Goal: Information Seeking & Learning: Learn about a topic

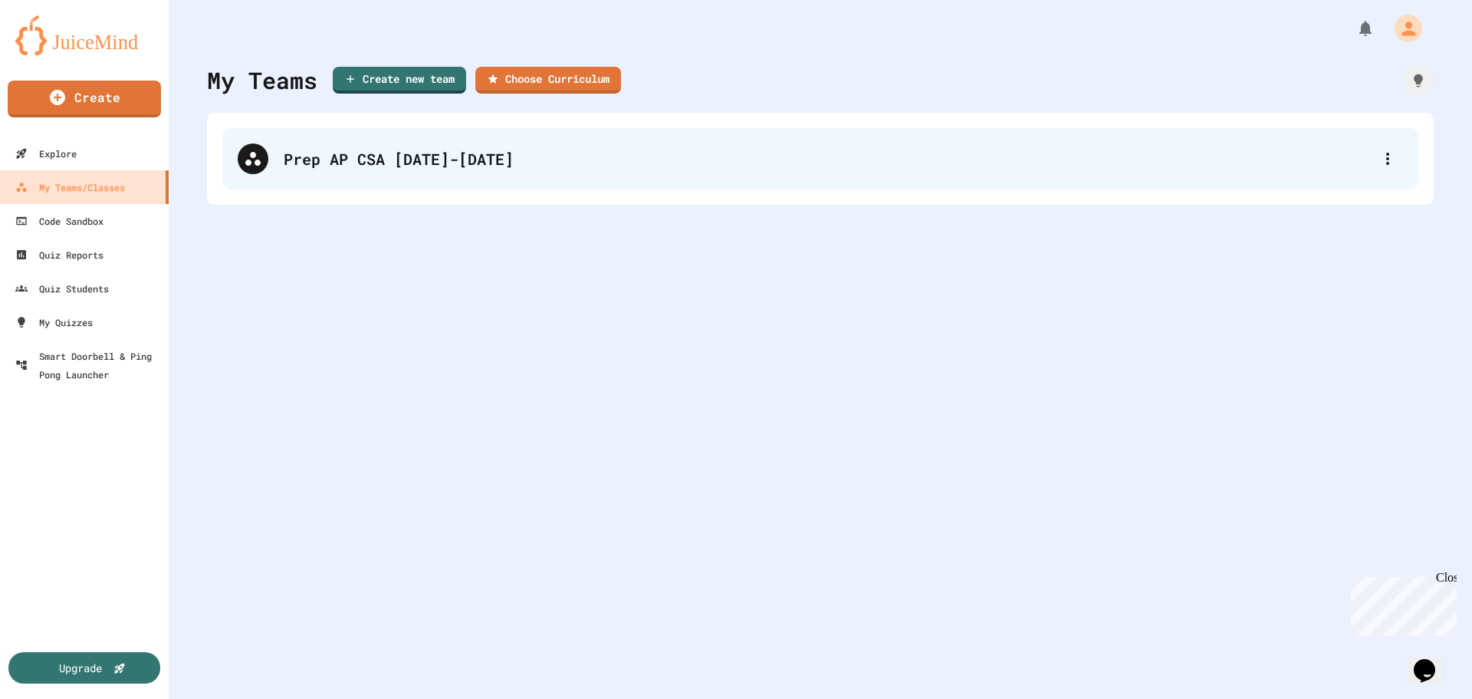
click at [291, 170] on div "Prep AP CSA [DATE]-[DATE]" at bounding box center [820, 158] width 1196 height 61
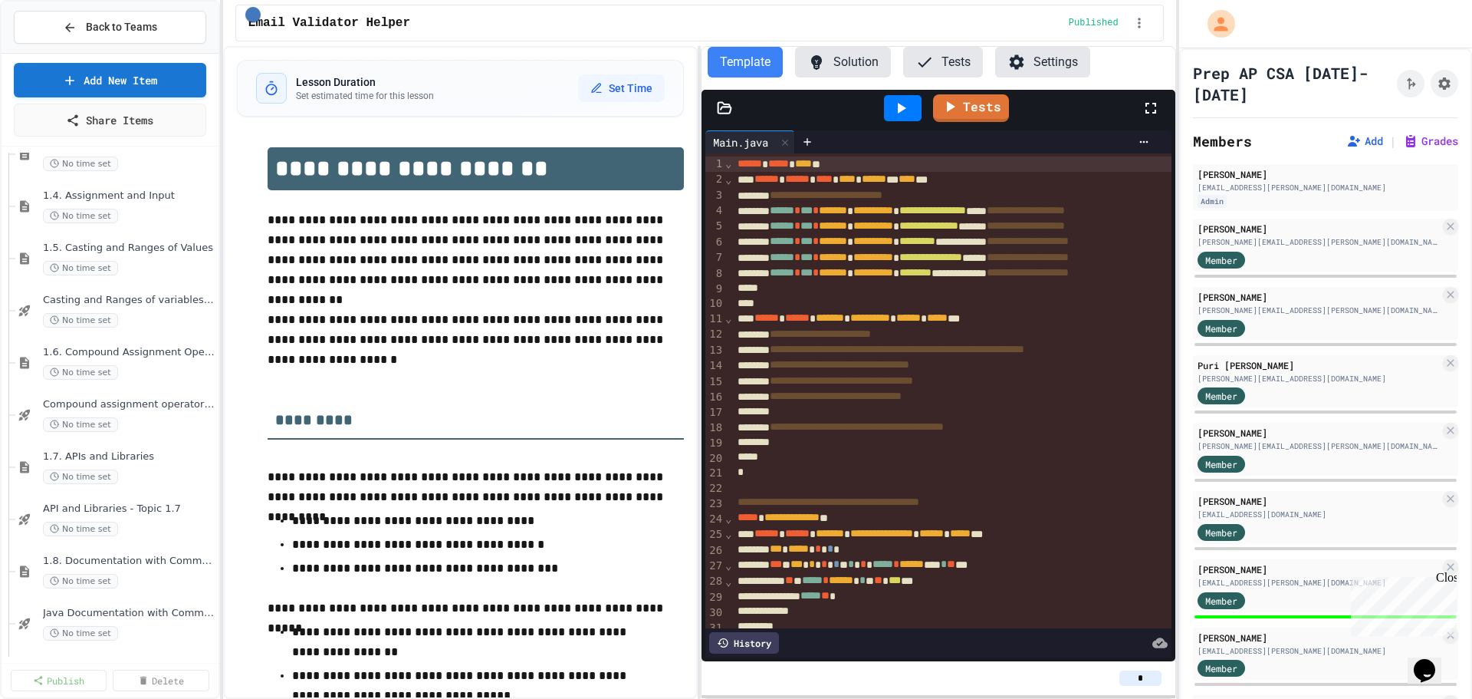
scroll to position [1380, 0]
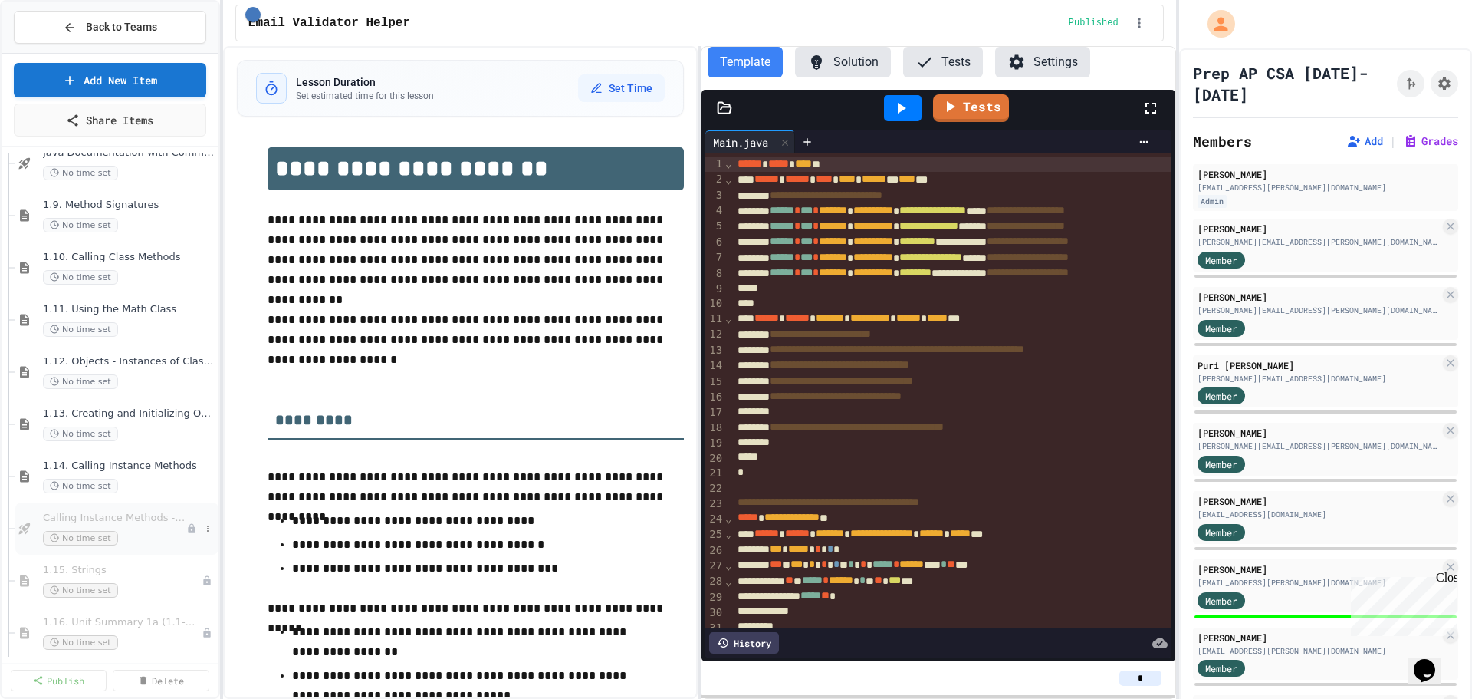
click at [57, 520] on span "Calling Instance Methods - Topic 1.14" at bounding box center [114, 518] width 143 height 13
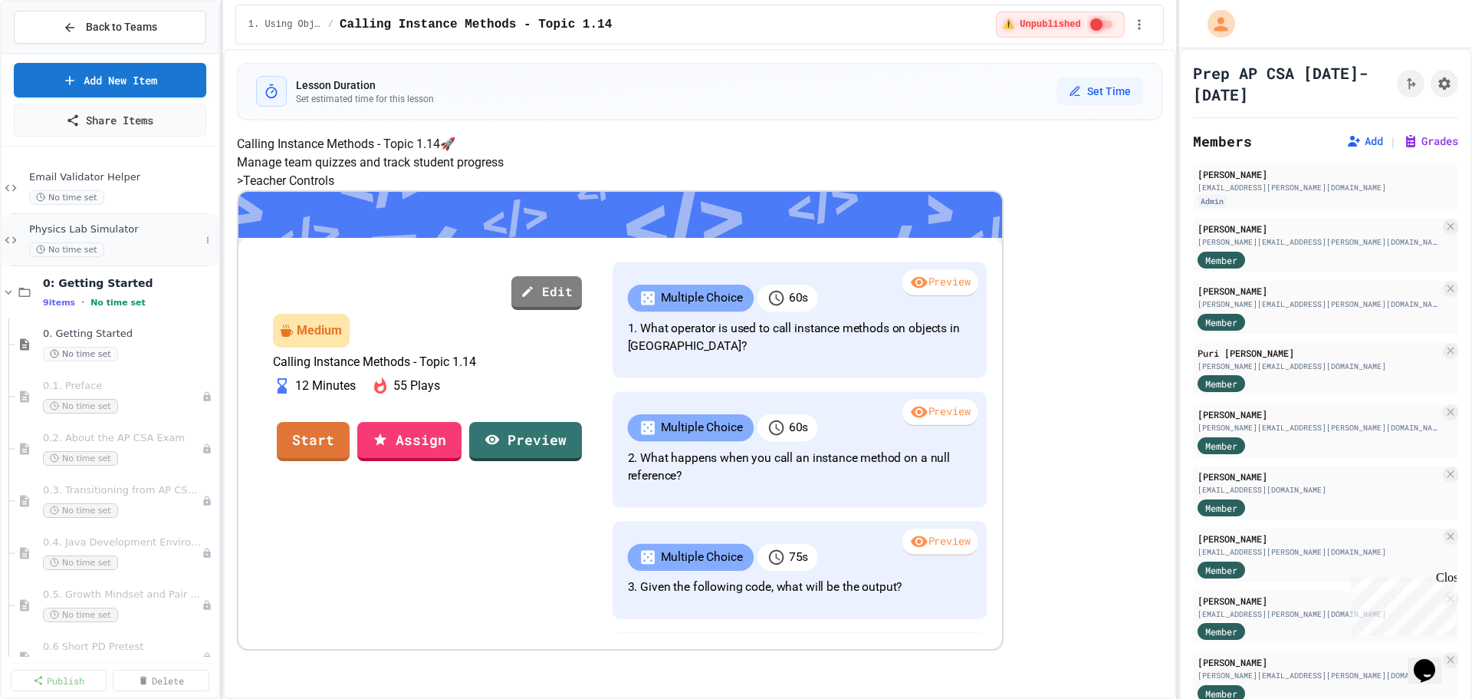
click at [107, 220] on div "Physics Lab Simulator No time set" at bounding box center [110, 240] width 217 height 52
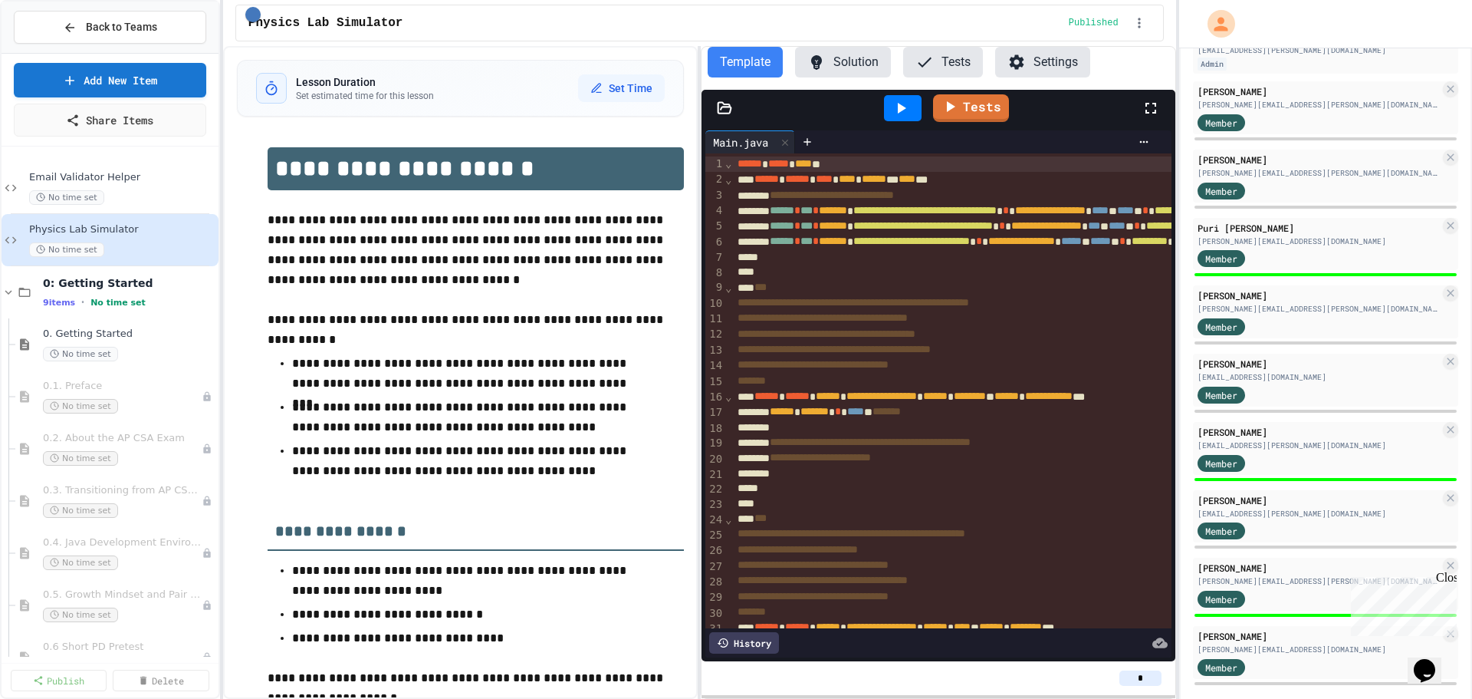
scroll to position [157, 0]
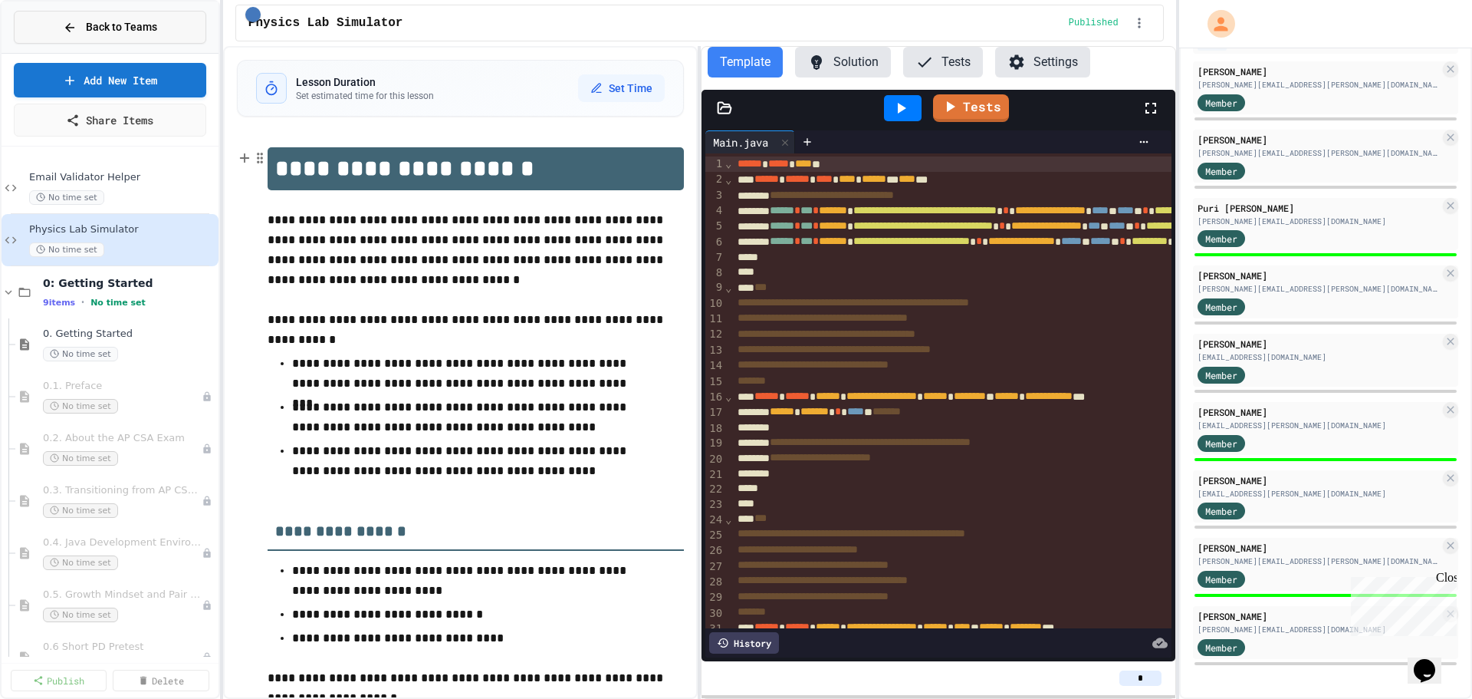
click at [86, 34] on div "Back to Teams" at bounding box center [110, 27] width 94 height 16
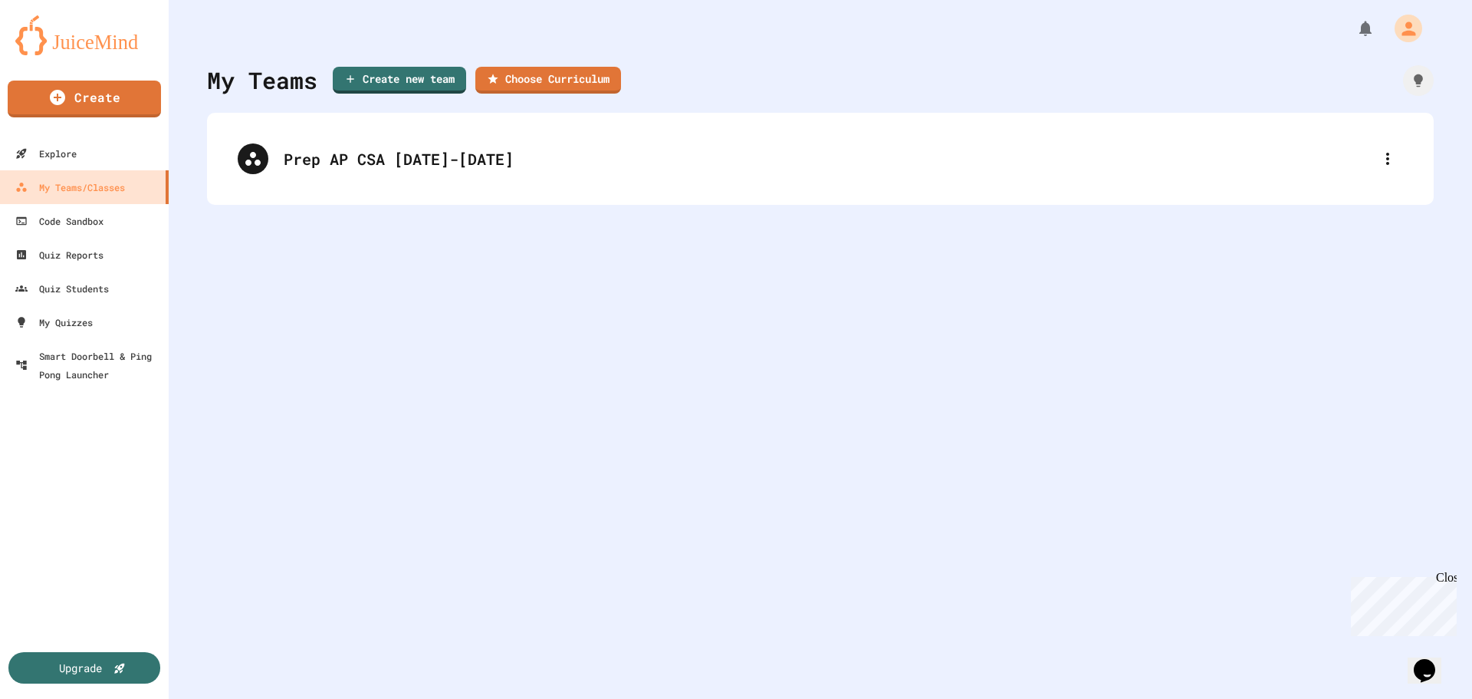
click at [81, 44] on img at bounding box center [84, 35] width 138 height 40
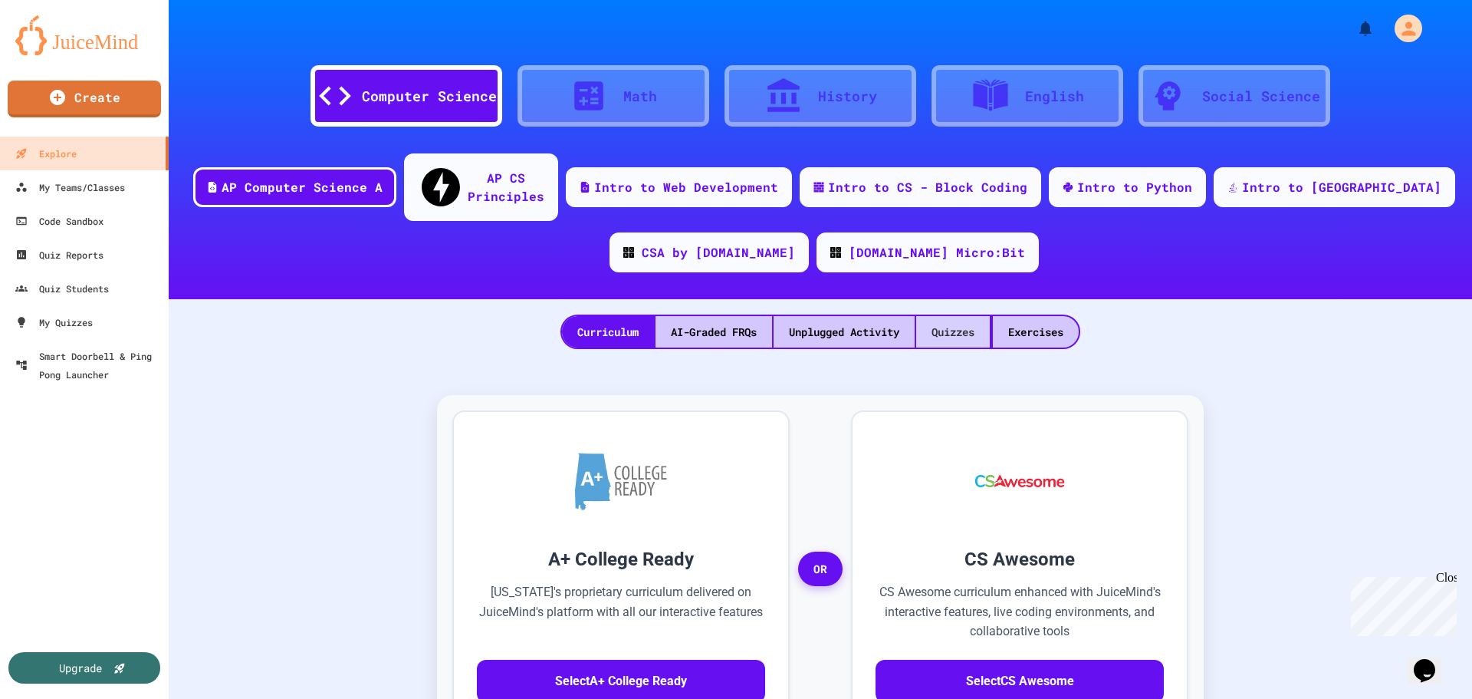
click at [939, 316] on div "Quizzes" at bounding box center [953, 331] width 74 height 31
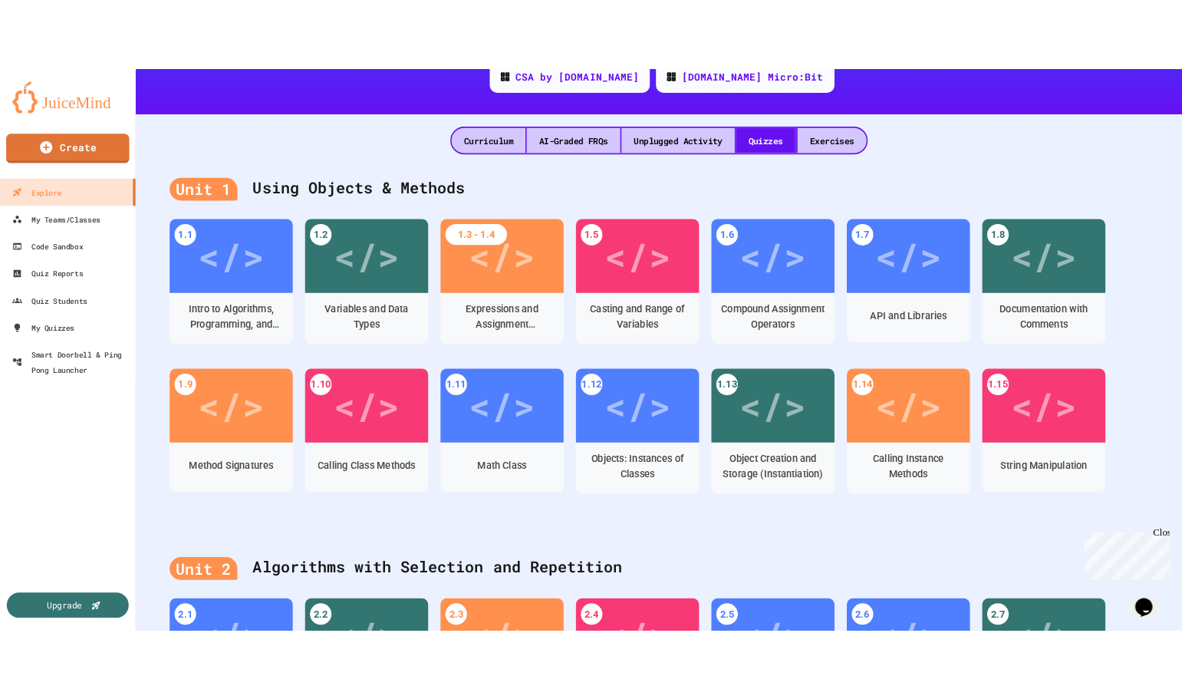
scroll to position [307, 0]
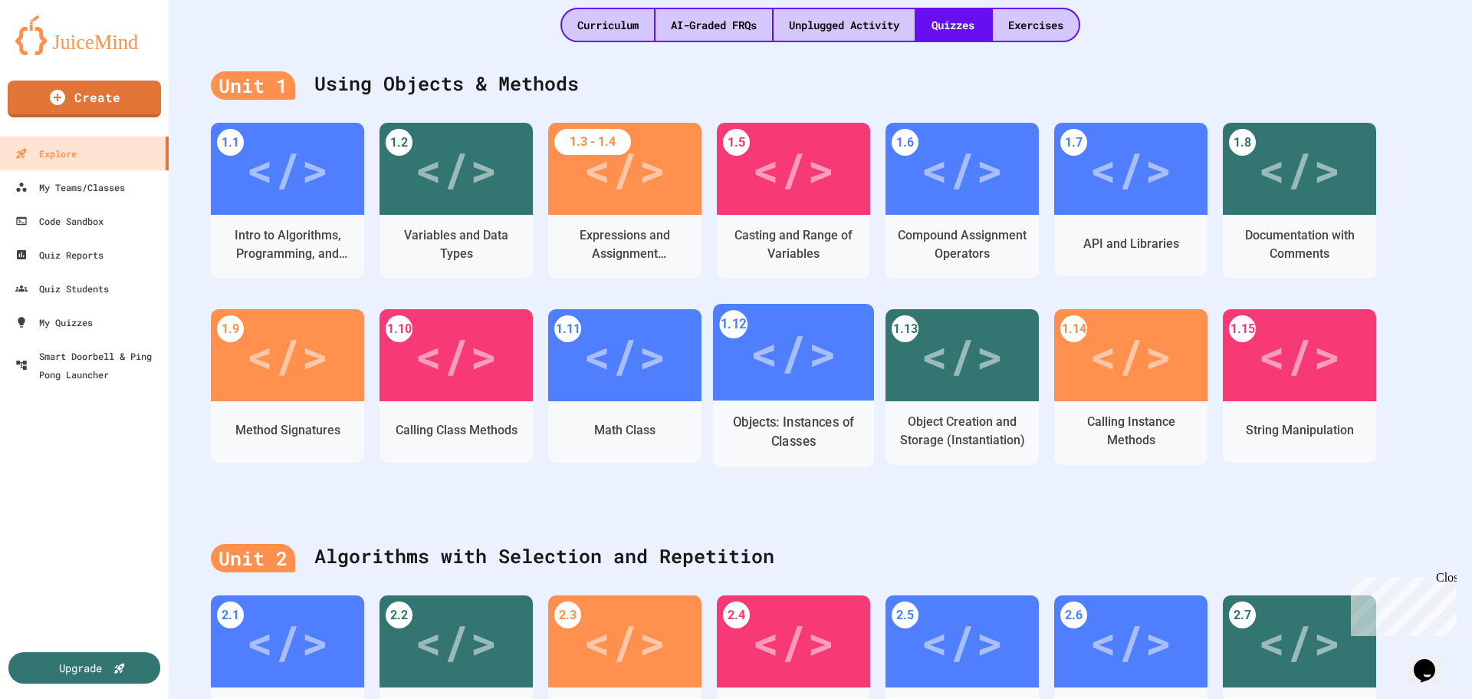
click at [803, 409] on div "Objects: Instances of Classes" at bounding box center [793, 432] width 161 height 47
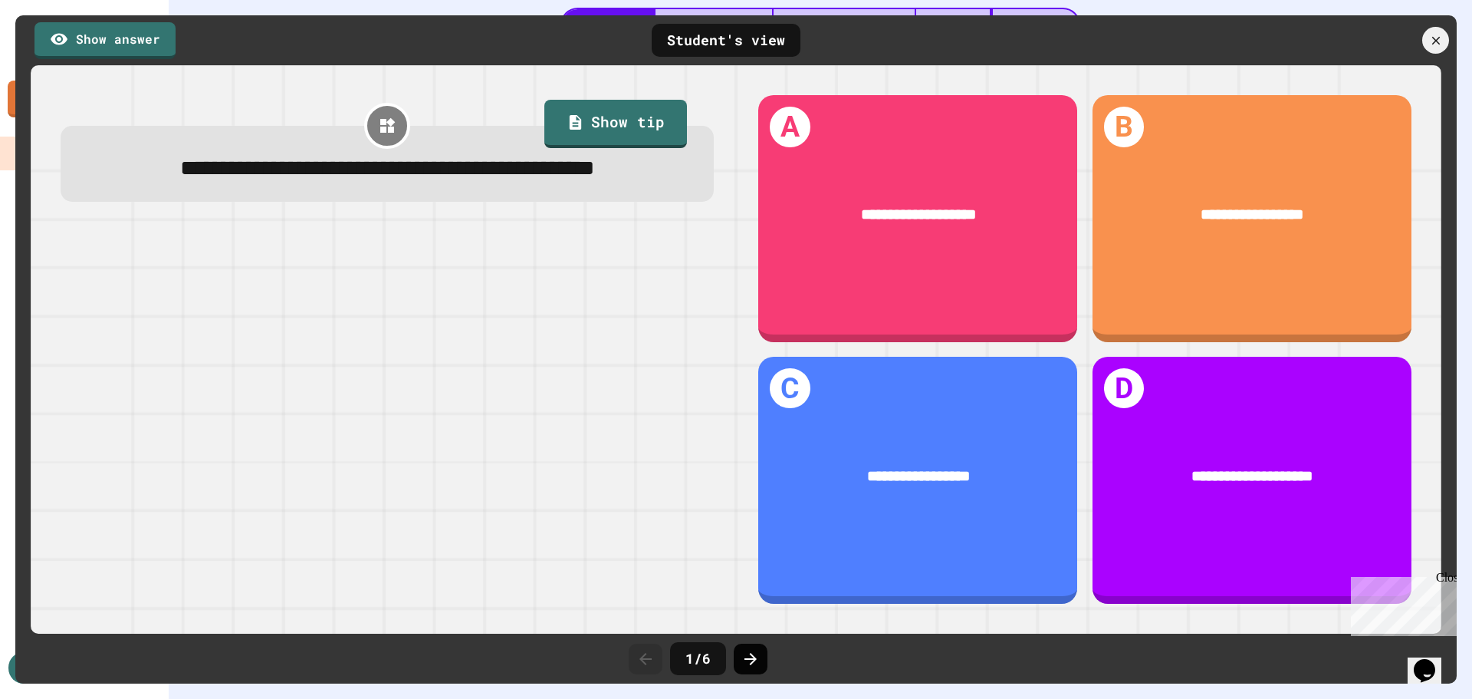
click at [752, 658] on icon at bounding box center [751, 659] width 12 height 12
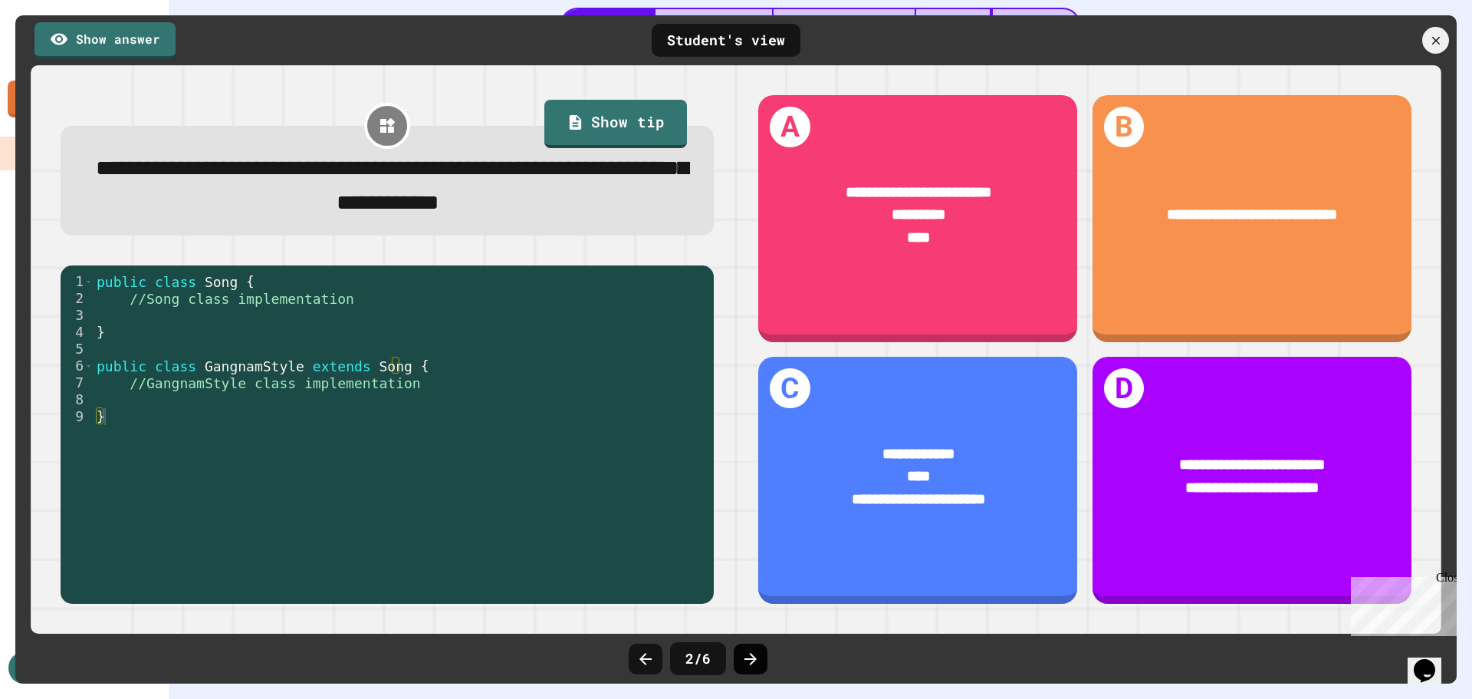
click at [742, 650] on icon at bounding box center [751, 659] width 18 height 18
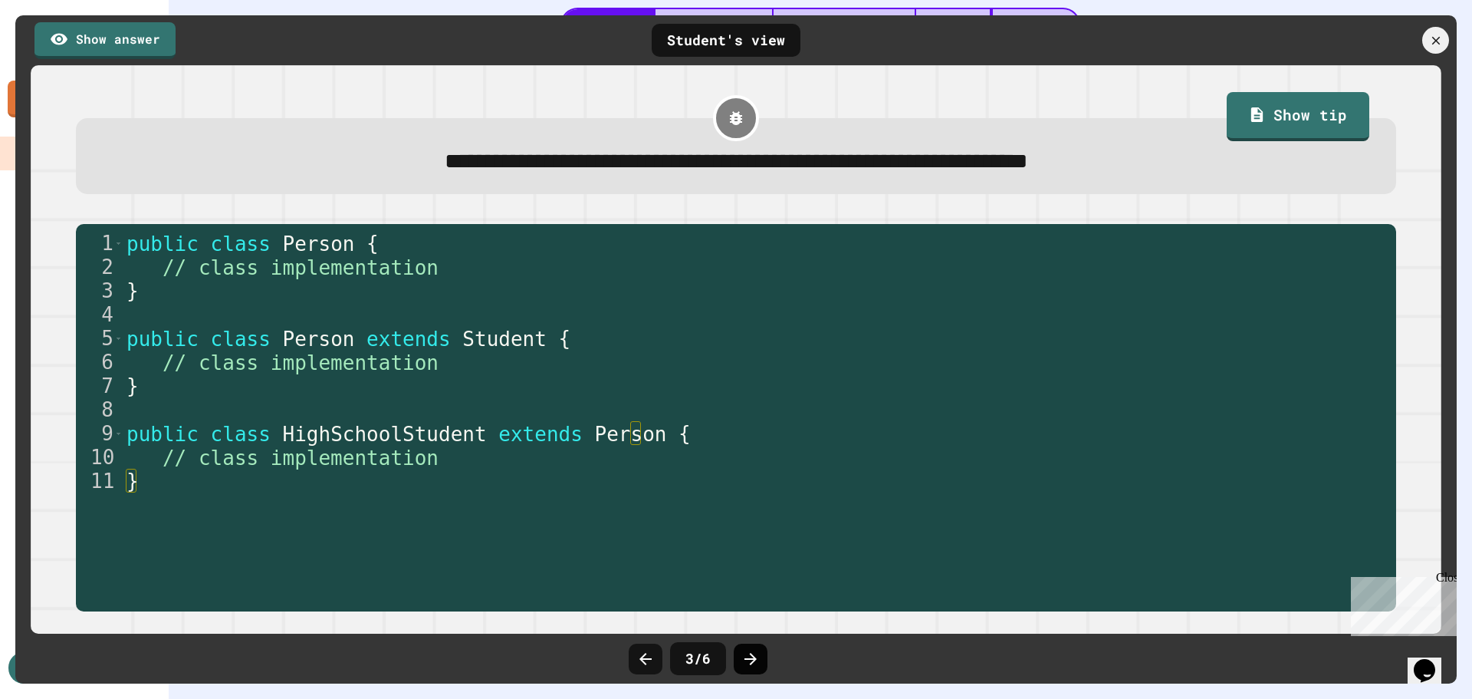
click at [743, 650] on icon at bounding box center [751, 659] width 18 height 18
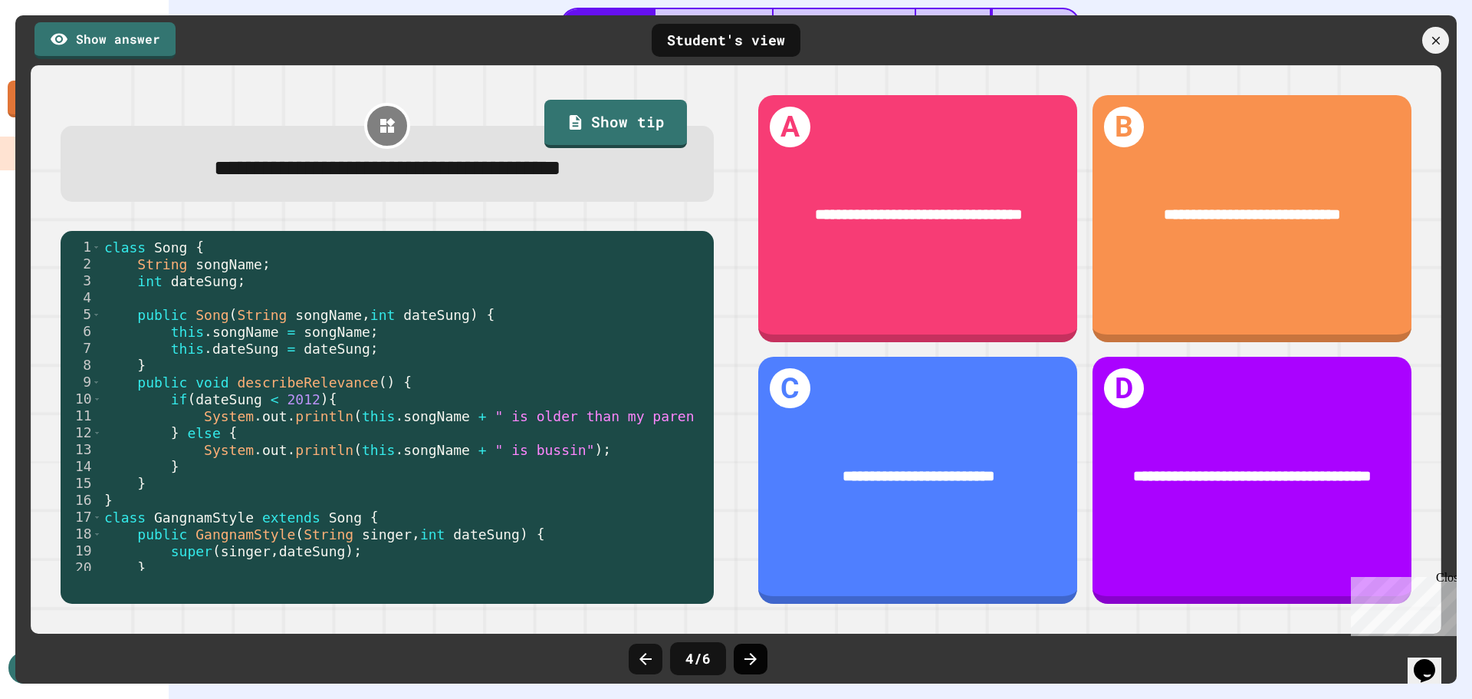
click at [744, 650] on icon at bounding box center [751, 659] width 18 height 18
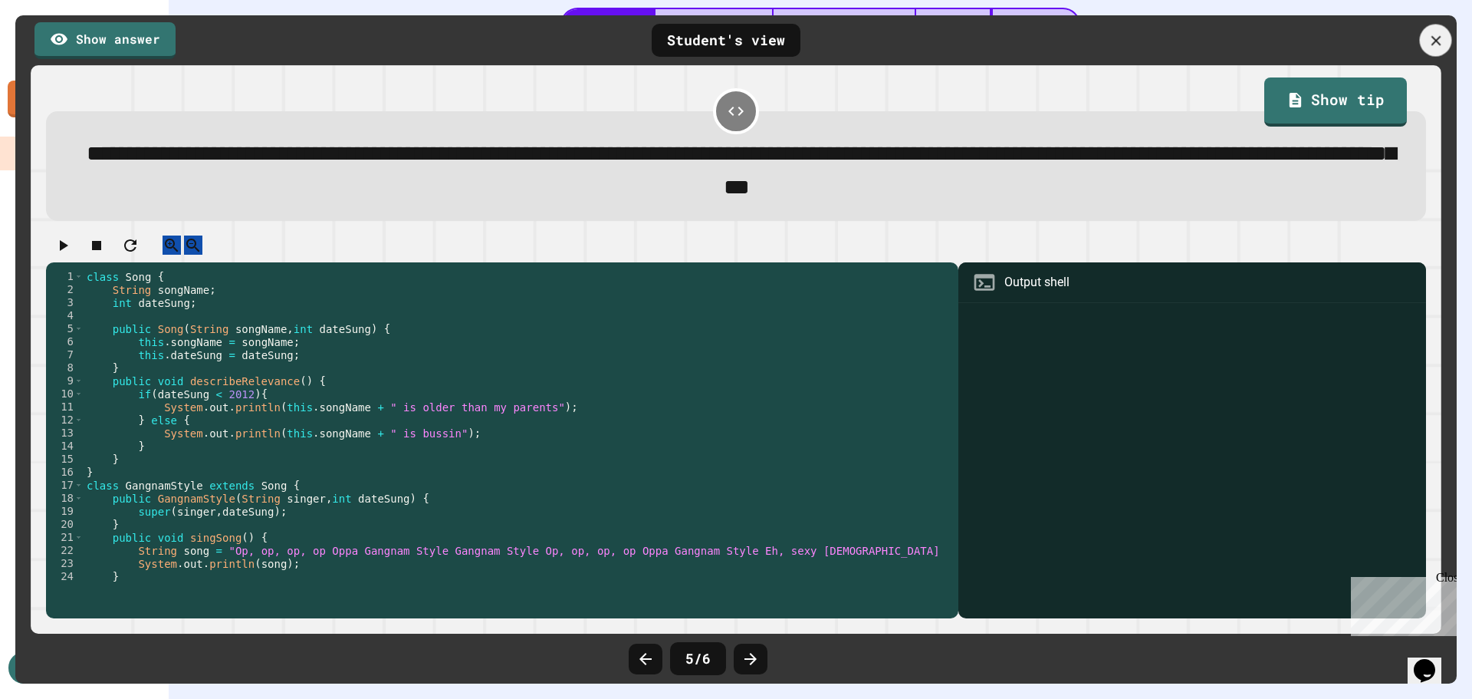
click at [1438, 34] on icon at bounding box center [1436, 40] width 17 height 17
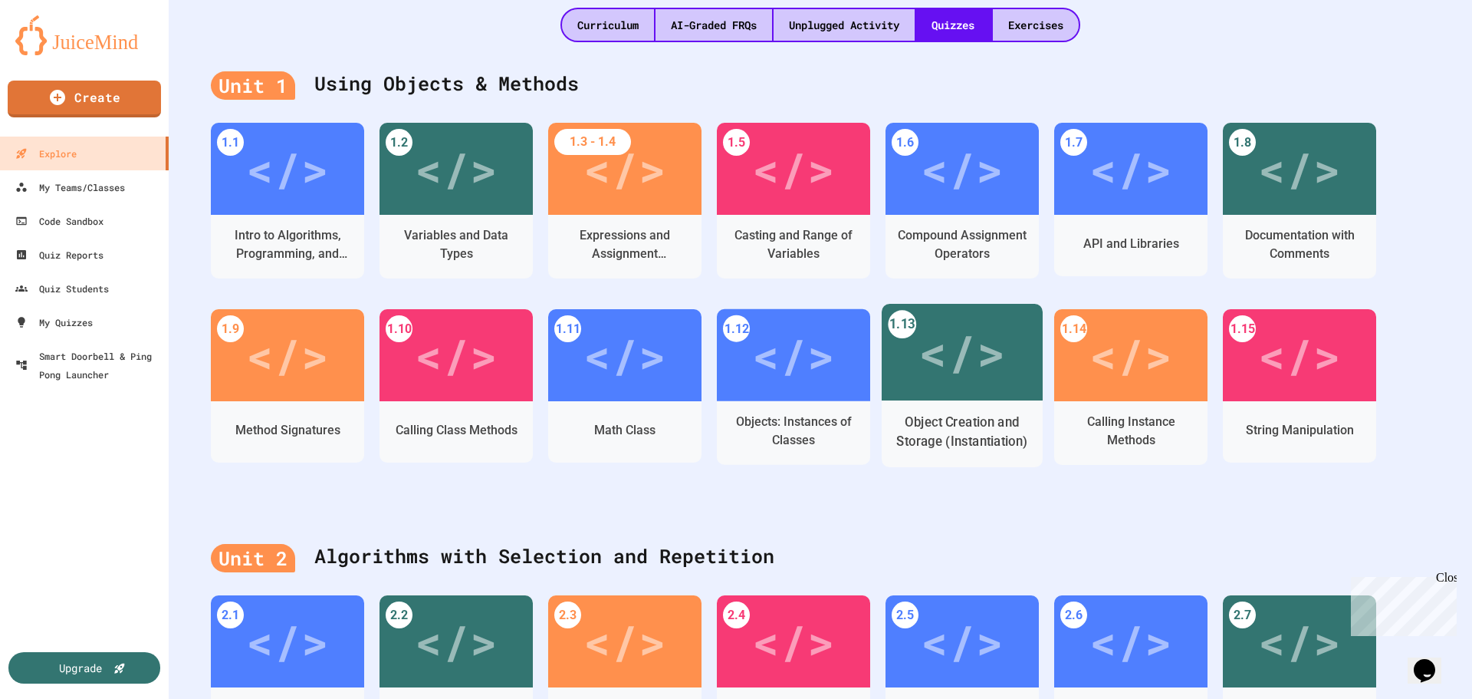
click at [939, 323] on div "</>" at bounding box center [962, 352] width 87 height 73
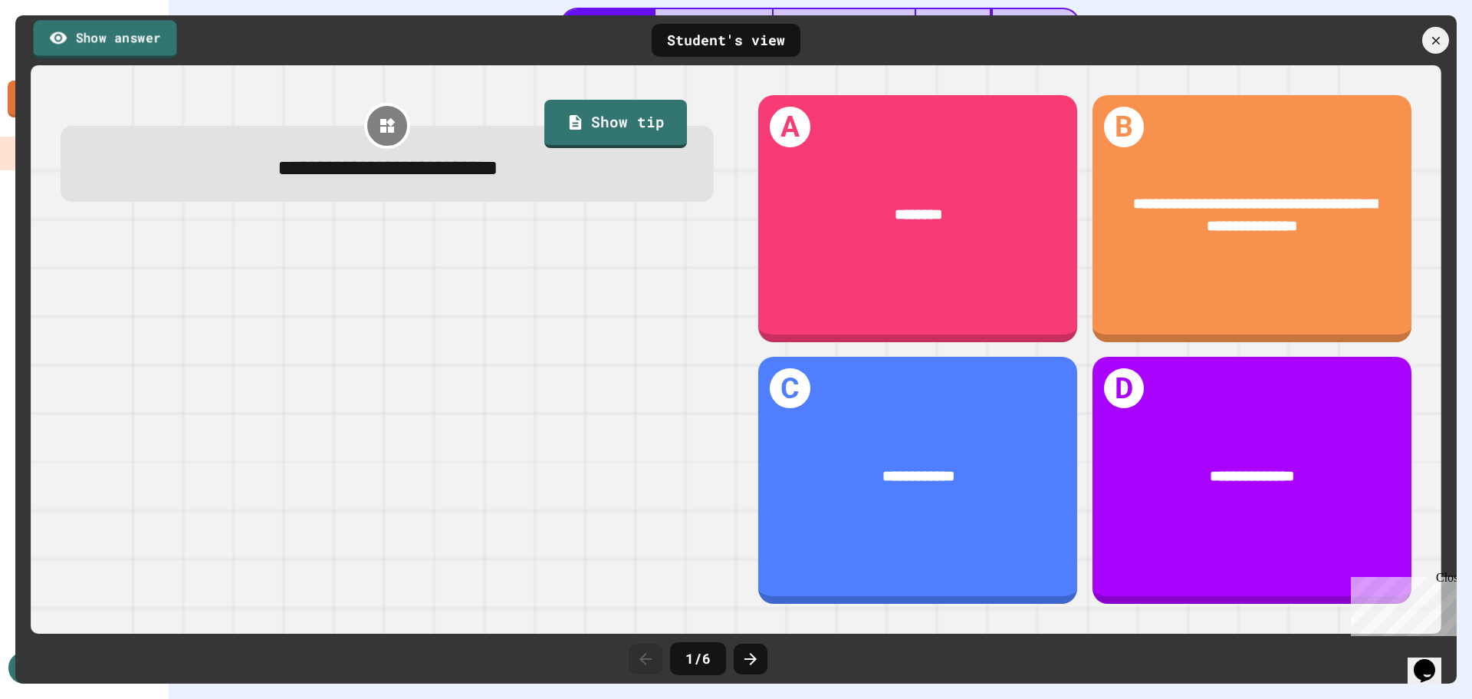
click at [141, 35] on link "Show answer" at bounding box center [105, 39] width 143 height 38
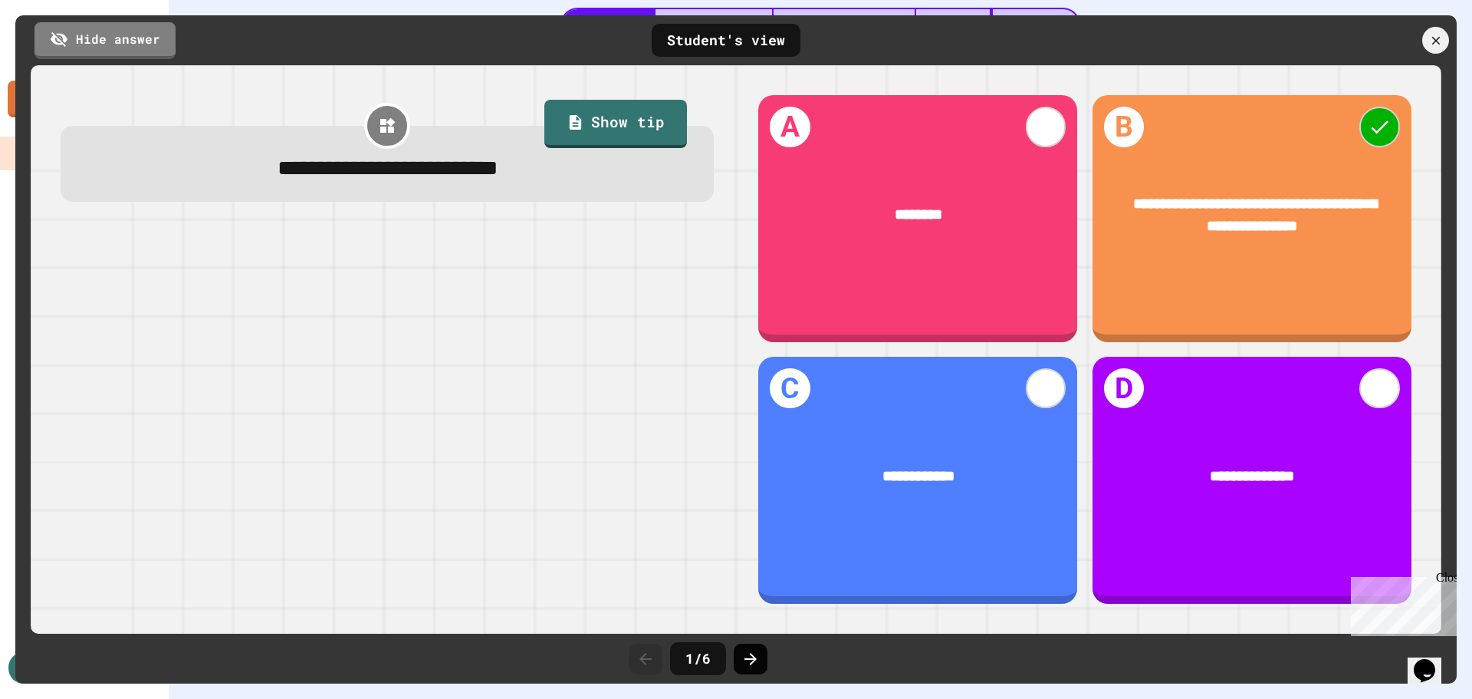
click at [755, 661] on icon at bounding box center [751, 659] width 18 height 18
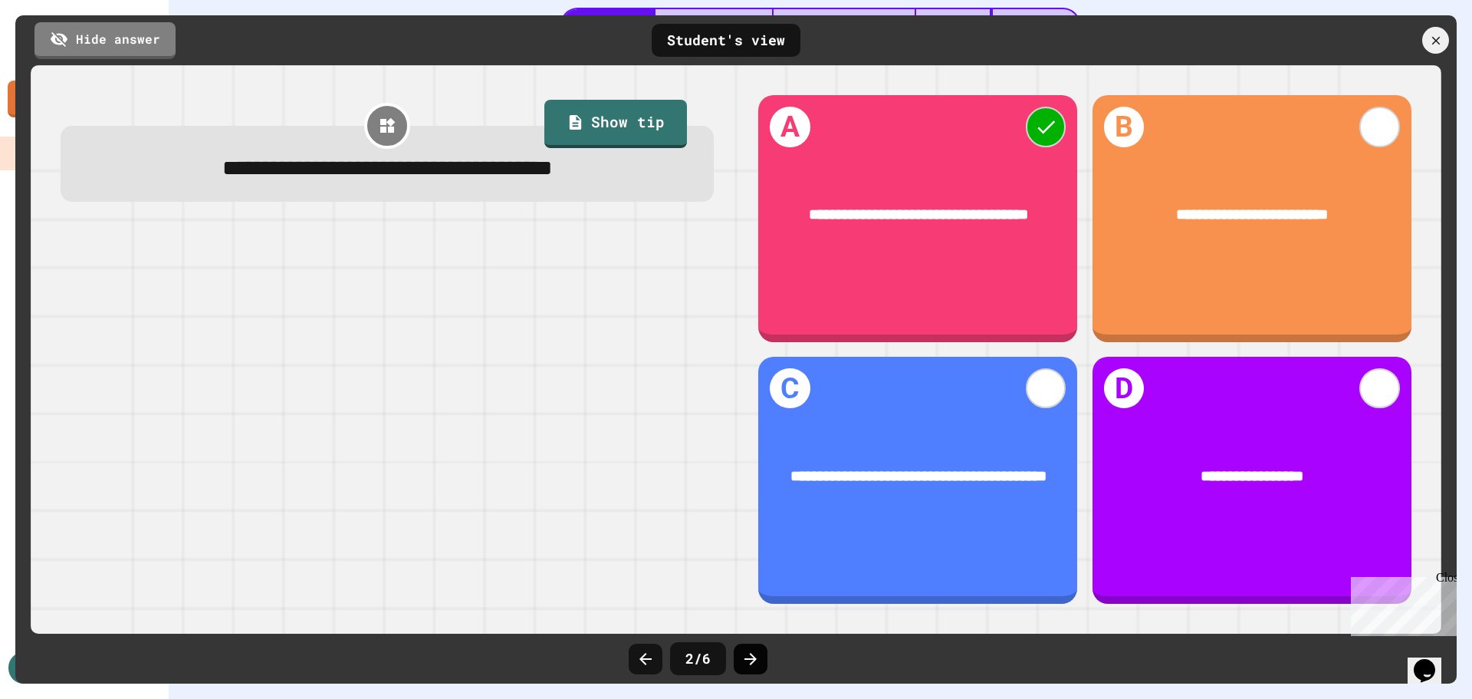
click at [742, 650] on icon at bounding box center [751, 659] width 18 height 18
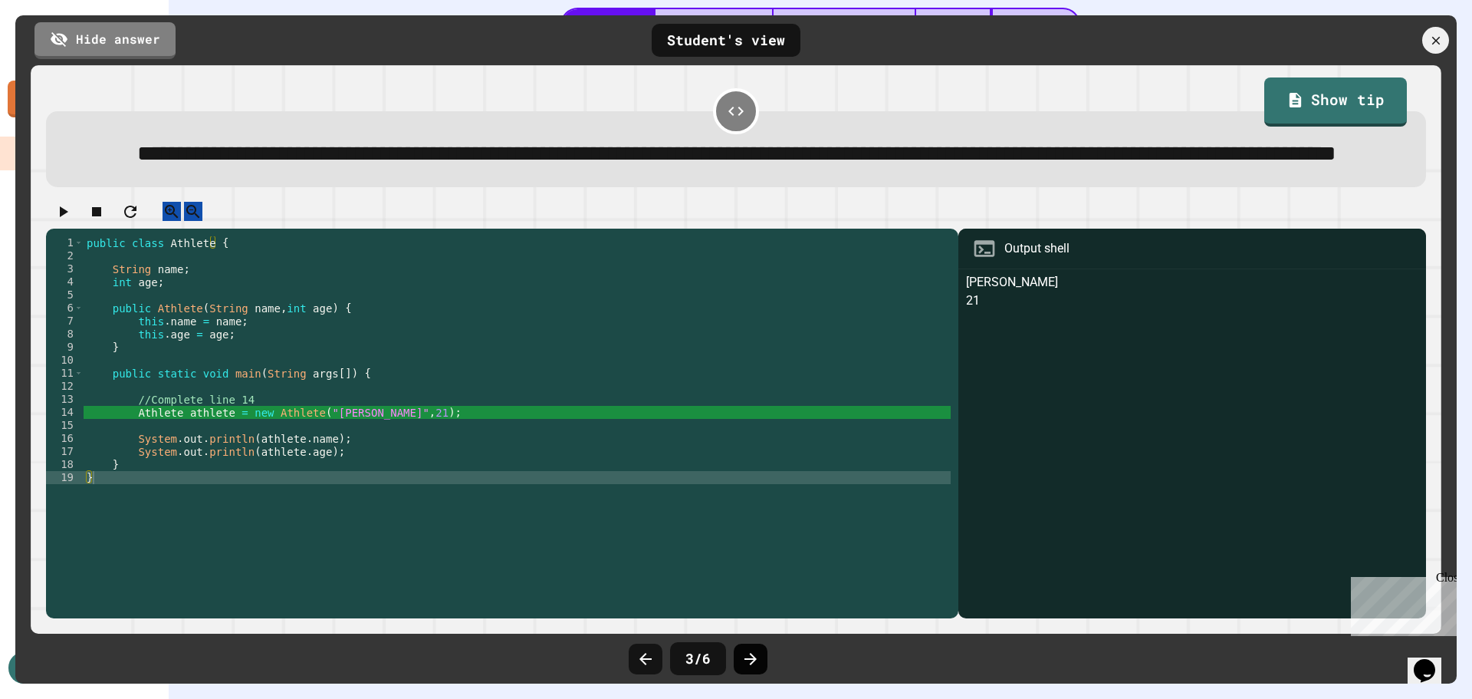
click at [751, 650] on icon at bounding box center [751, 659] width 18 height 18
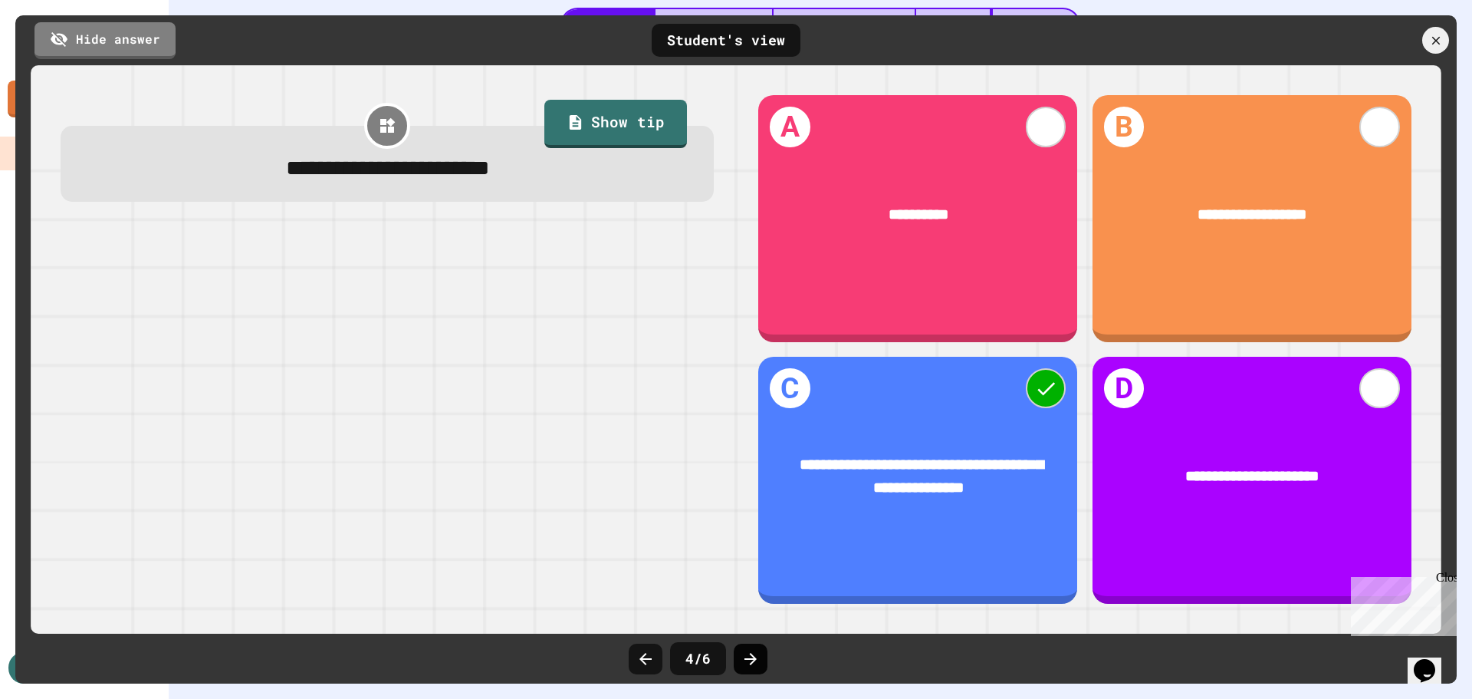
click at [750, 660] on icon at bounding box center [751, 659] width 18 height 18
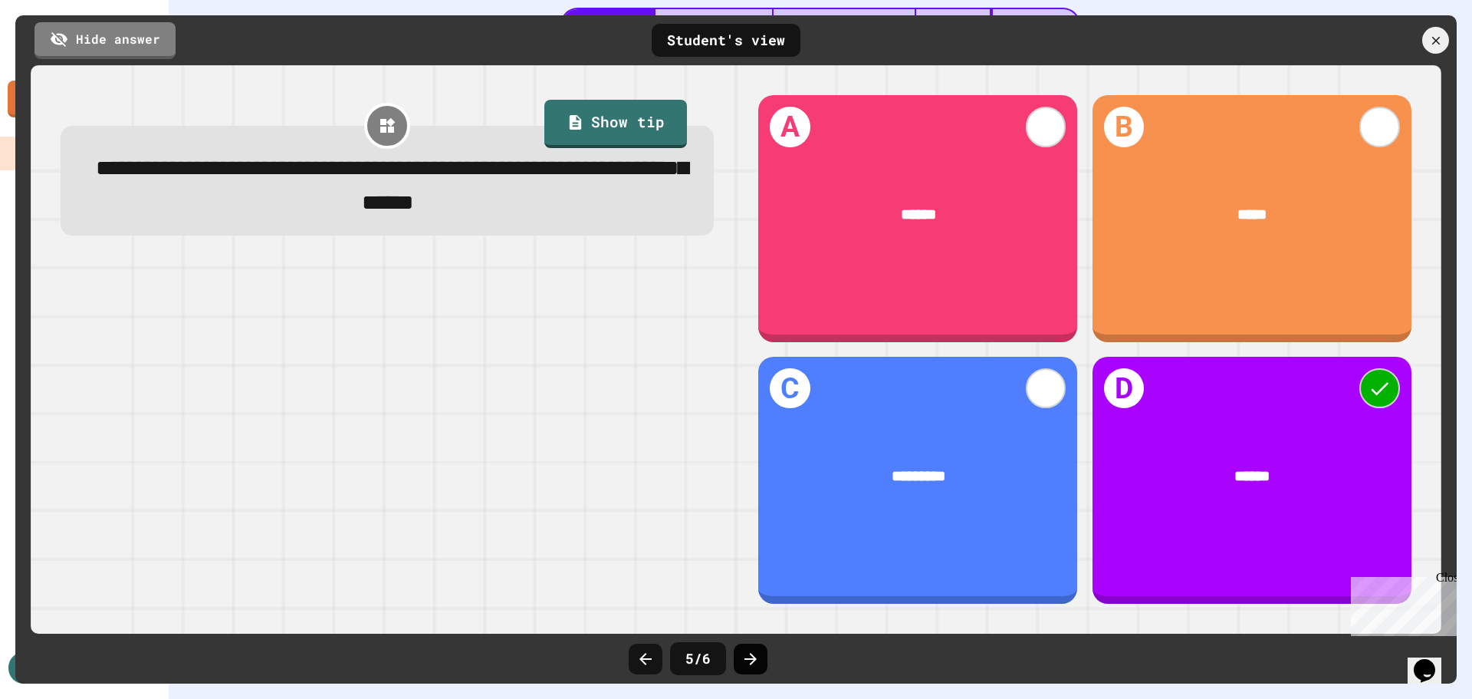
click at [754, 651] on icon at bounding box center [751, 659] width 18 height 18
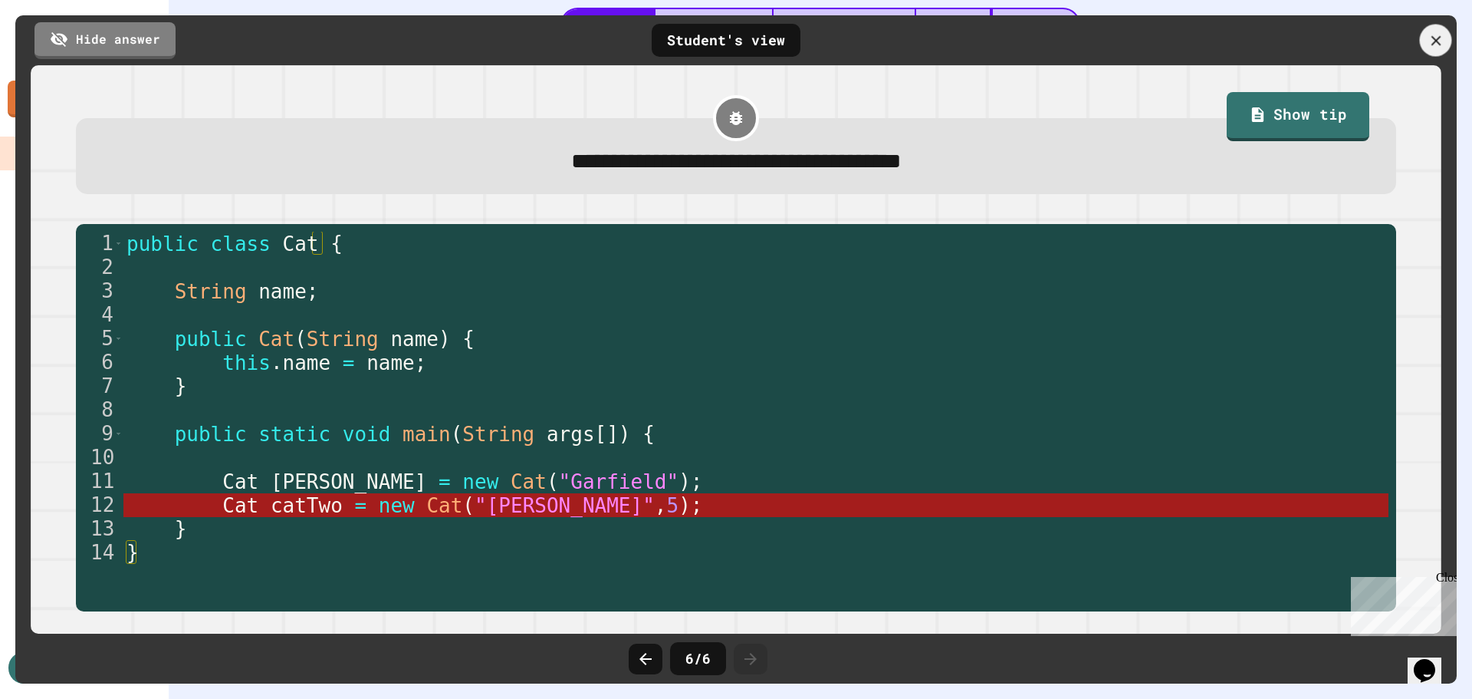
click at [1437, 32] on icon at bounding box center [1436, 40] width 17 height 17
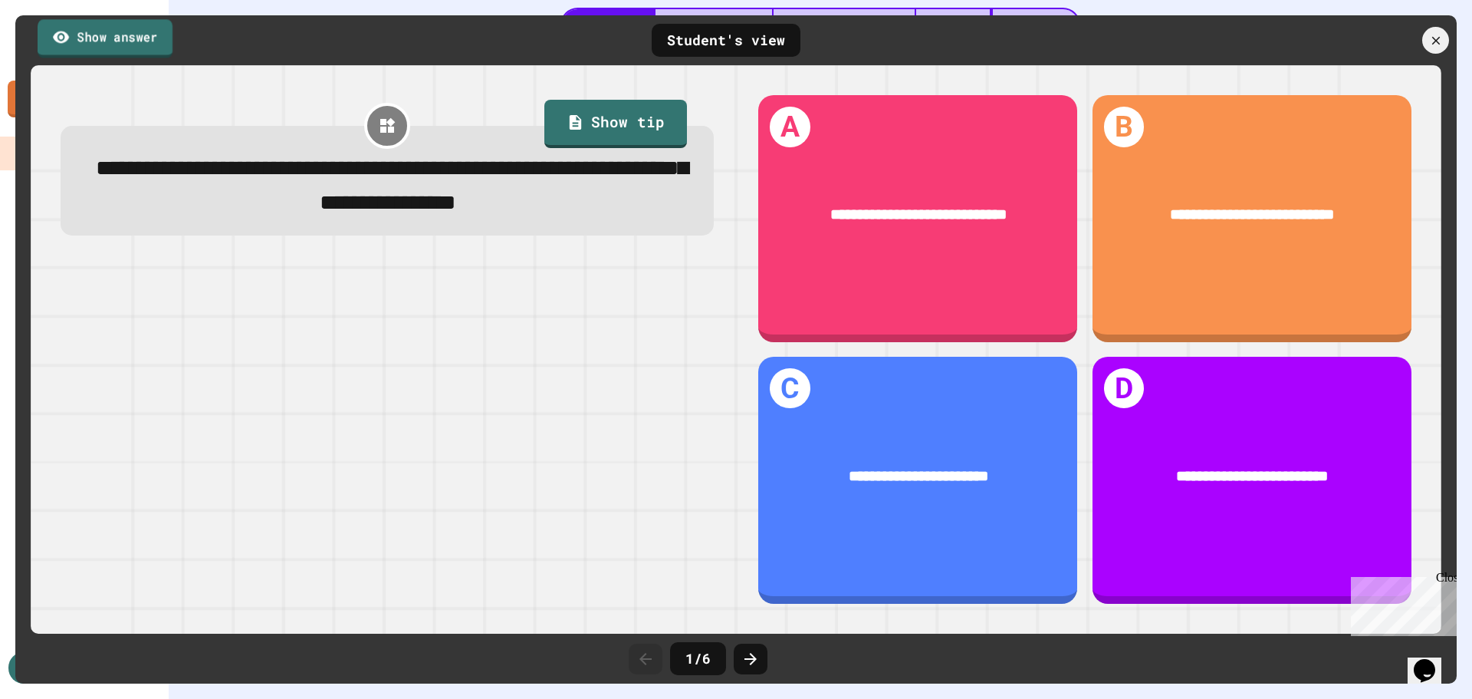
click at [74, 29] on link "Show answer" at bounding box center [105, 38] width 135 height 38
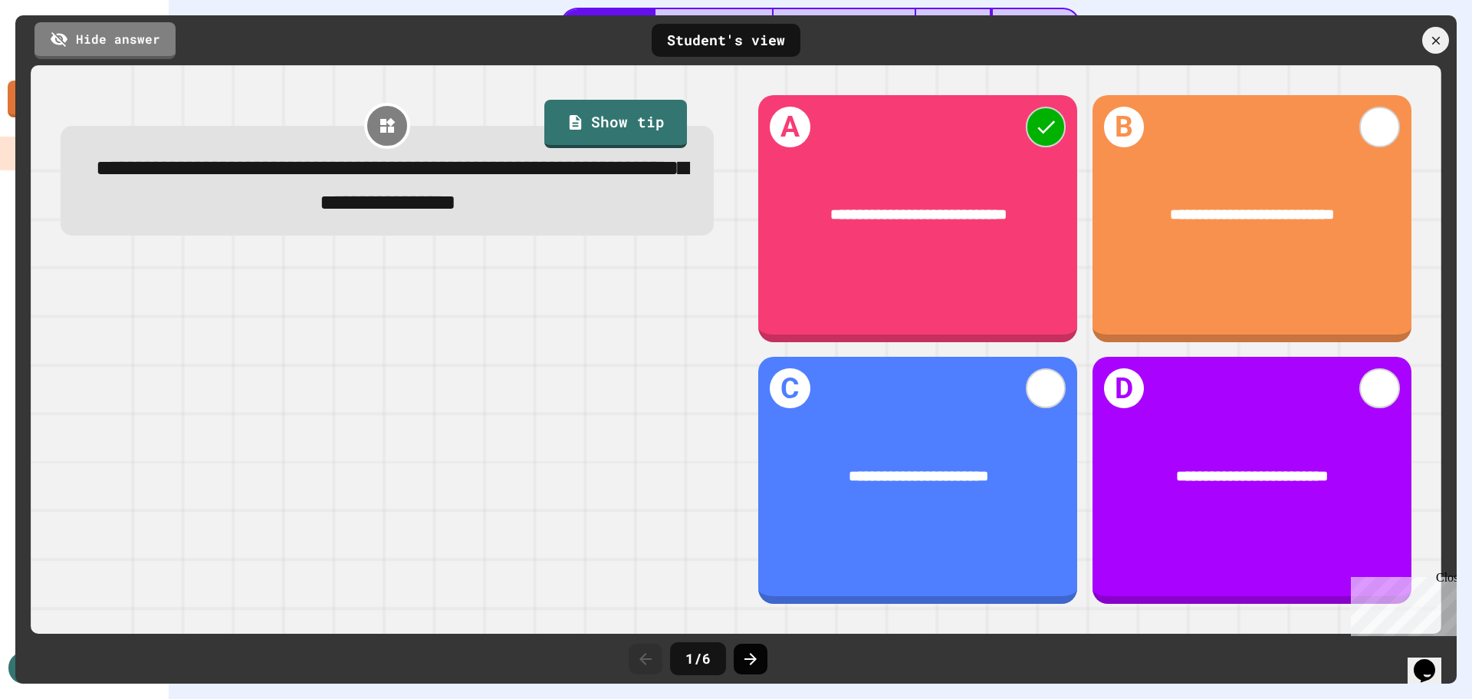
click at [758, 660] on icon at bounding box center [751, 659] width 18 height 18
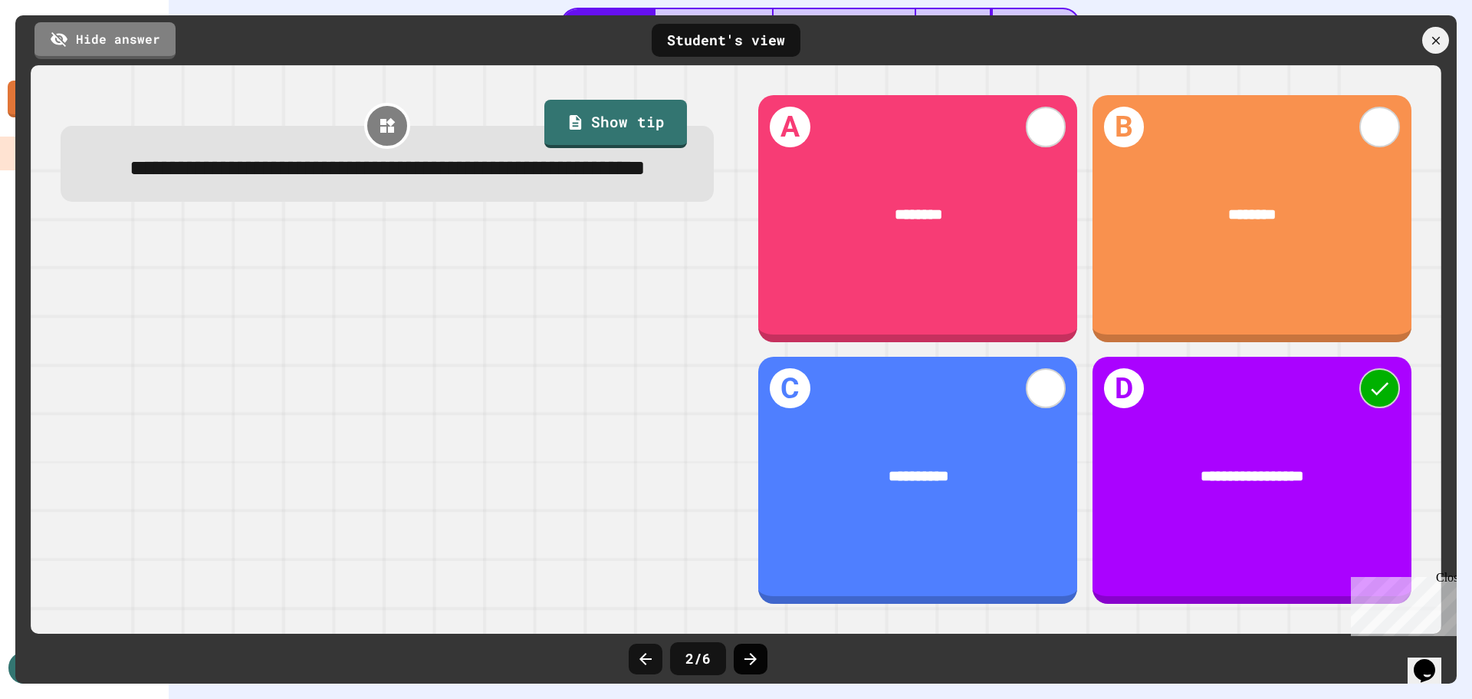
click at [756, 660] on icon at bounding box center [751, 659] width 18 height 18
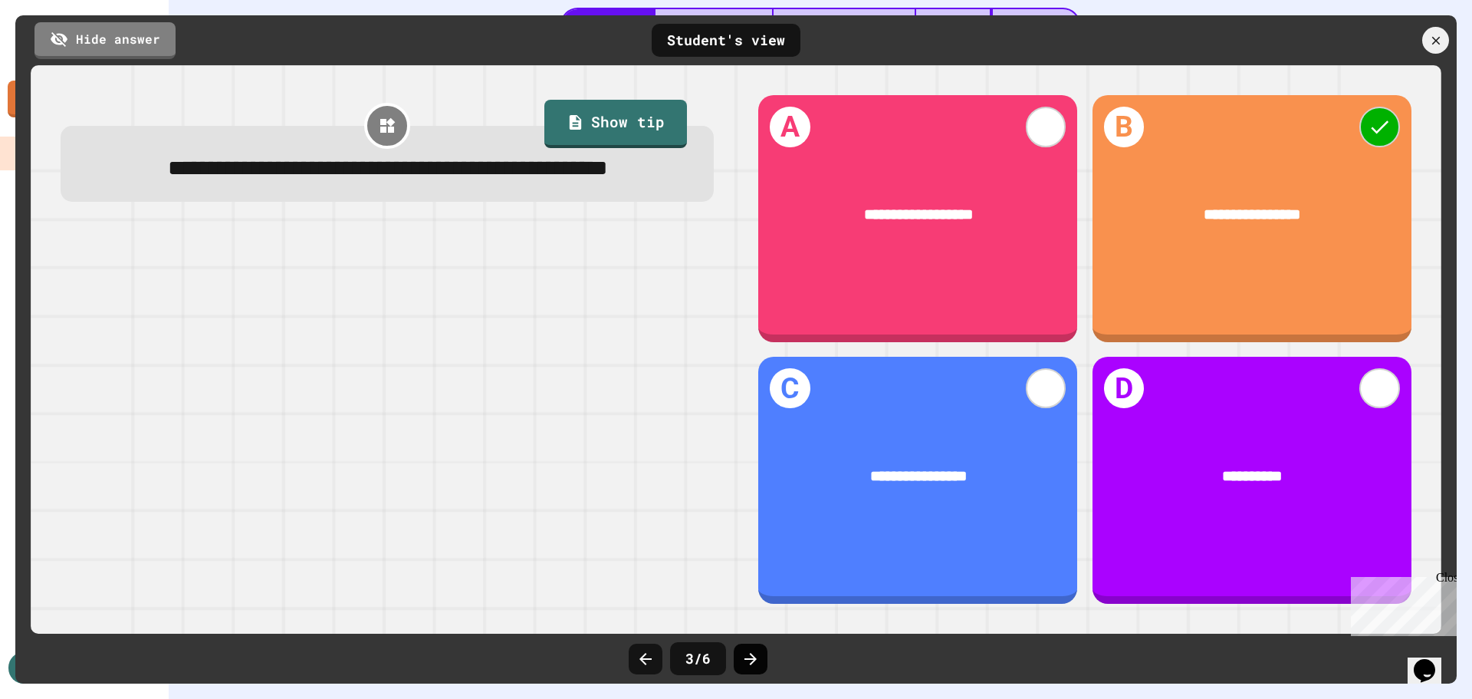
click at [752, 660] on icon at bounding box center [751, 659] width 18 height 18
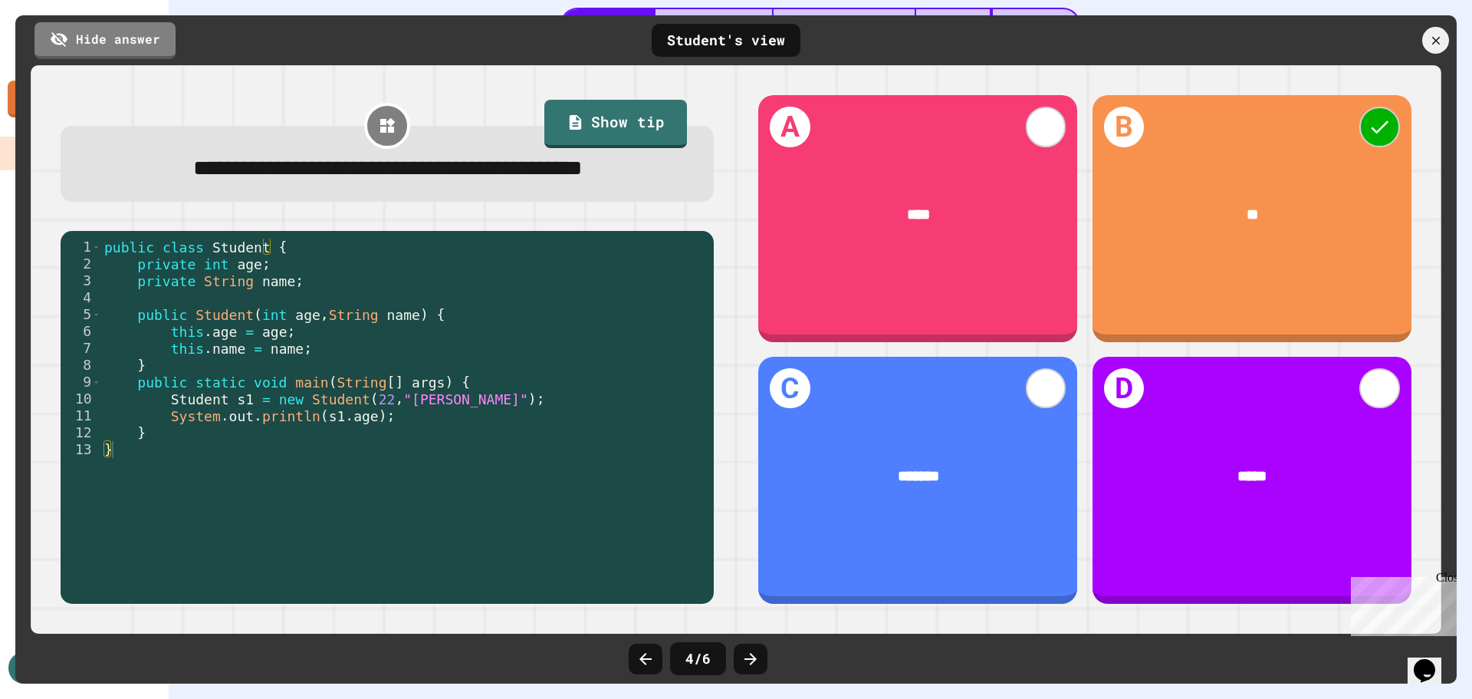
click at [752, 660] on icon at bounding box center [751, 659] width 18 height 18
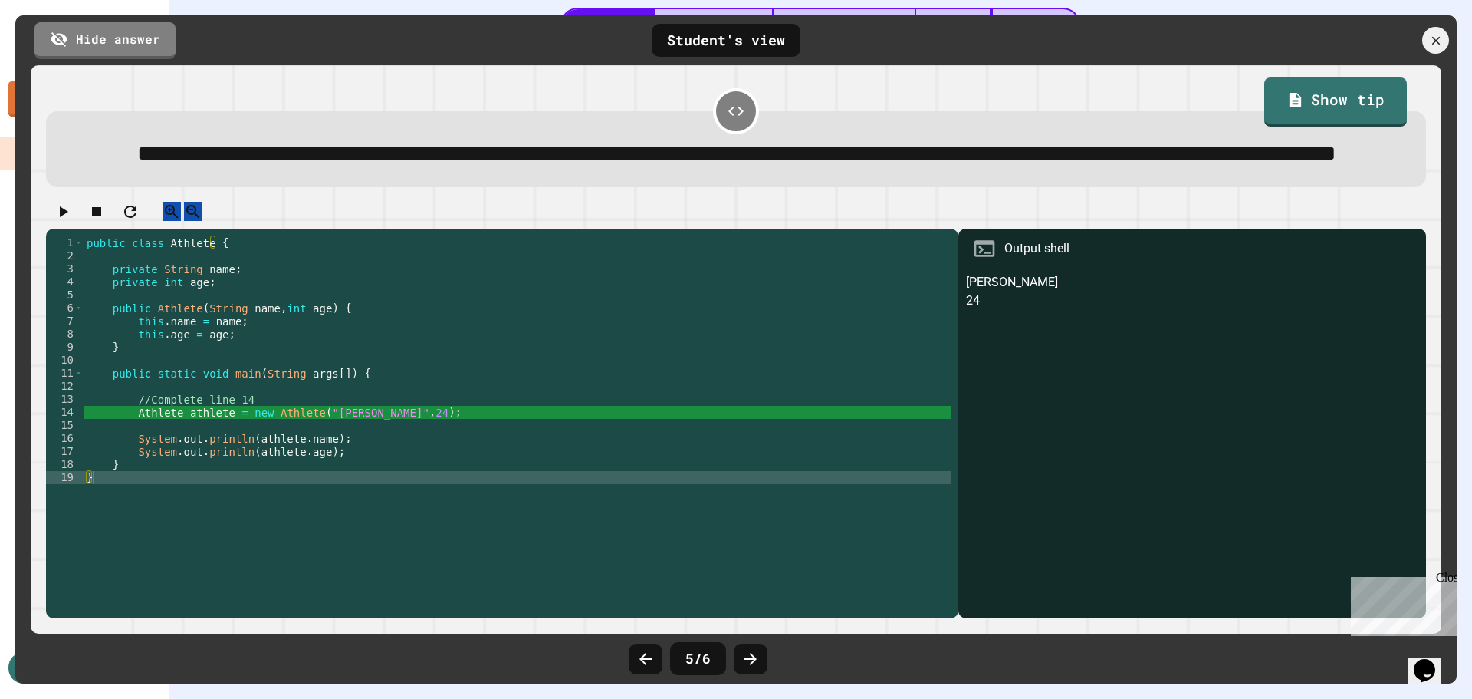
click at [752, 660] on icon at bounding box center [751, 659] width 18 height 18
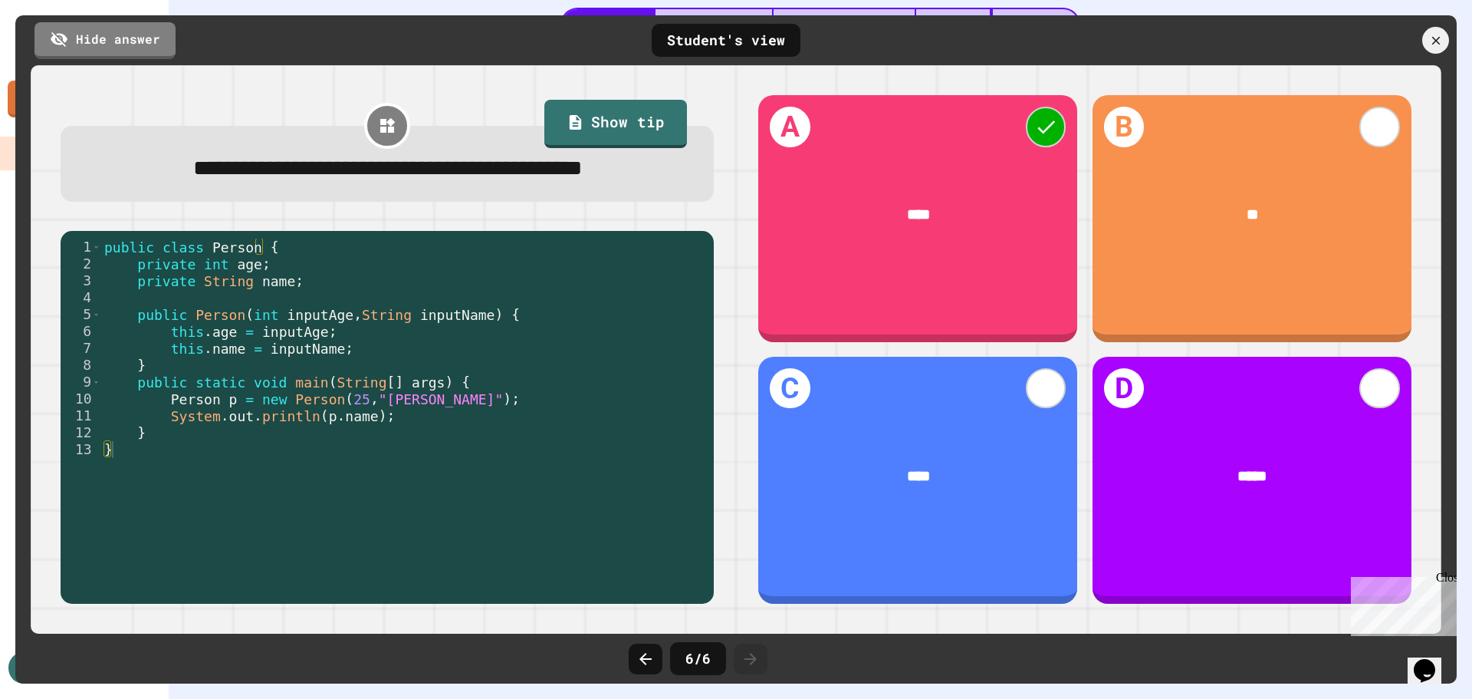
drag, startPoint x: 637, startPoint y: 657, endPoint x: 663, endPoint y: 636, distance: 33.8
click at [663, 636] on div "6 / 6" at bounding box center [736, 659] width 230 height 46
click at [1438, 29] on div at bounding box center [1436, 41] width 32 height 32
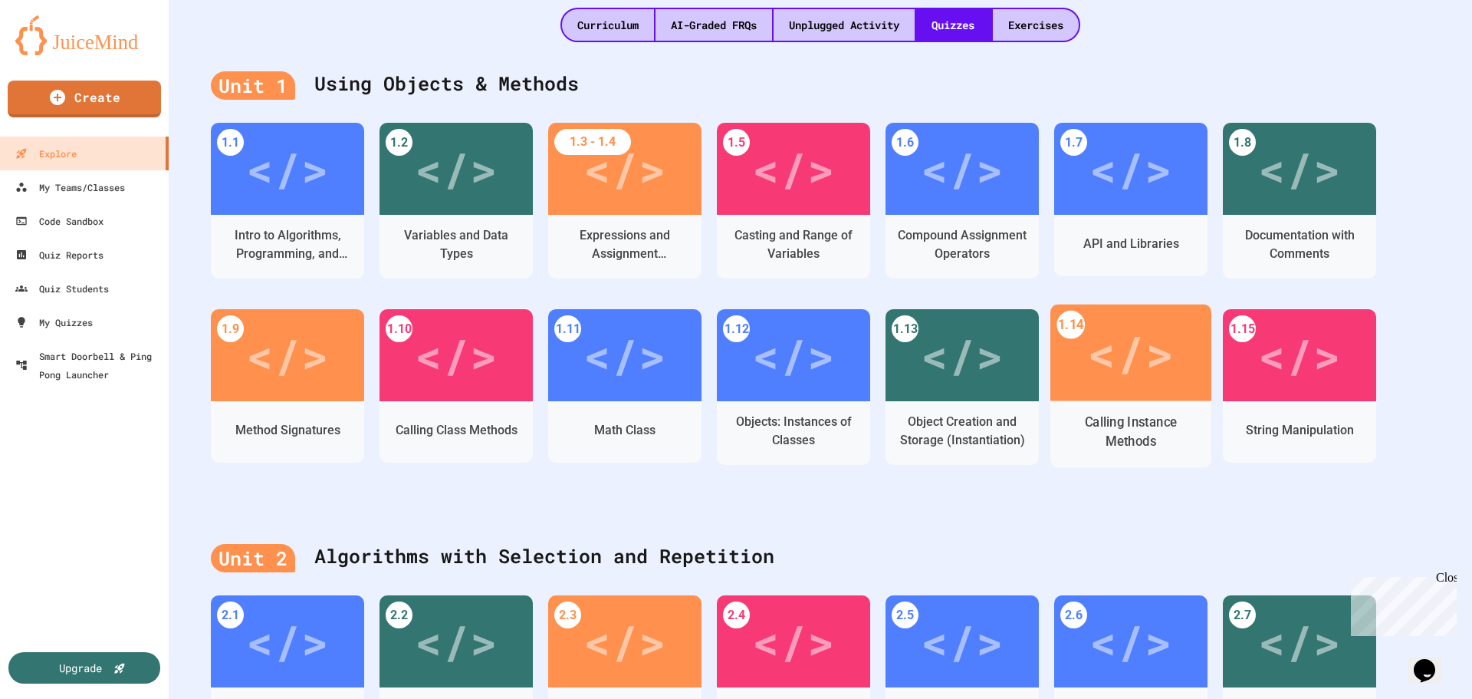
click at [1116, 413] on div "Calling Instance Methods" at bounding box center [1131, 432] width 137 height 38
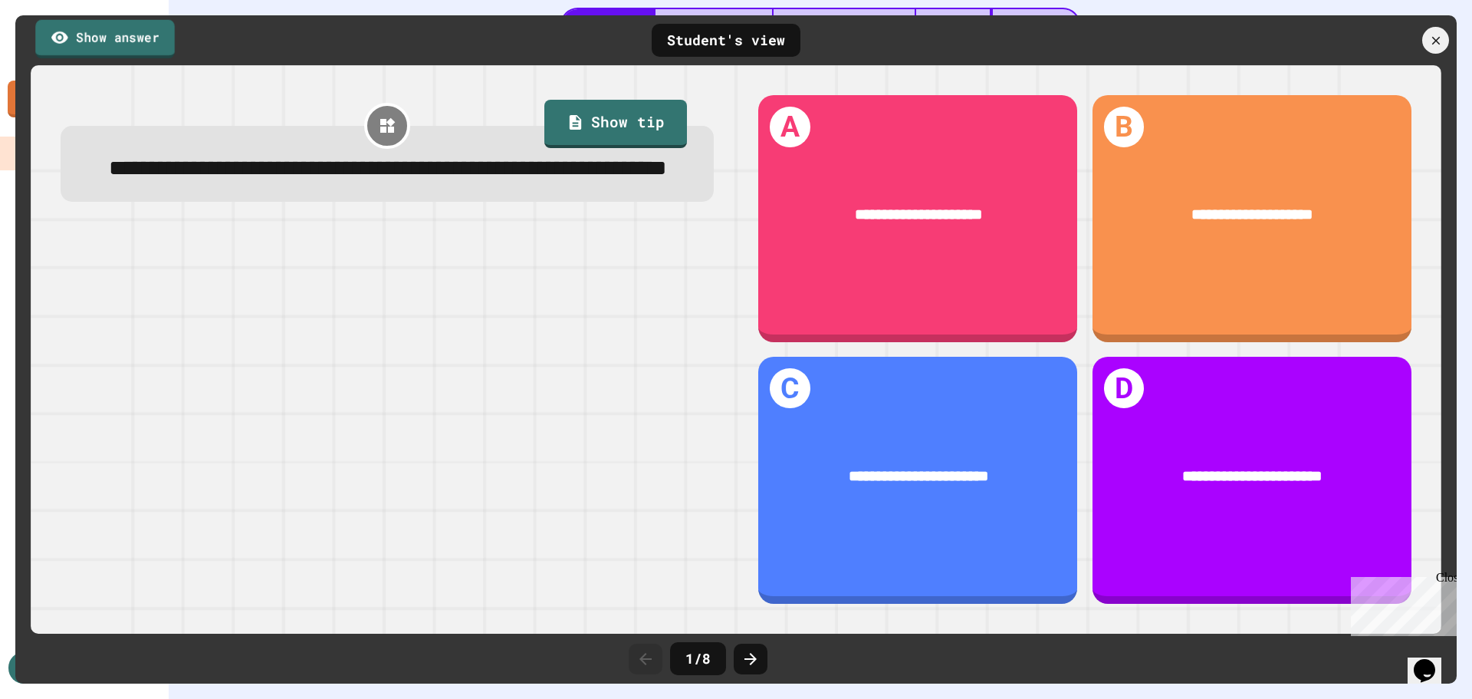
click at [81, 32] on link "Show answer" at bounding box center [105, 38] width 140 height 38
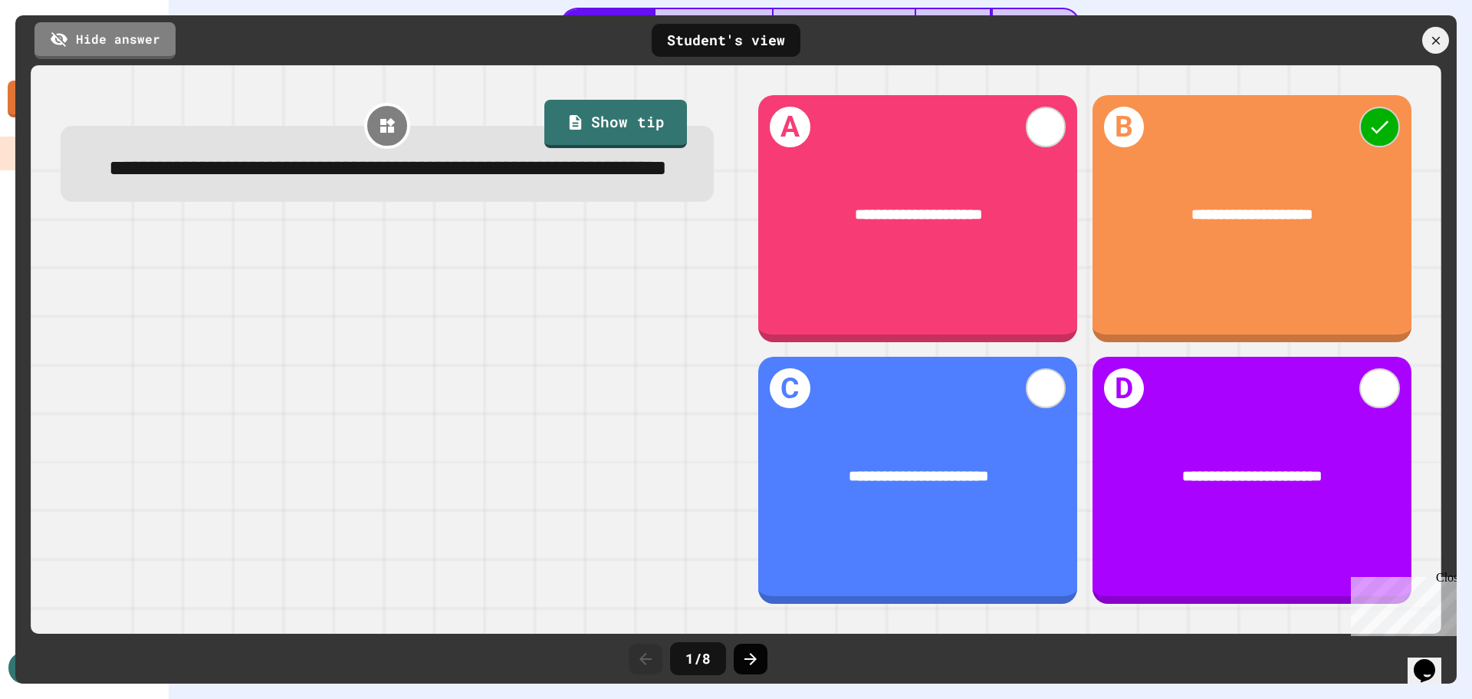
click at [738, 652] on div at bounding box center [751, 658] width 34 height 31
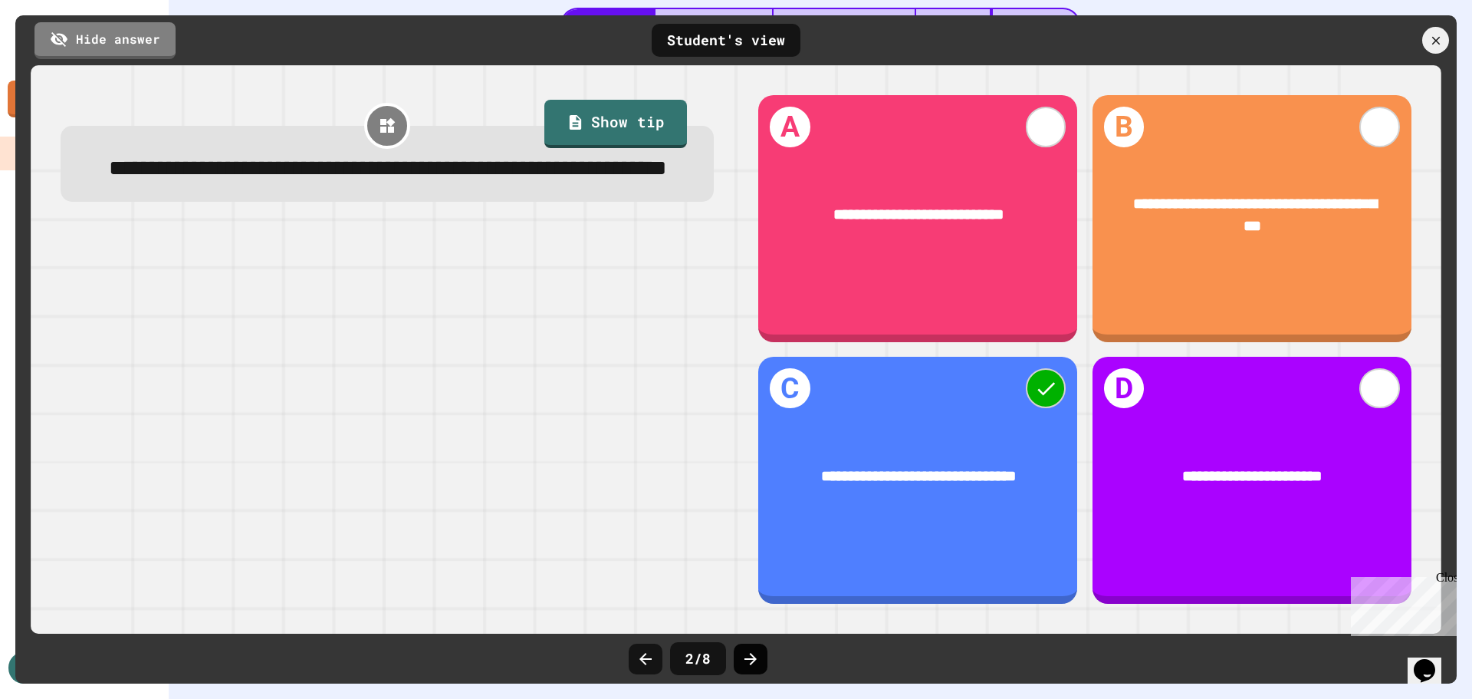
click at [758, 653] on icon at bounding box center [751, 659] width 18 height 18
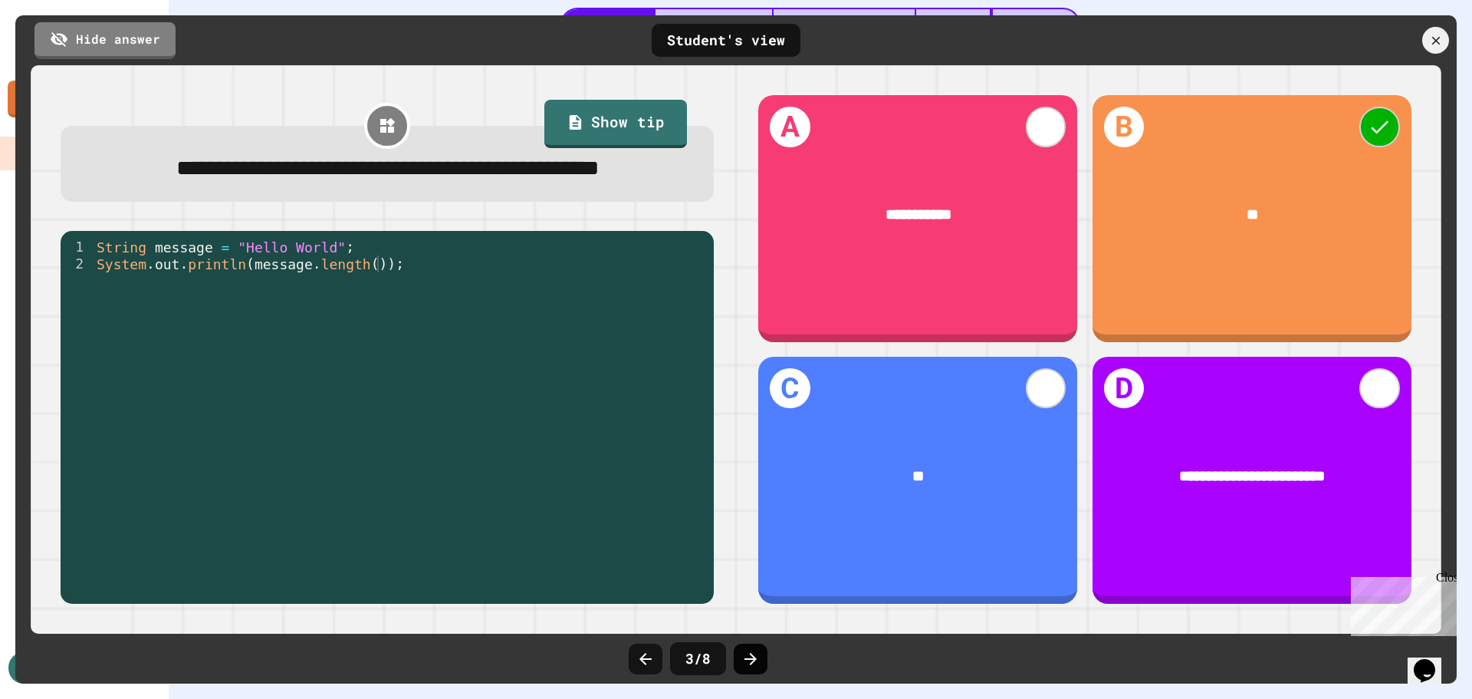
click at [748, 653] on icon at bounding box center [751, 659] width 18 height 18
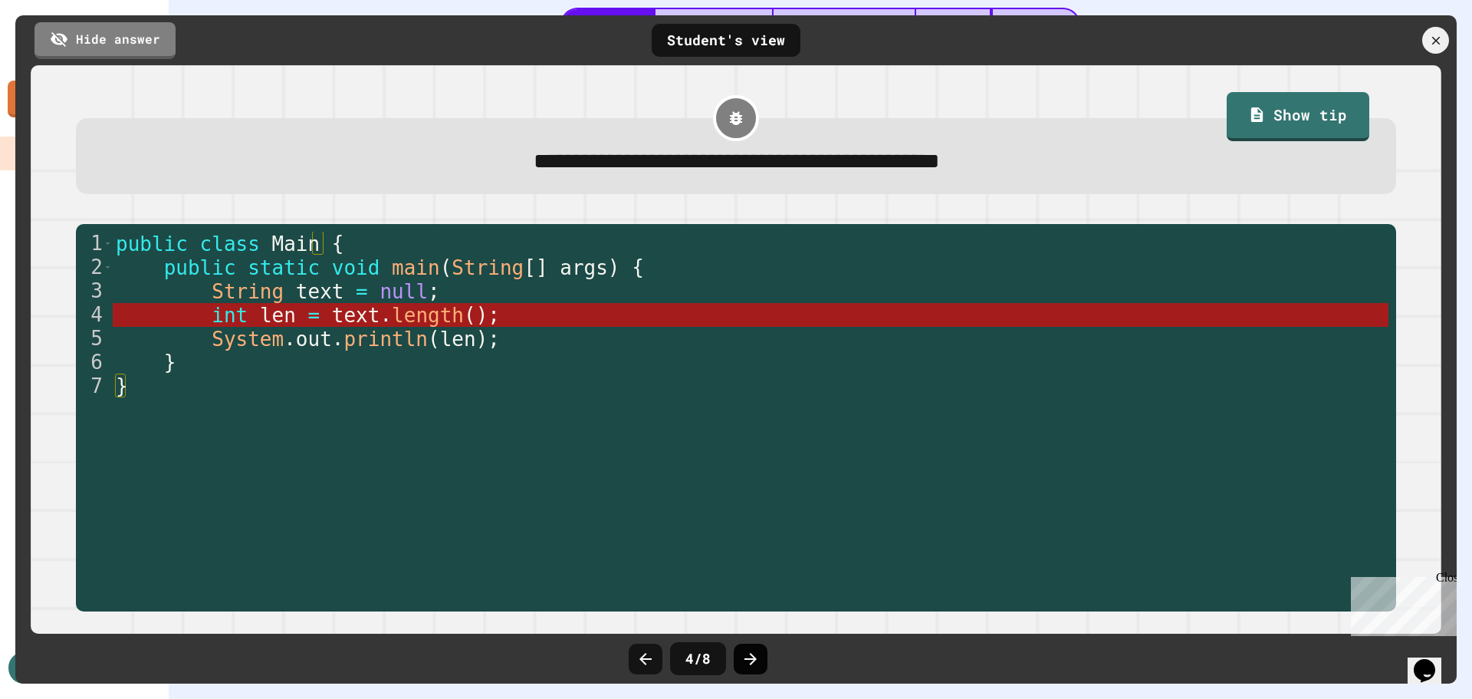
click at [748, 656] on icon at bounding box center [751, 659] width 18 height 18
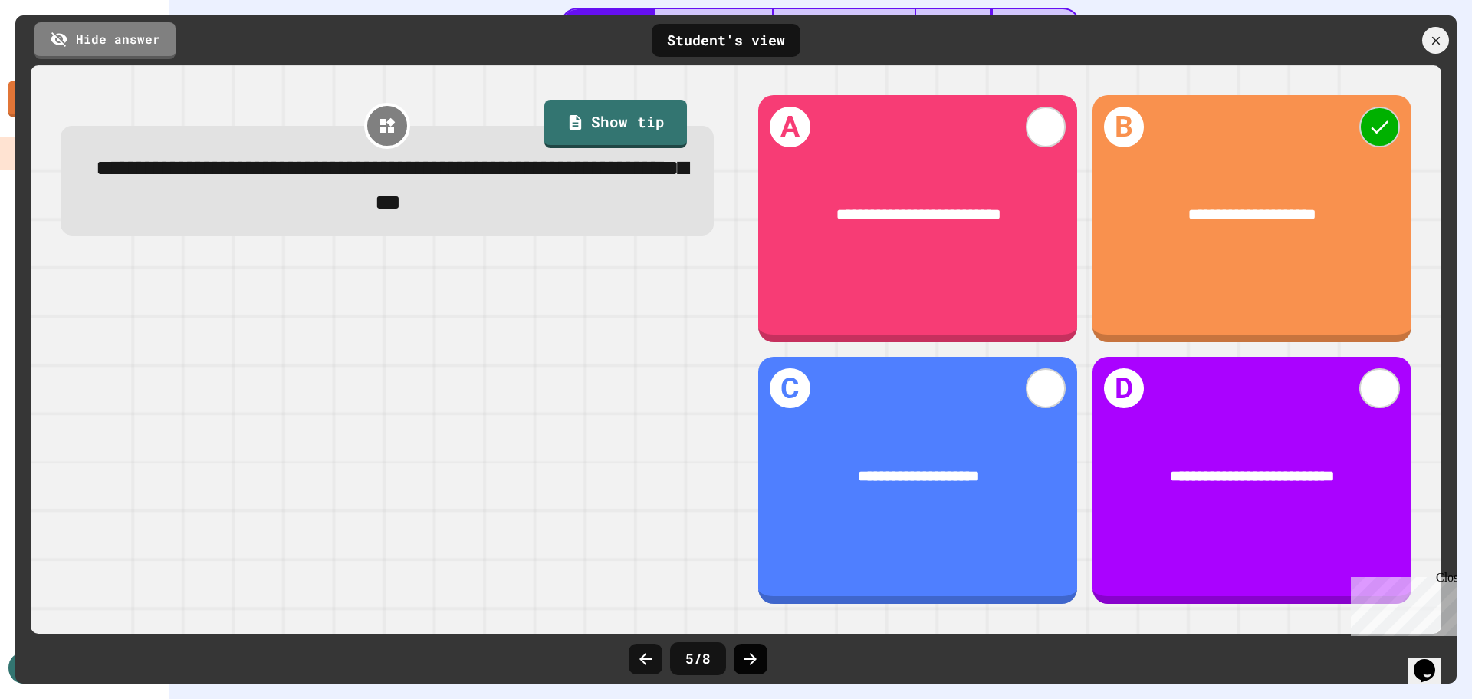
click at [745, 664] on icon at bounding box center [751, 659] width 18 height 18
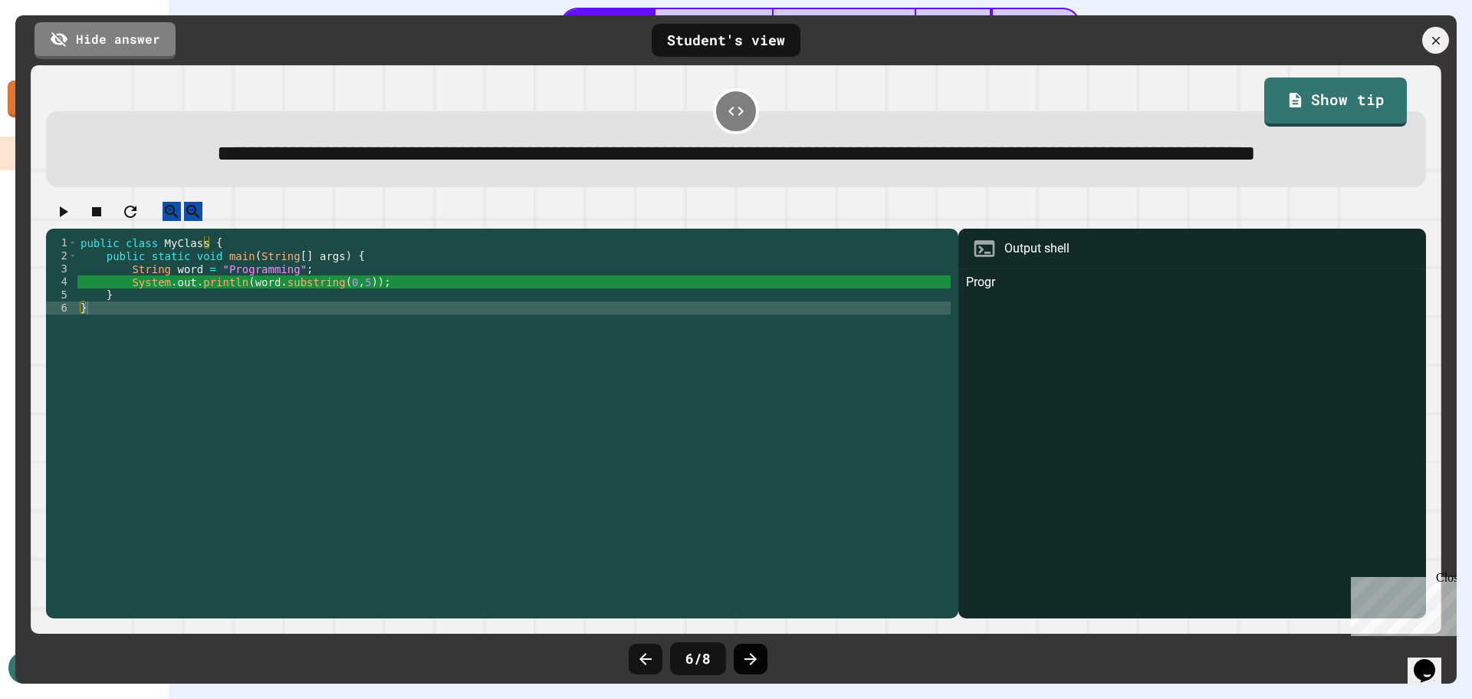
click at [752, 656] on icon at bounding box center [751, 659] width 12 height 12
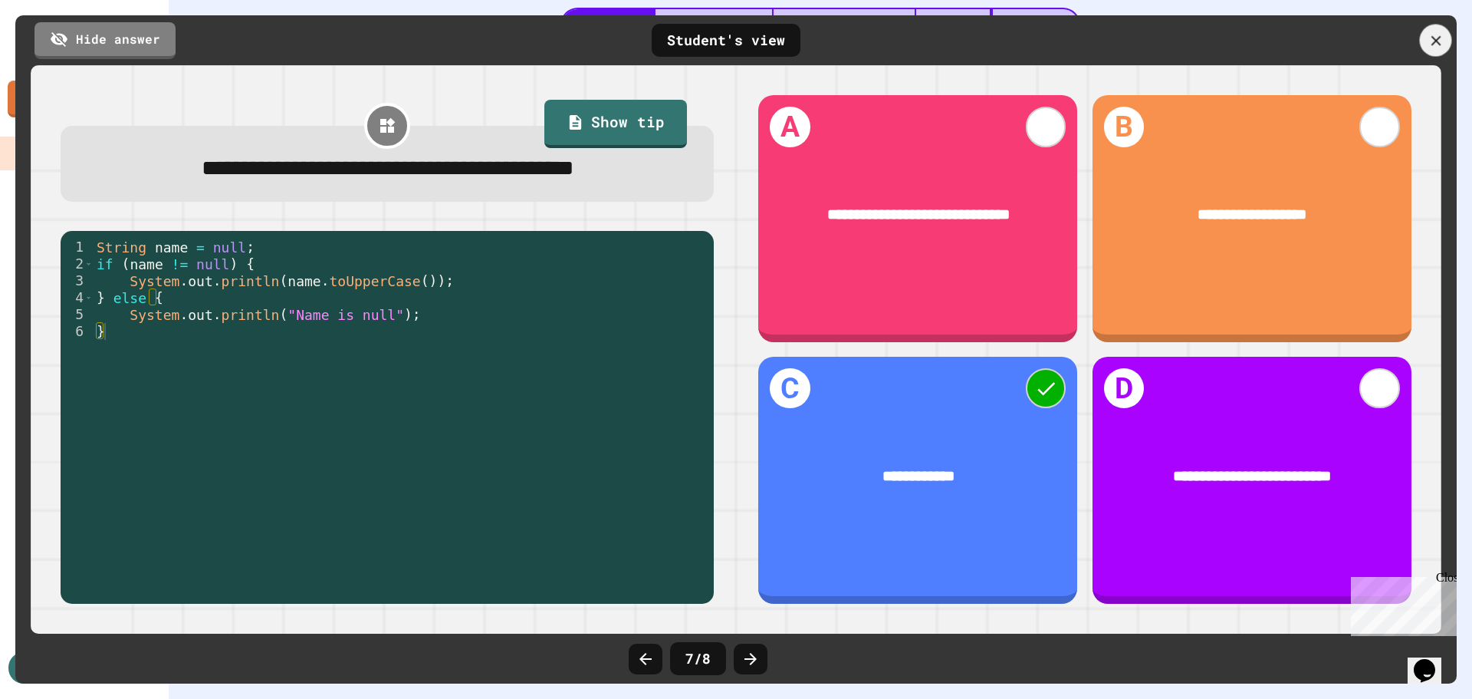
click at [1439, 34] on icon at bounding box center [1436, 40] width 17 height 17
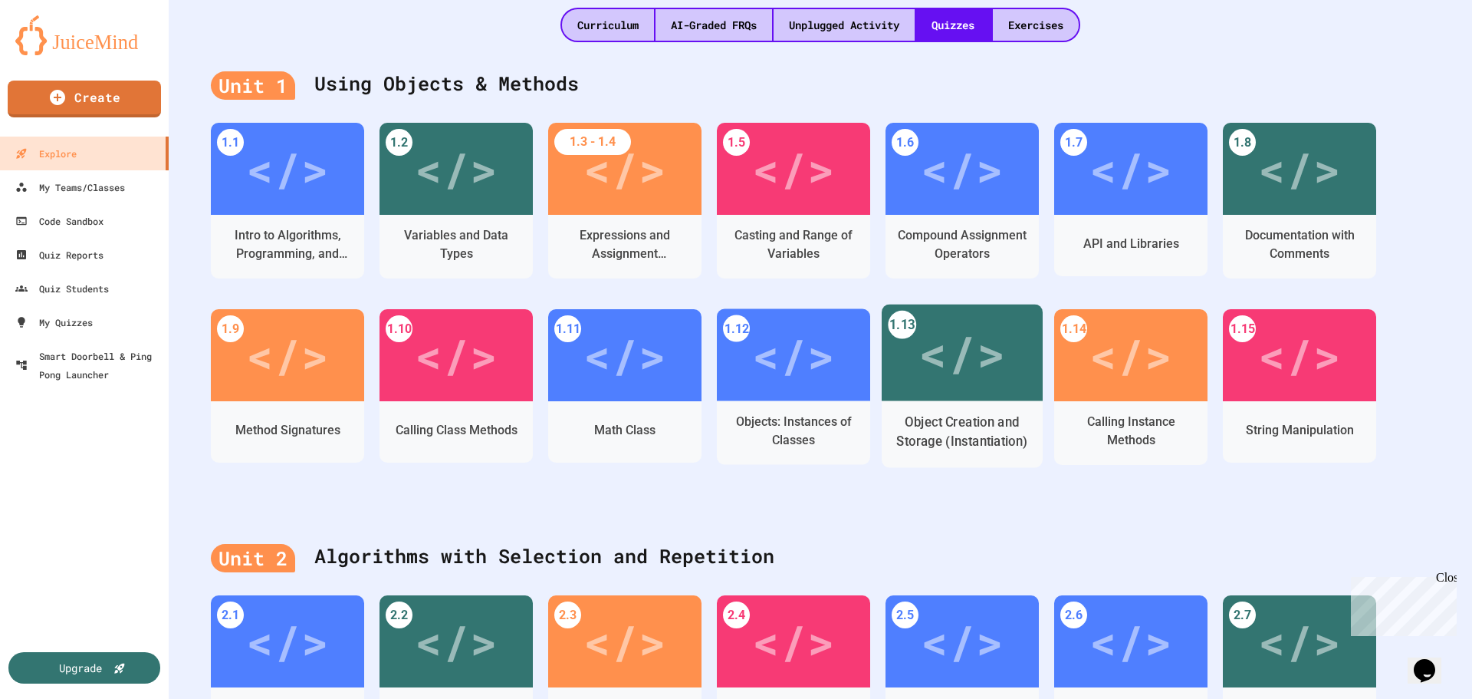
click at [940, 366] on div "</>" at bounding box center [962, 352] width 161 height 97
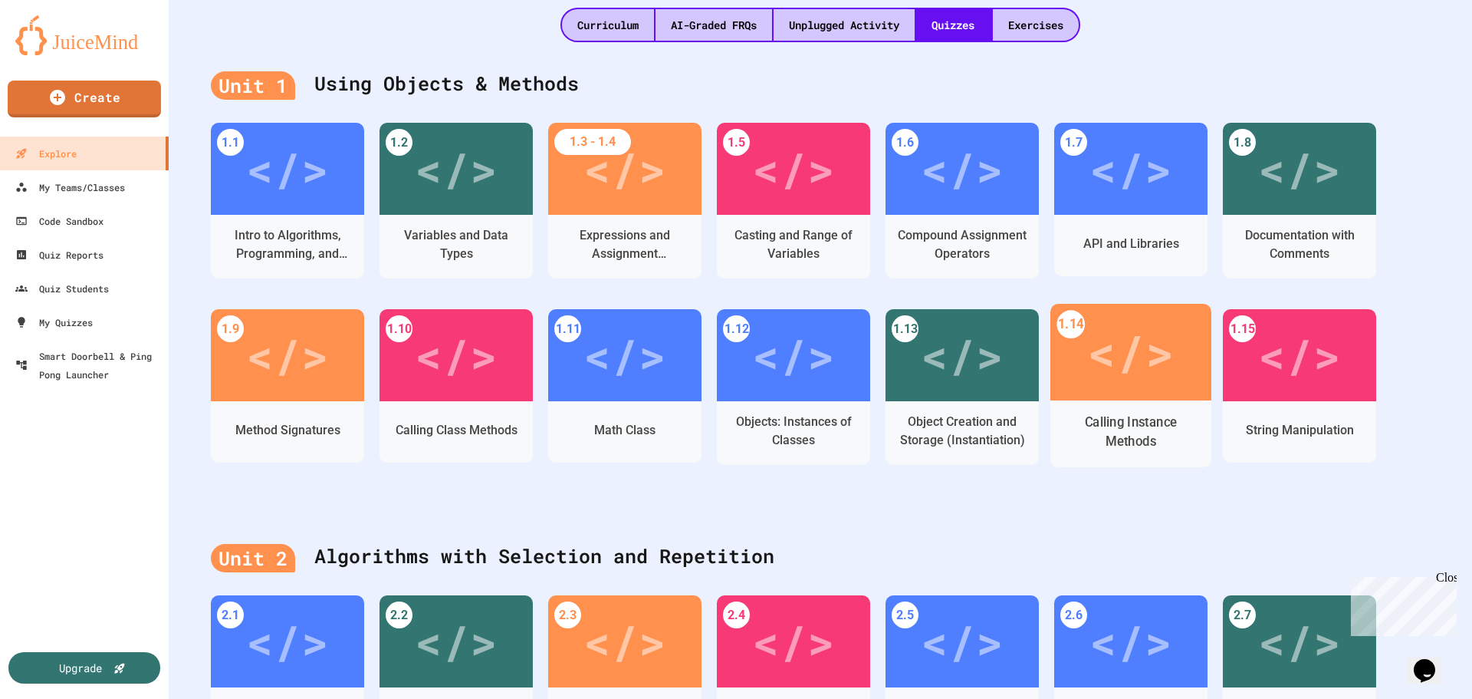
click at [1117, 336] on div "</>" at bounding box center [1130, 352] width 87 height 73
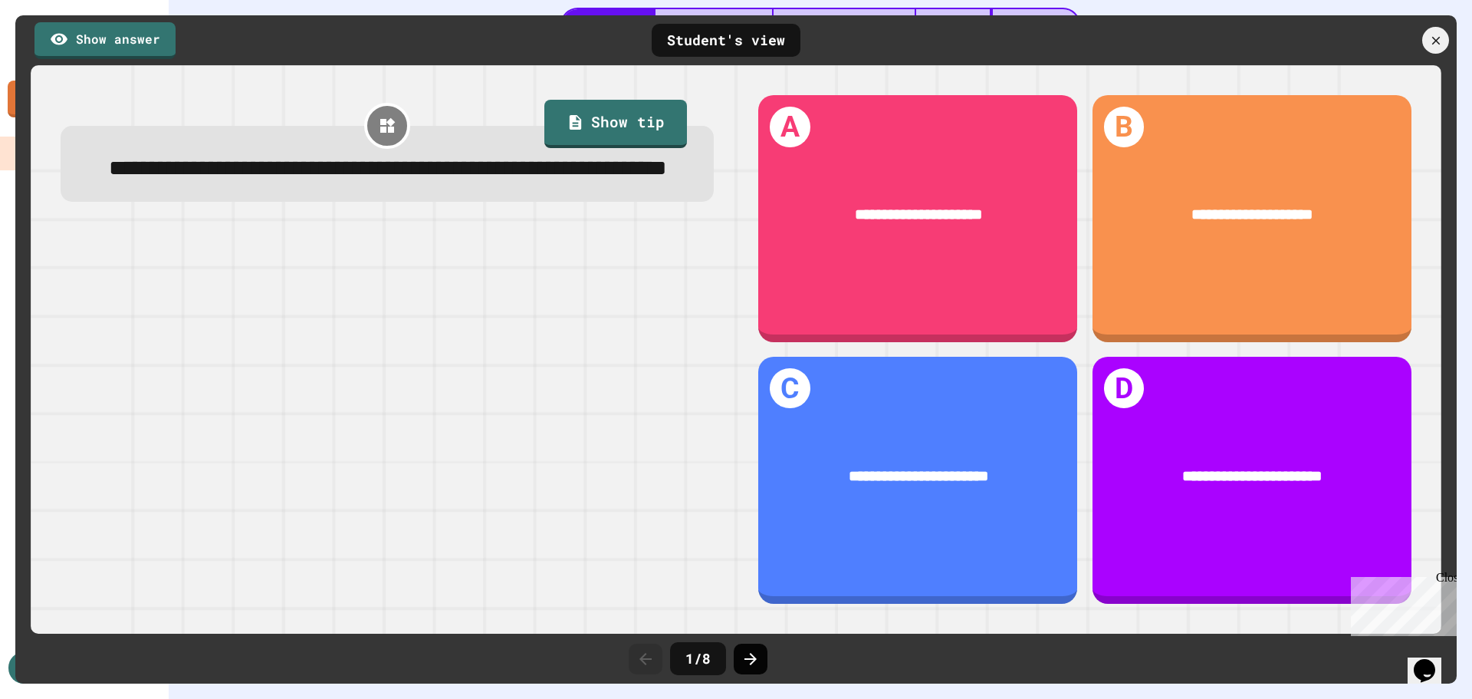
click at [756, 660] on icon at bounding box center [751, 659] width 18 height 18
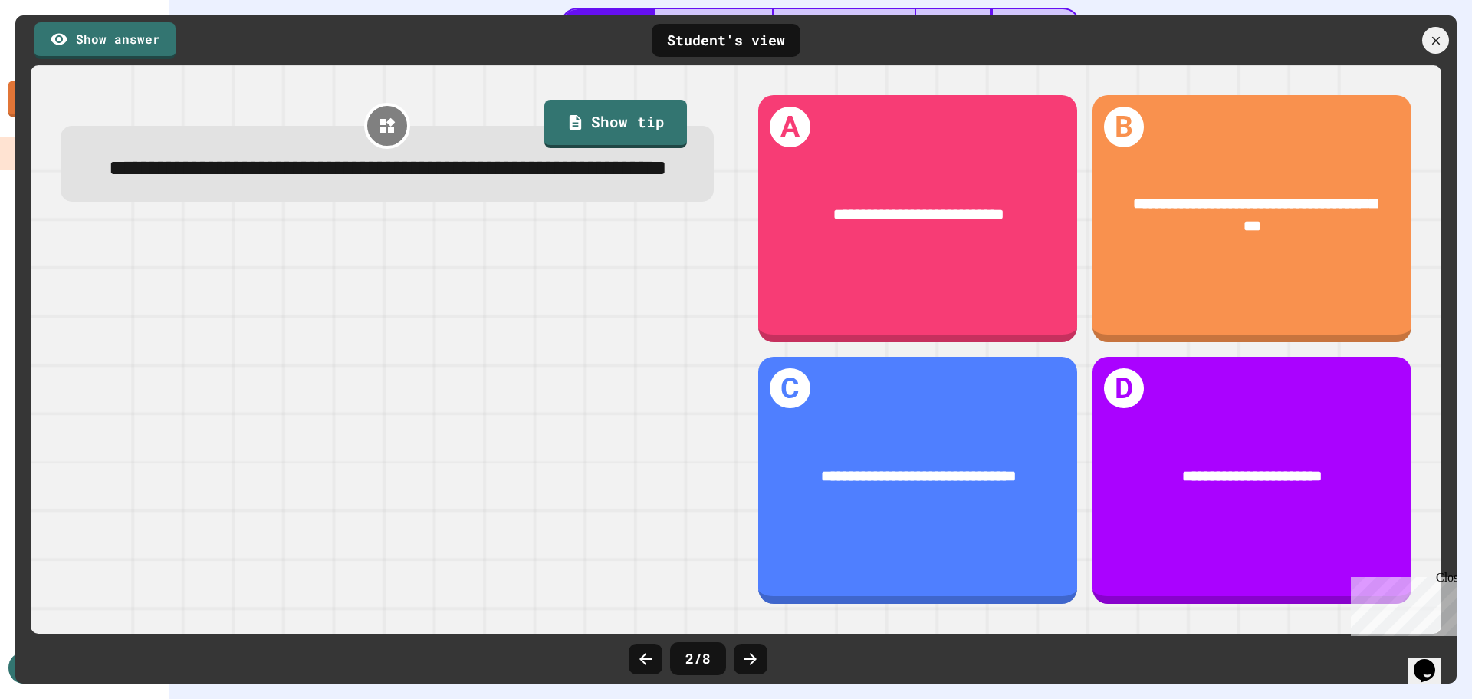
click at [756, 660] on icon at bounding box center [751, 659] width 18 height 18
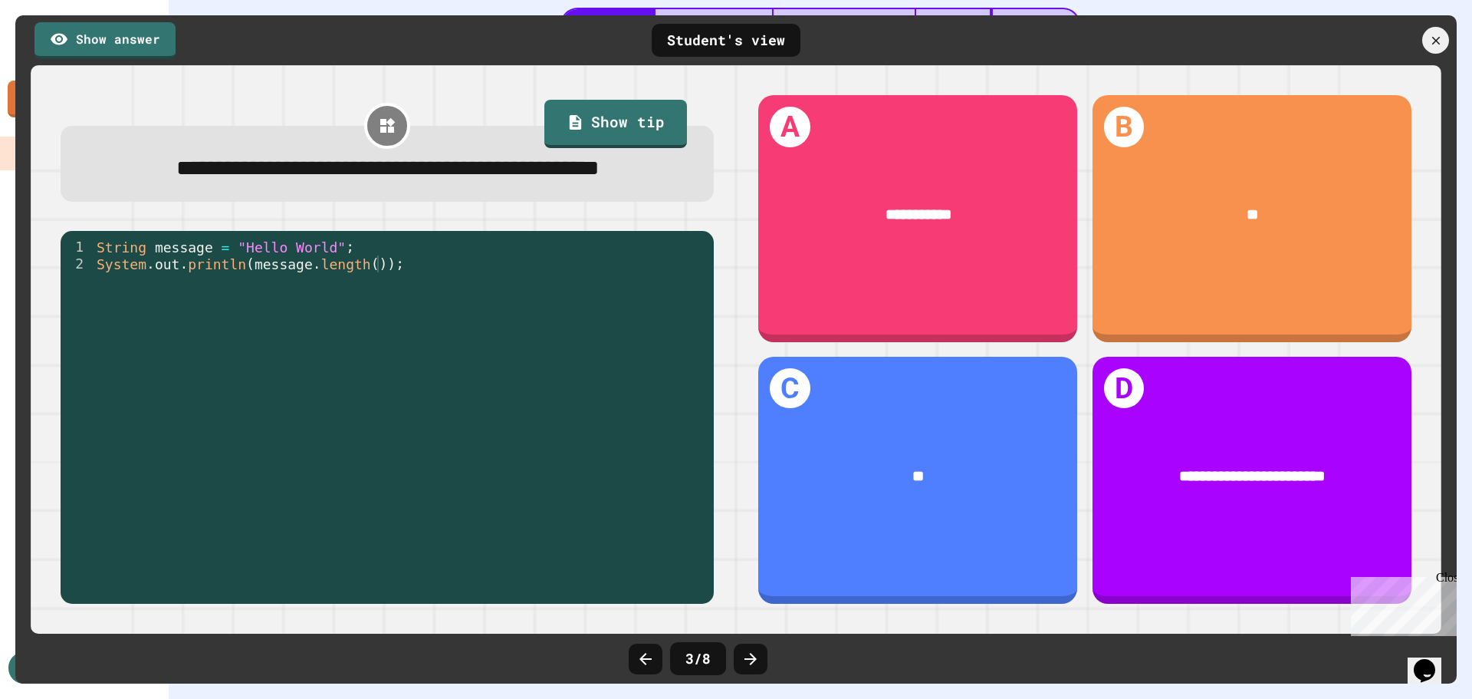
click at [756, 660] on icon at bounding box center [751, 659] width 18 height 18
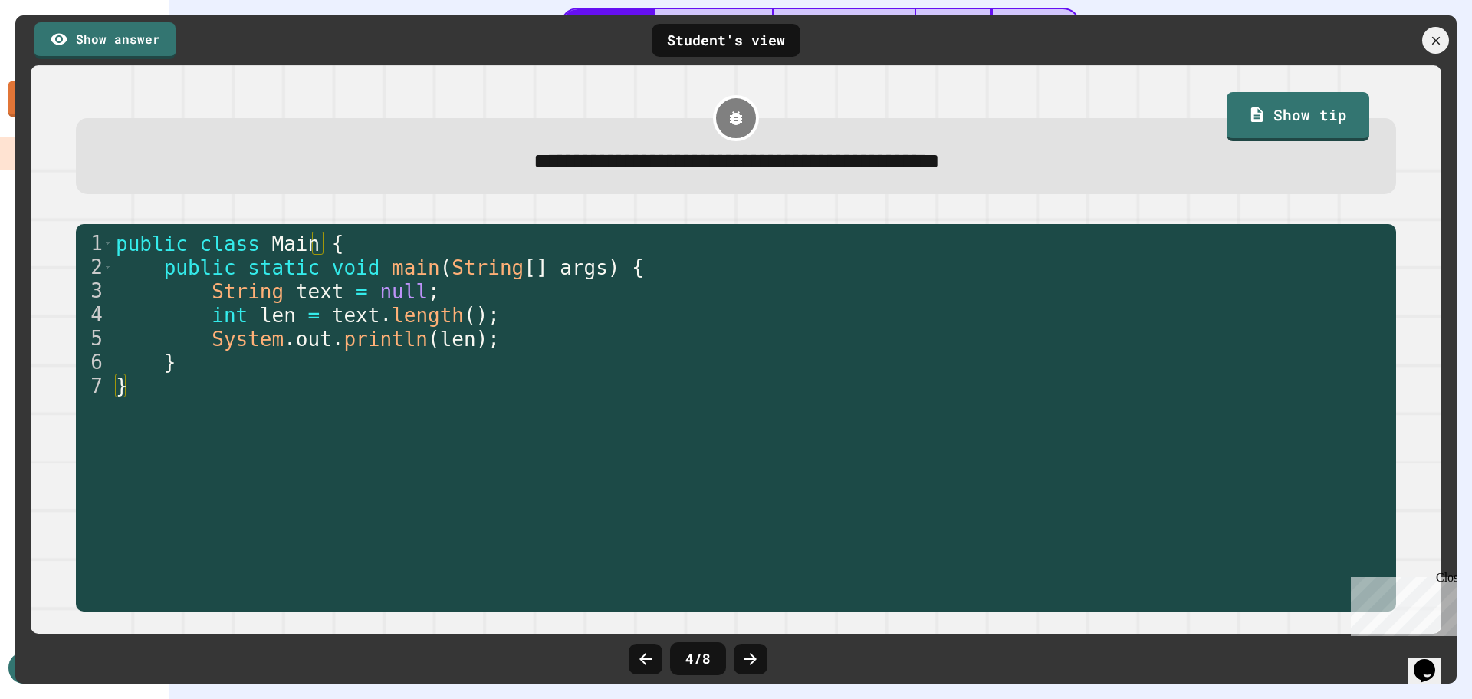
click at [756, 660] on icon at bounding box center [751, 659] width 18 height 18
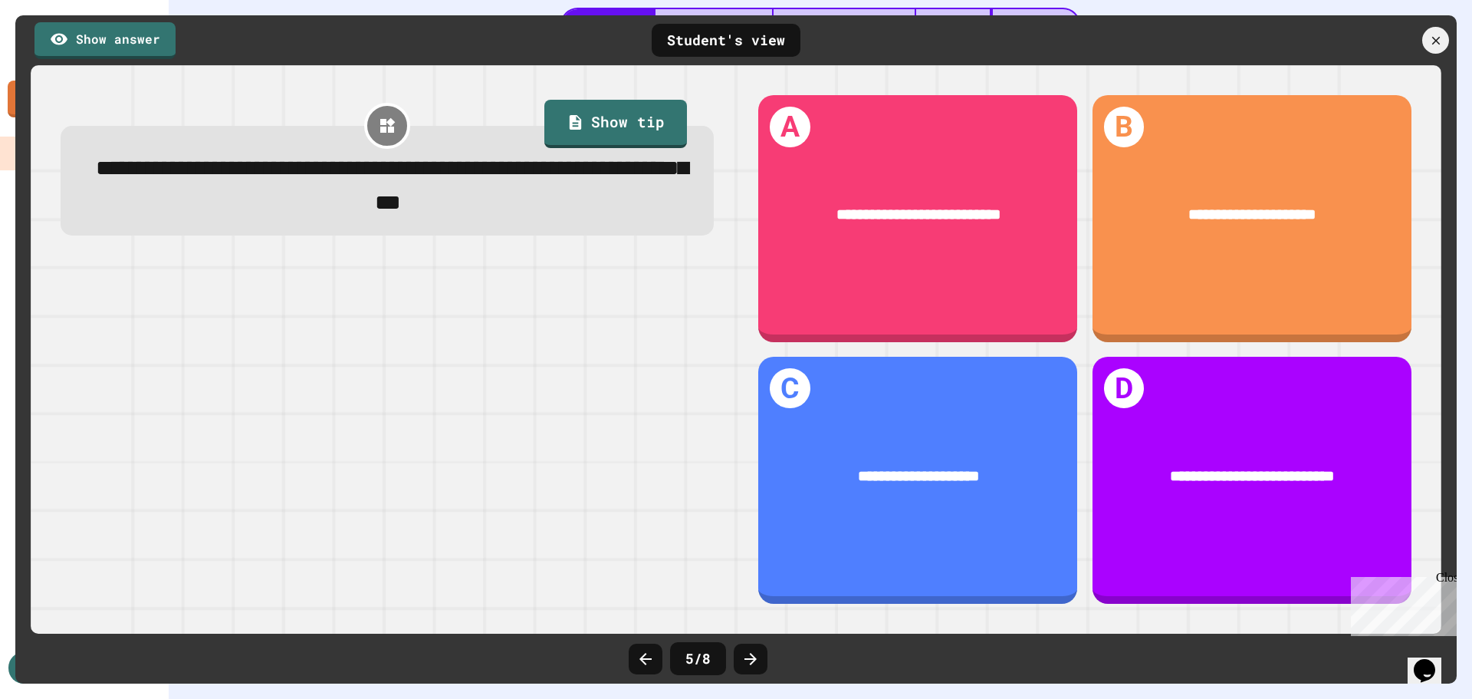
click at [756, 660] on icon at bounding box center [751, 659] width 18 height 18
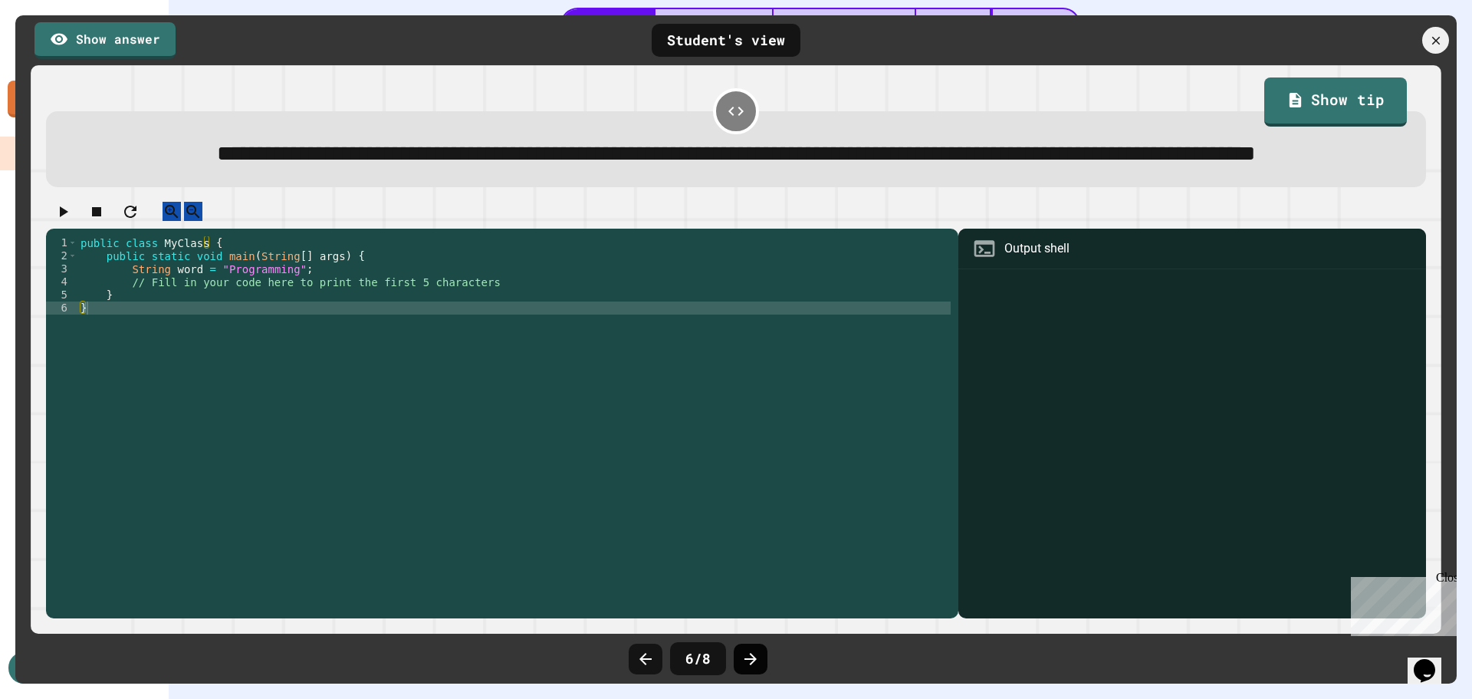
click at [756, 660] on icon at bounding box center [751, 659] width 18 height 18
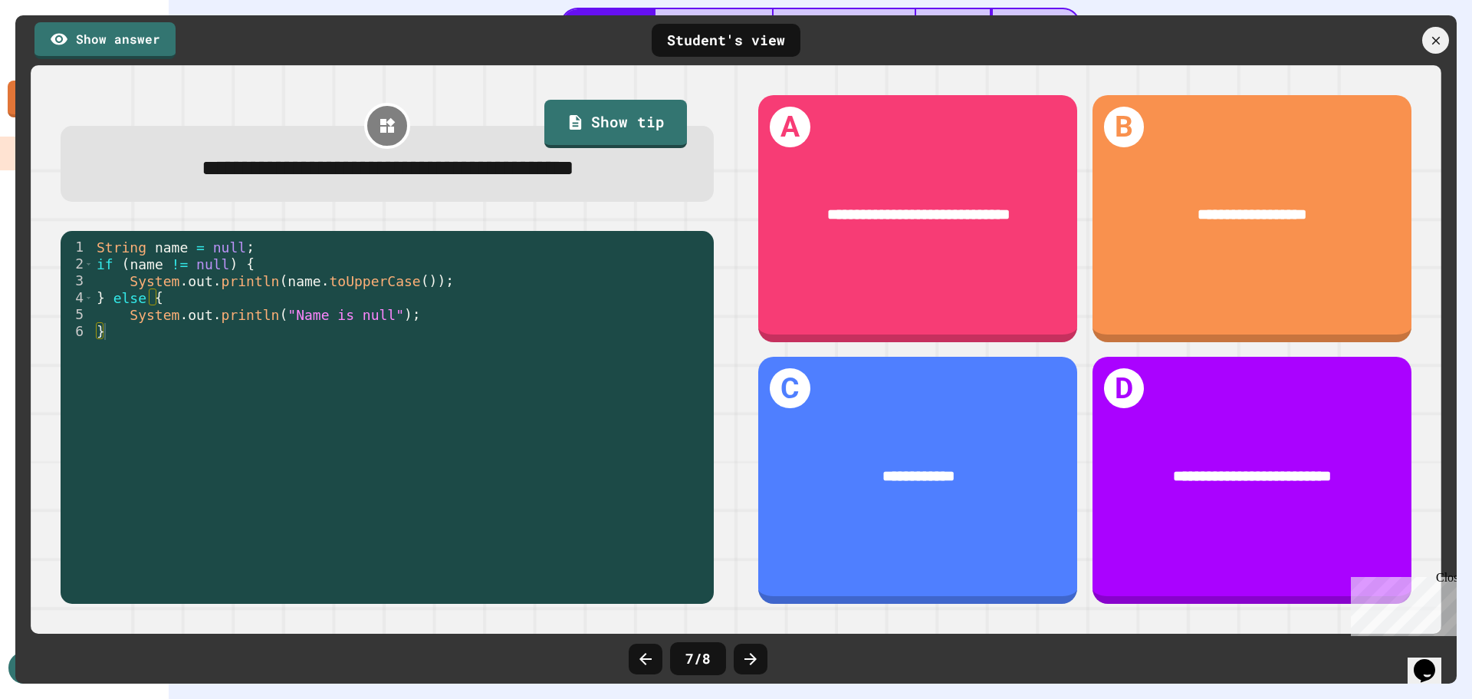
click at [756, 660] on icon at bounding box center [751, 659] width 18 height 18
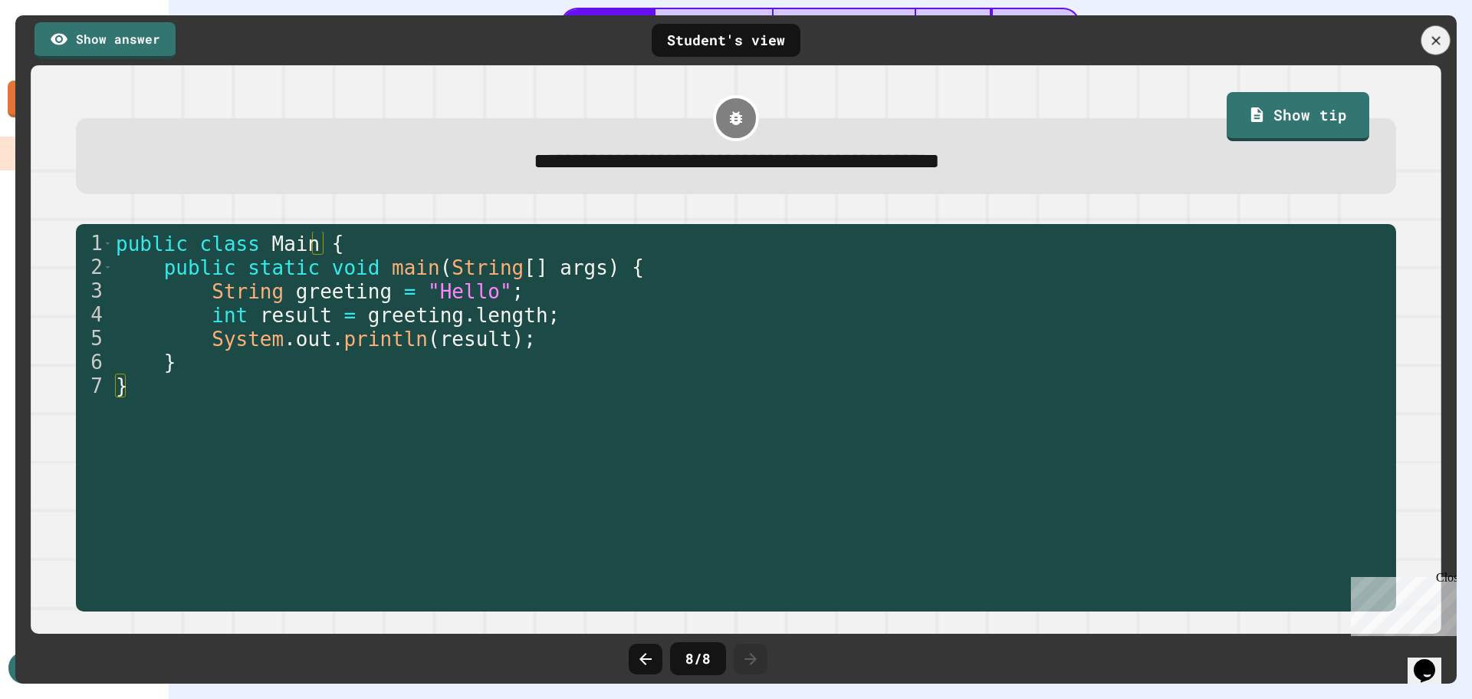
click at [1446, 41] on div at bounding box center [1436, 40] width 29 height 29
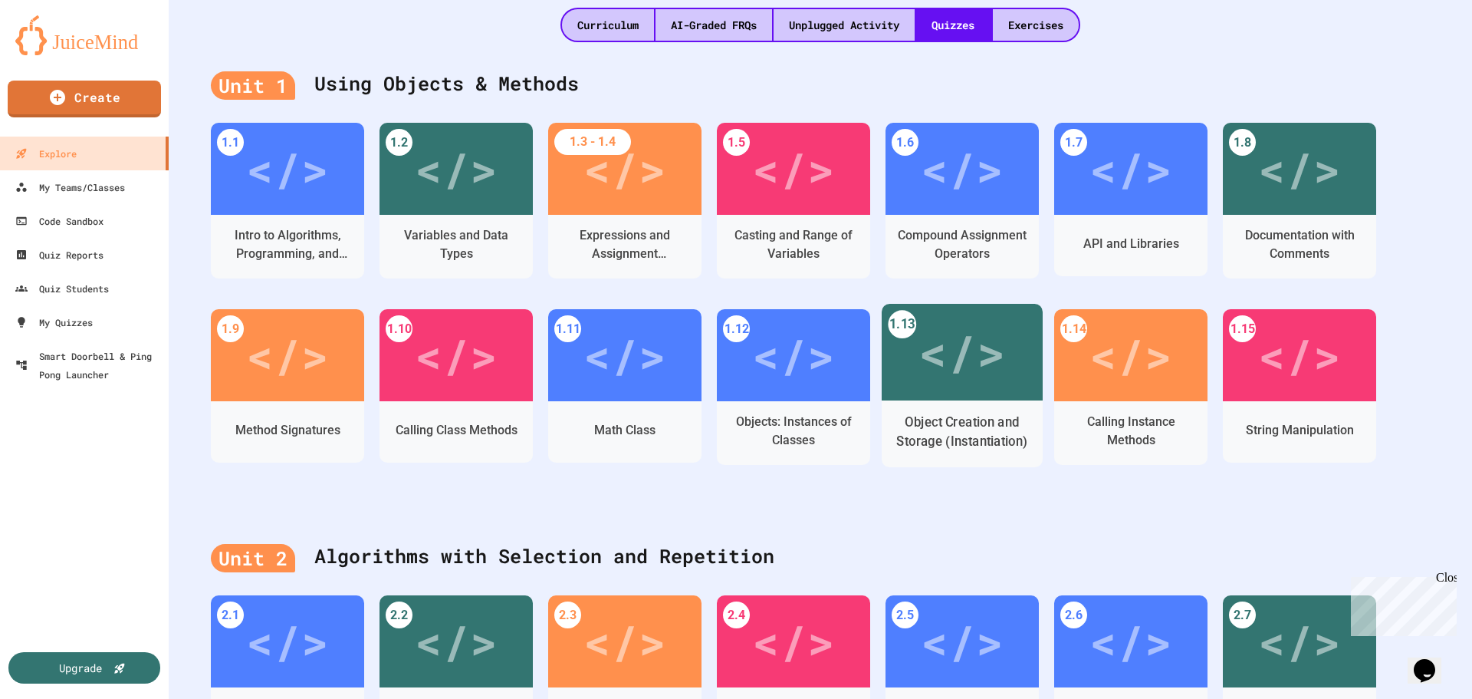
click at [973, 345] on div "</>" at bounding box center [962, 352] width 87 height 73
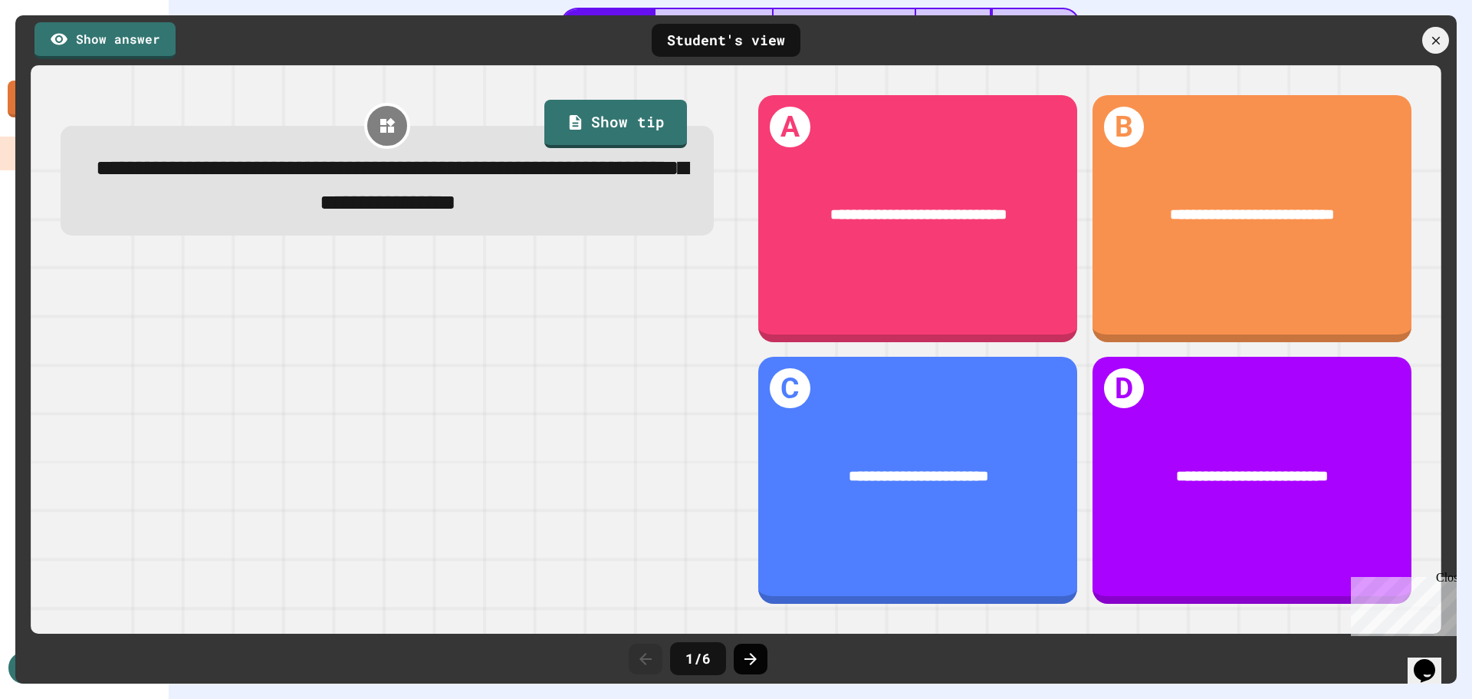
click at [742, 655] on icon at bounding box center [751, 659] width 18 height 18
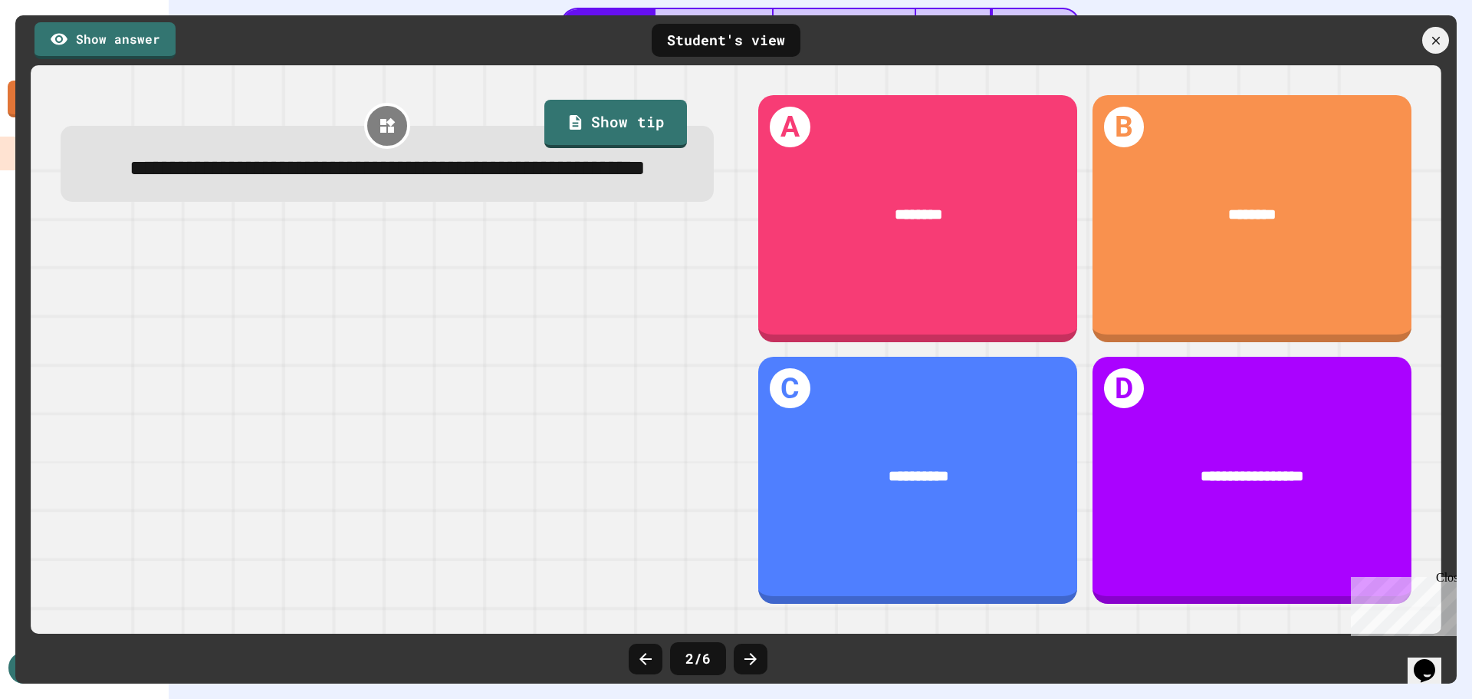
click at [742, 655] on icon at bounding box center [751, 659] width 18 height 18
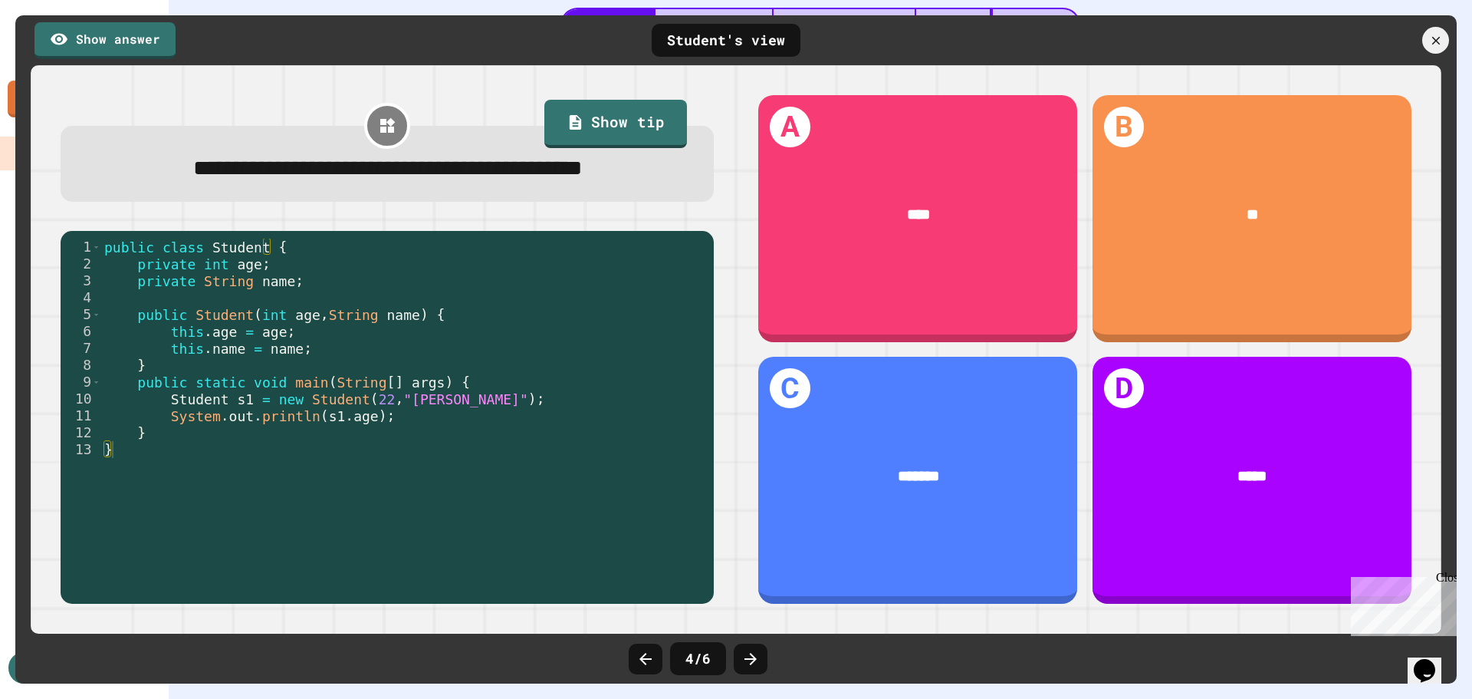
click at [742, 655] on icon at bounding box center [751, 659] width 18 height 18
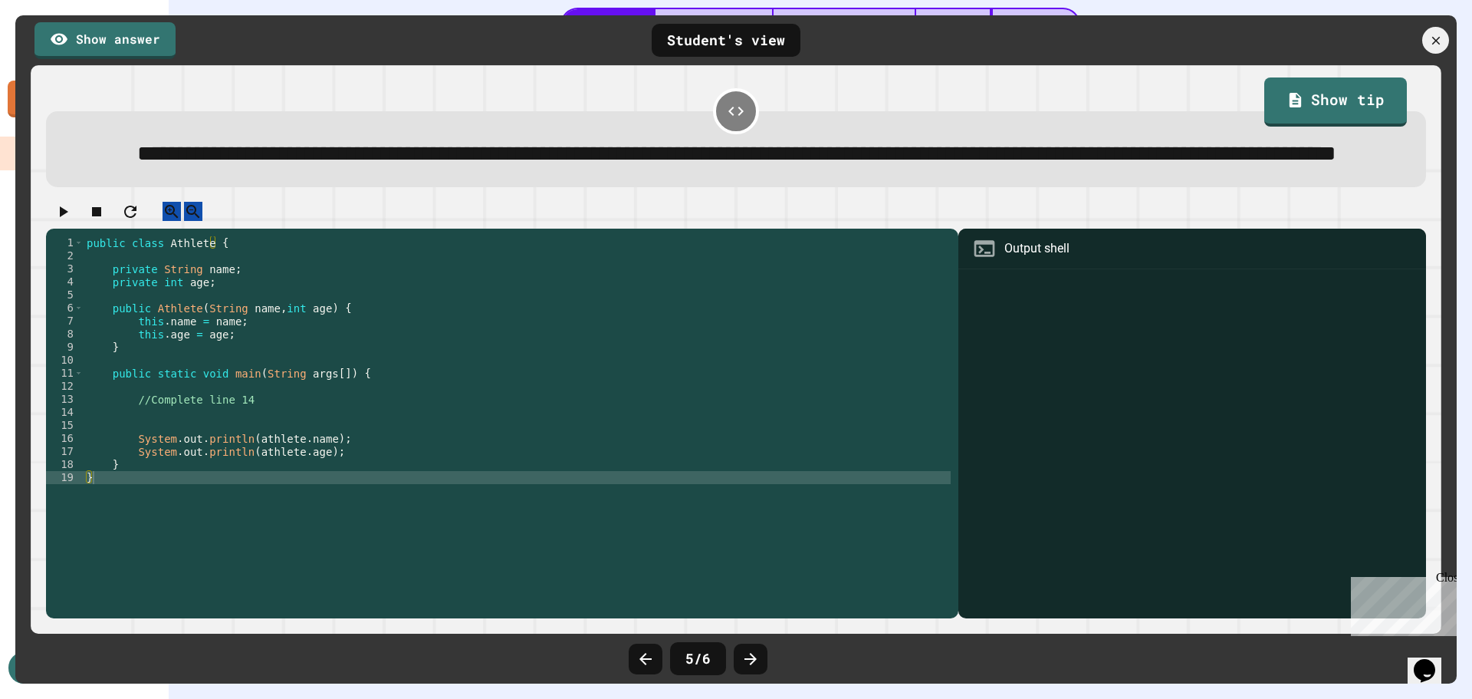
click at [742, 655] on icon at bounding box center [751, 659] width 18 height 18
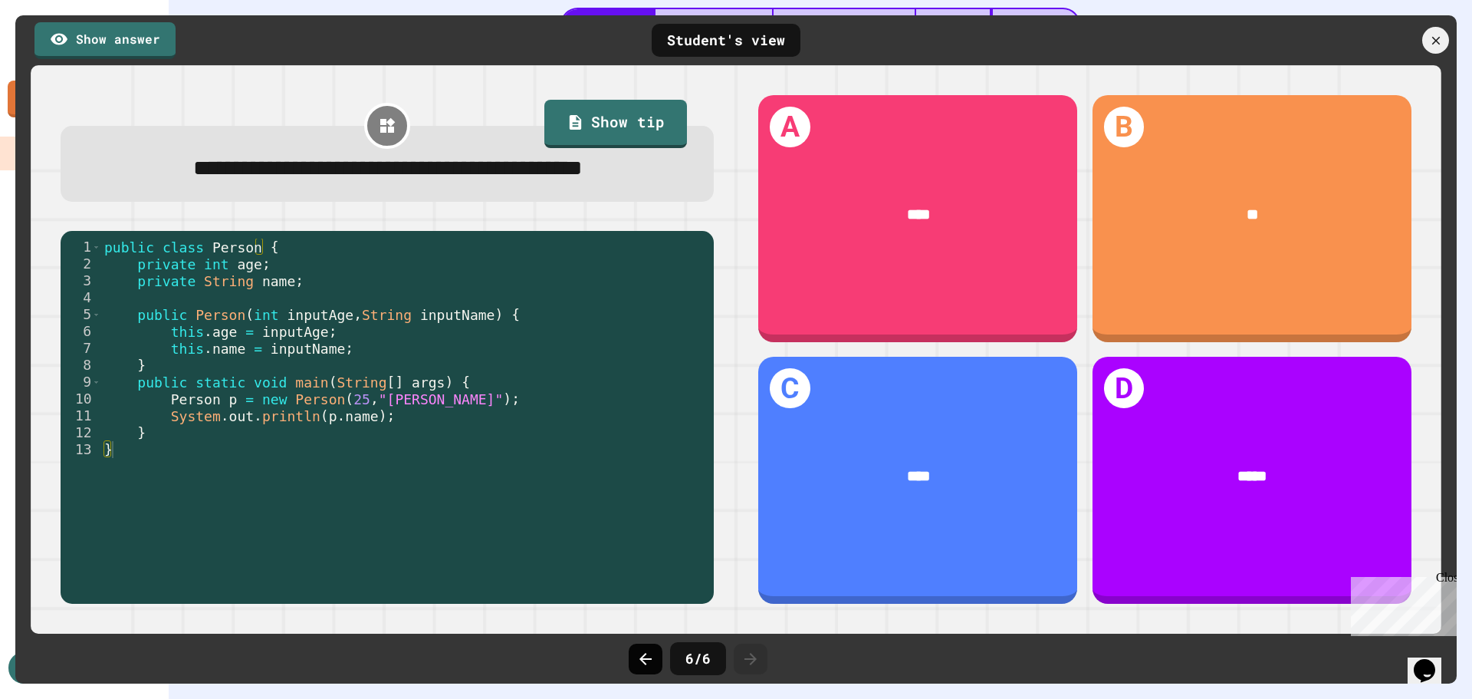
click at [646, 654] on icon at bounding box center [646, 659] width 12 height 12
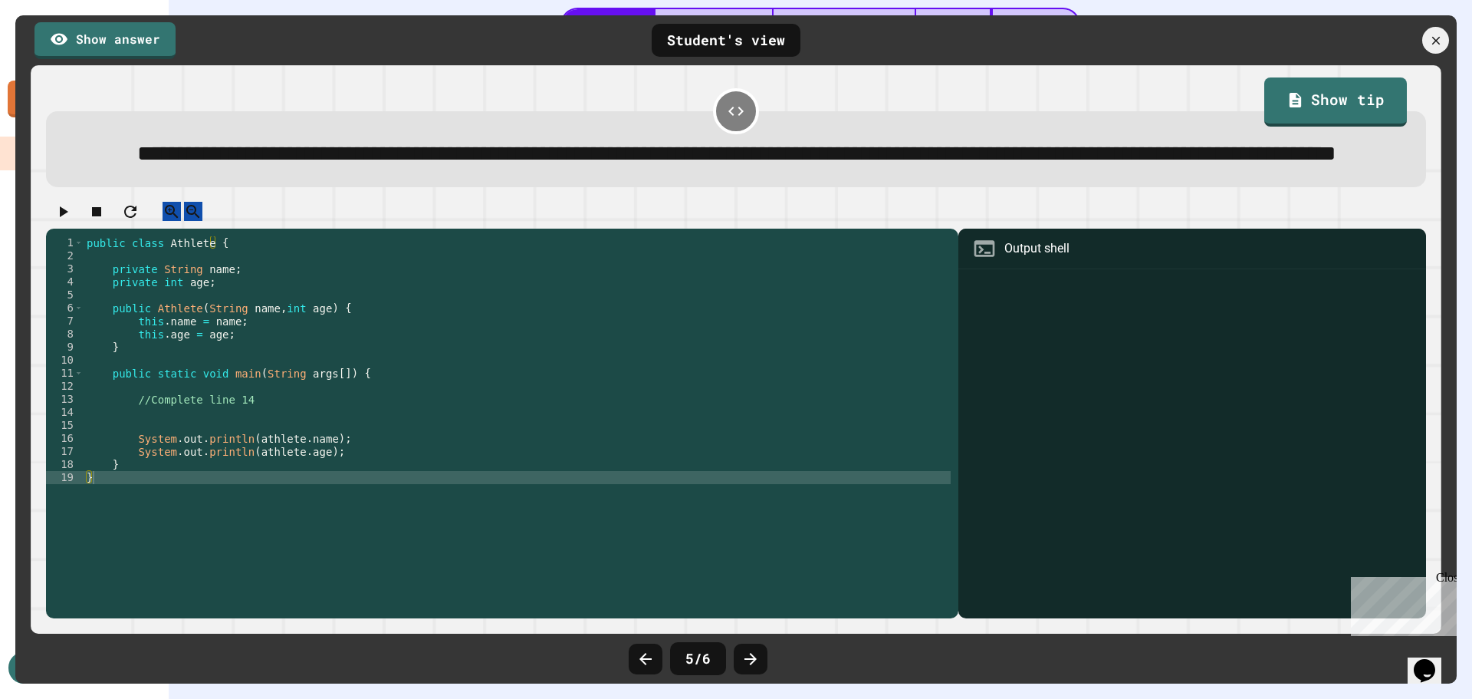
click at [646, 654] on icon at bounding box center [646, 659] width 12 height 12
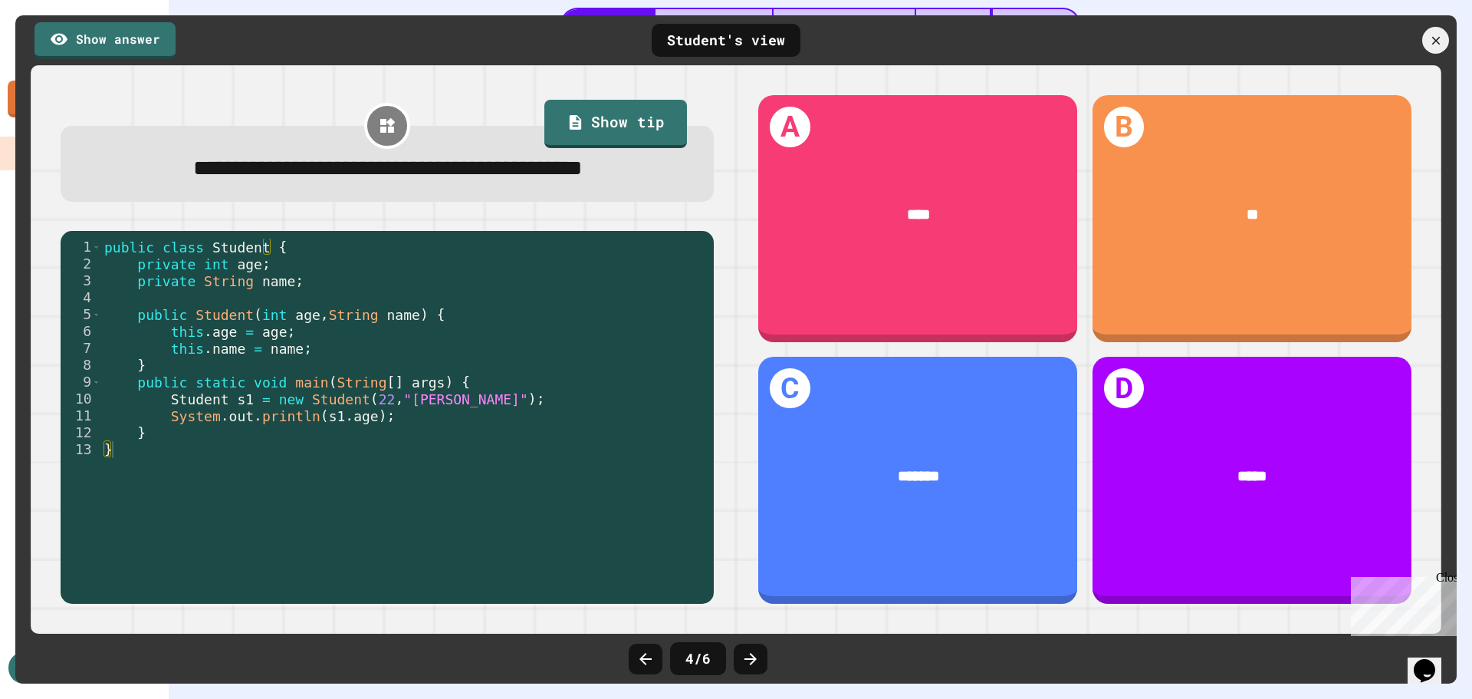
click at [646, 654] on icon at bounding box center [646, 659] width 12 height 12
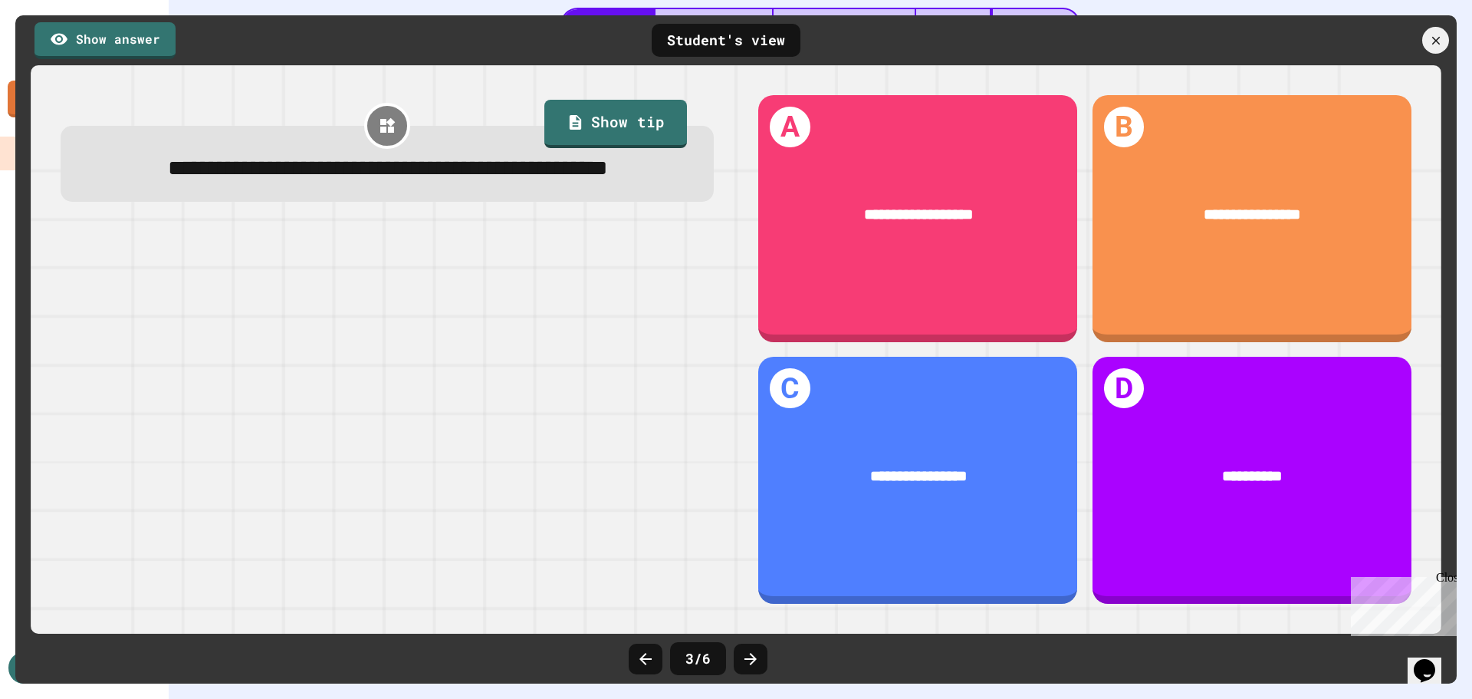
click at [646, 654] on icon at bounding box center [646, 659] width 12 height 12
click at [1431, 38] on icon at bounding box center [1436, 40] width 17 height 17
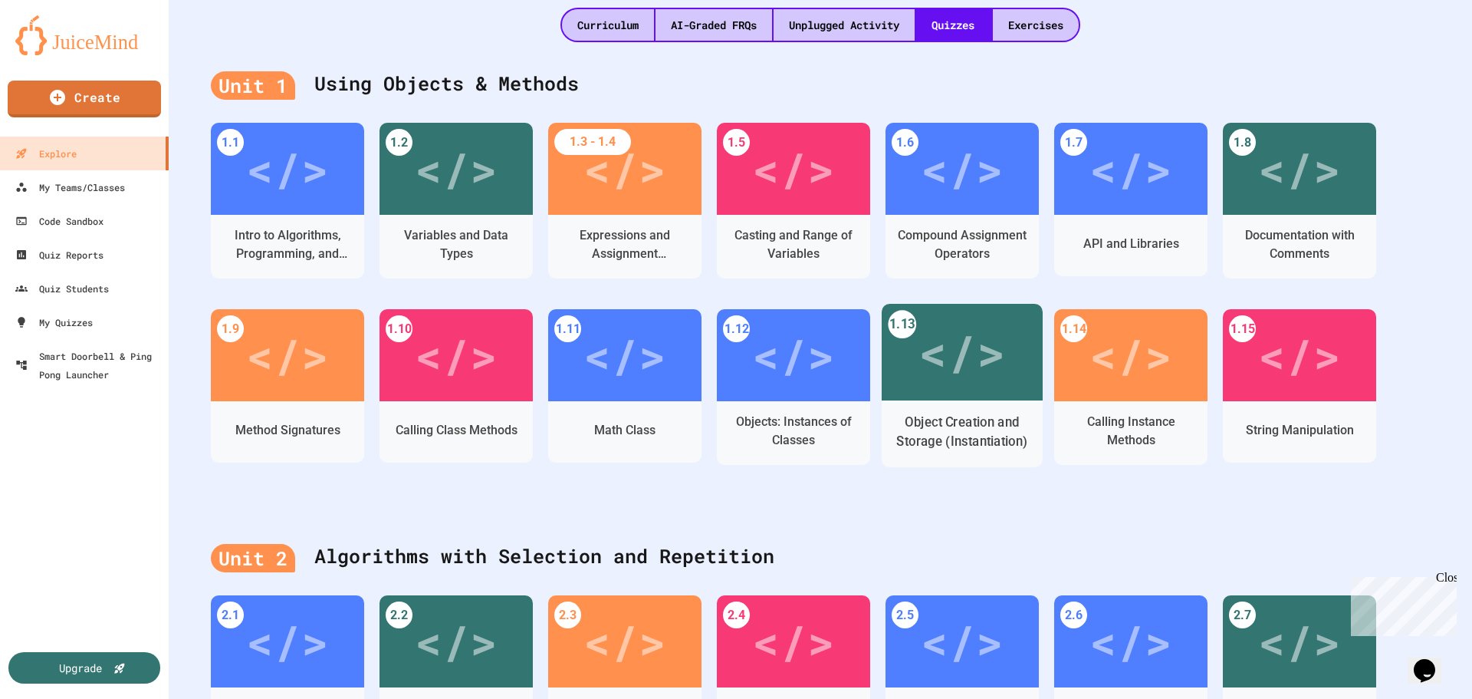
click at [959, 337] on div "</>" at bounding box center [962, 352] width 87 height 73
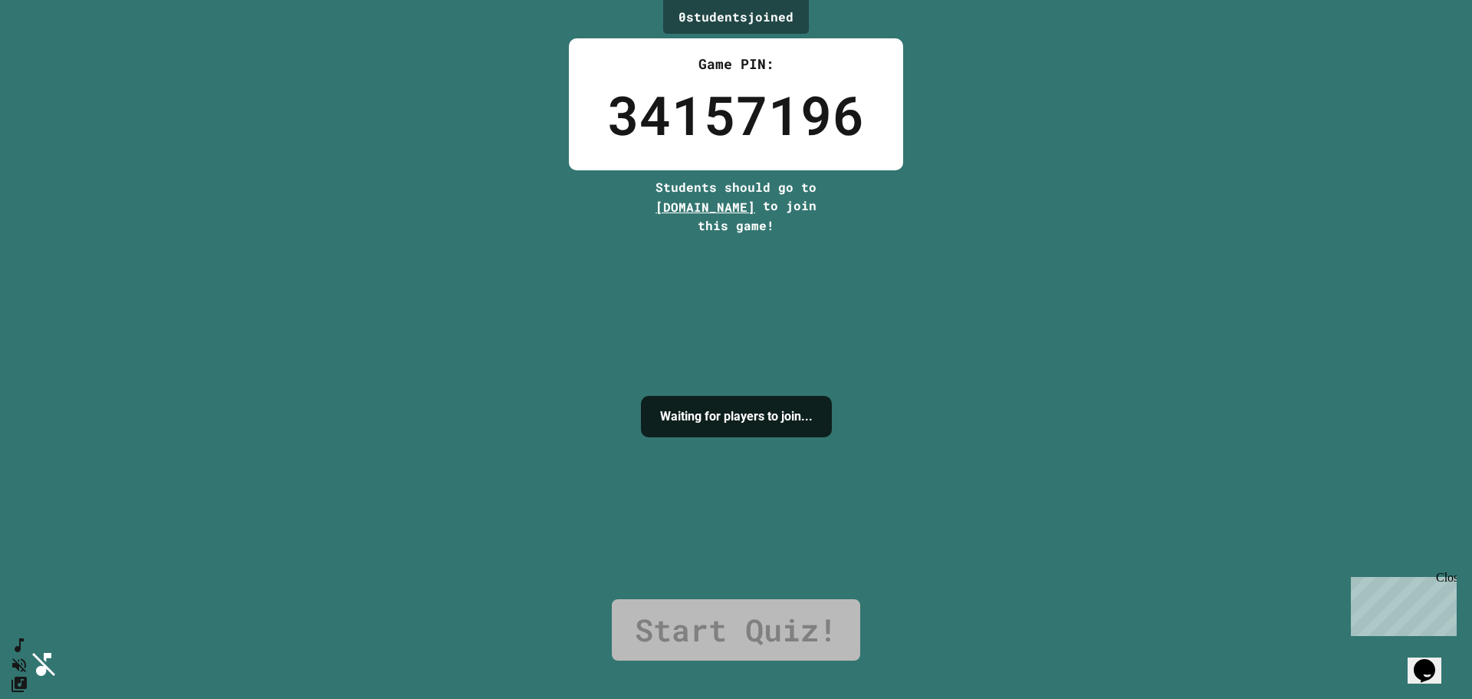
click at [1078, 544] on div "0 student s joined Game PIN: 34157196 Students should go to [DOMAIN_NAME] to jo…" at bounding box center [736, 349] width 1472 height 699
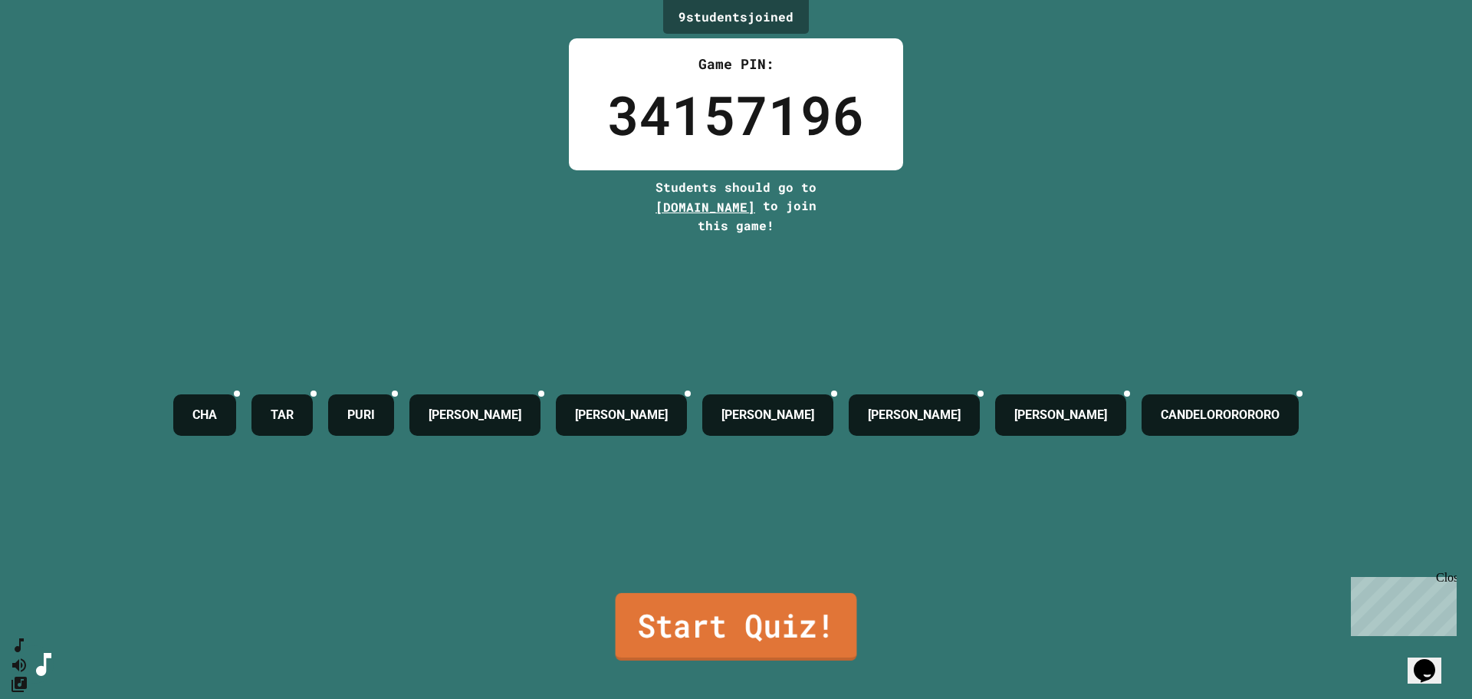
click at [694, 629] on link "Start Quiz!" at bounding box center [737, 626] width 242 height 67
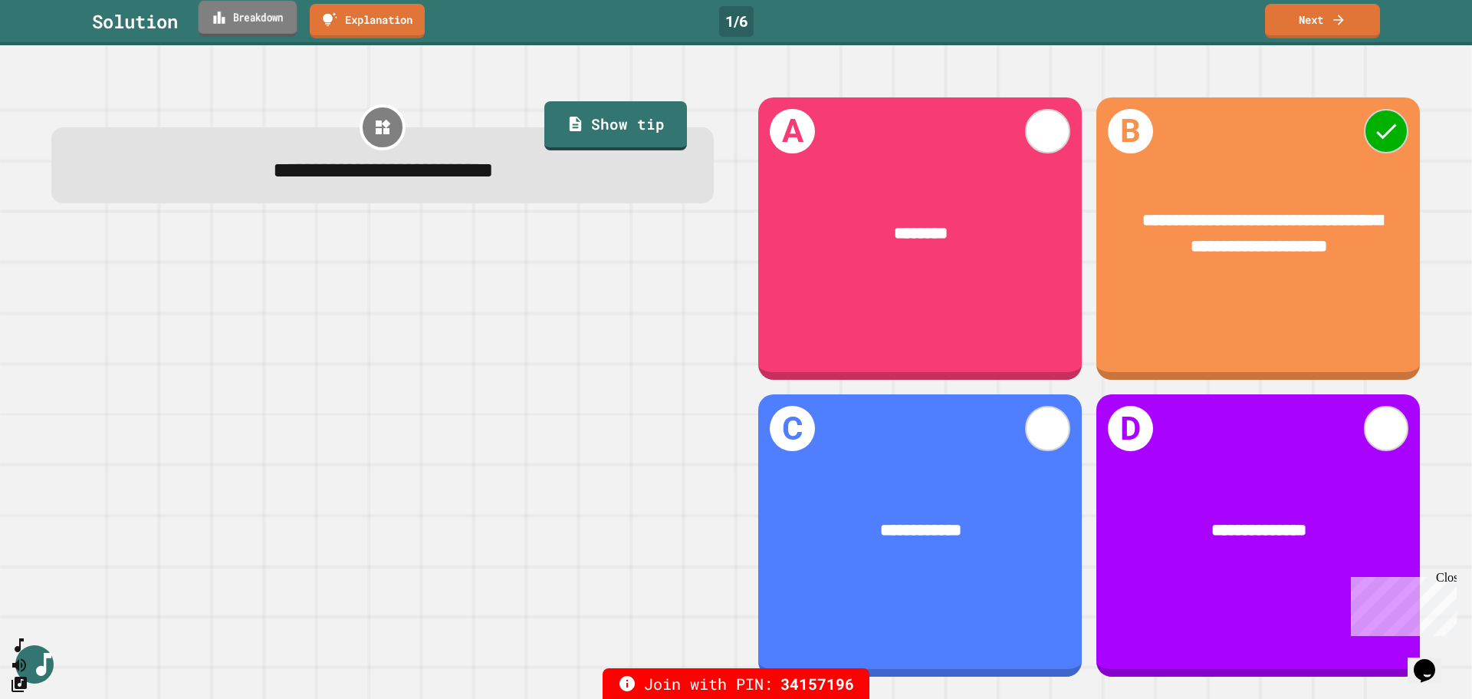
click at [254, 25] on link "Breakdown" at bounding box center [248, 19] width 99 height 36
click at [1310, 24] on link "Next" at bounding box center [1323, 20] width 116 height 36
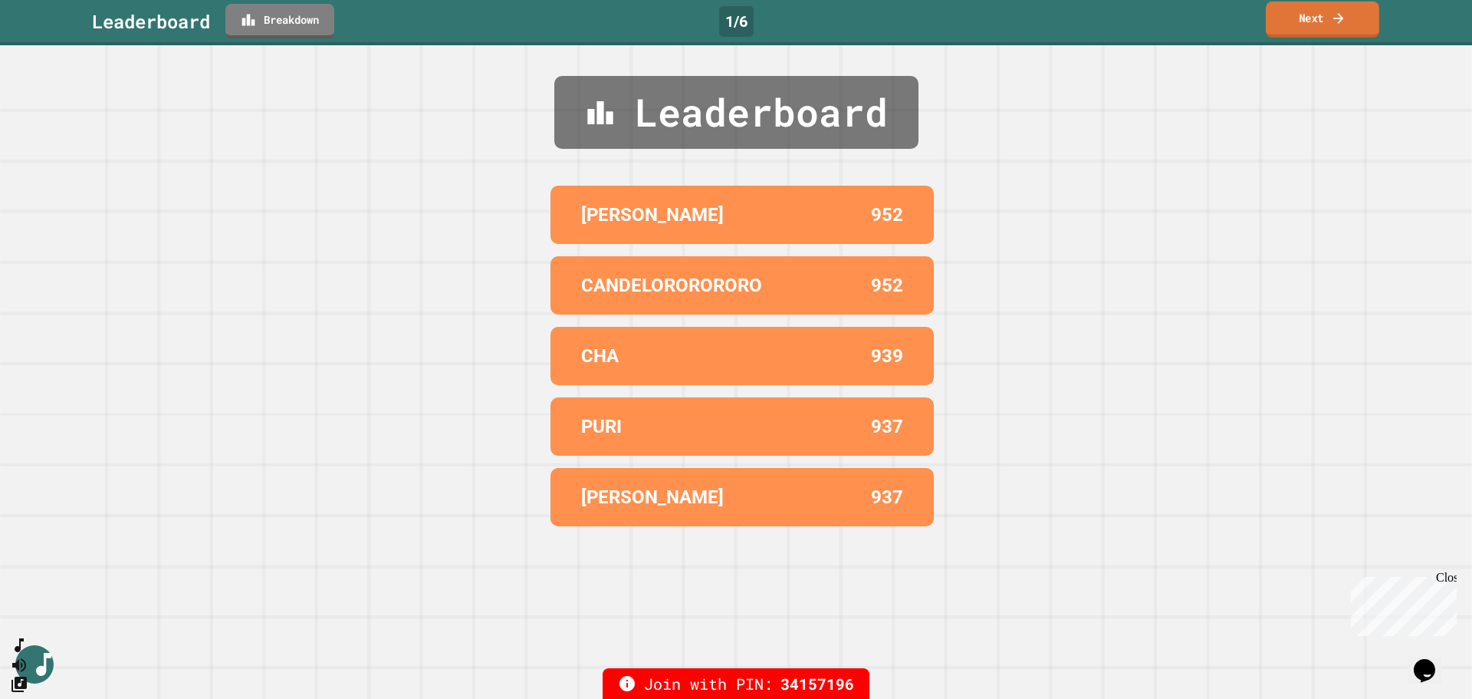
click at [1298, 12] on link "Next" at bounding box center [1322, 20] width 113 height 36
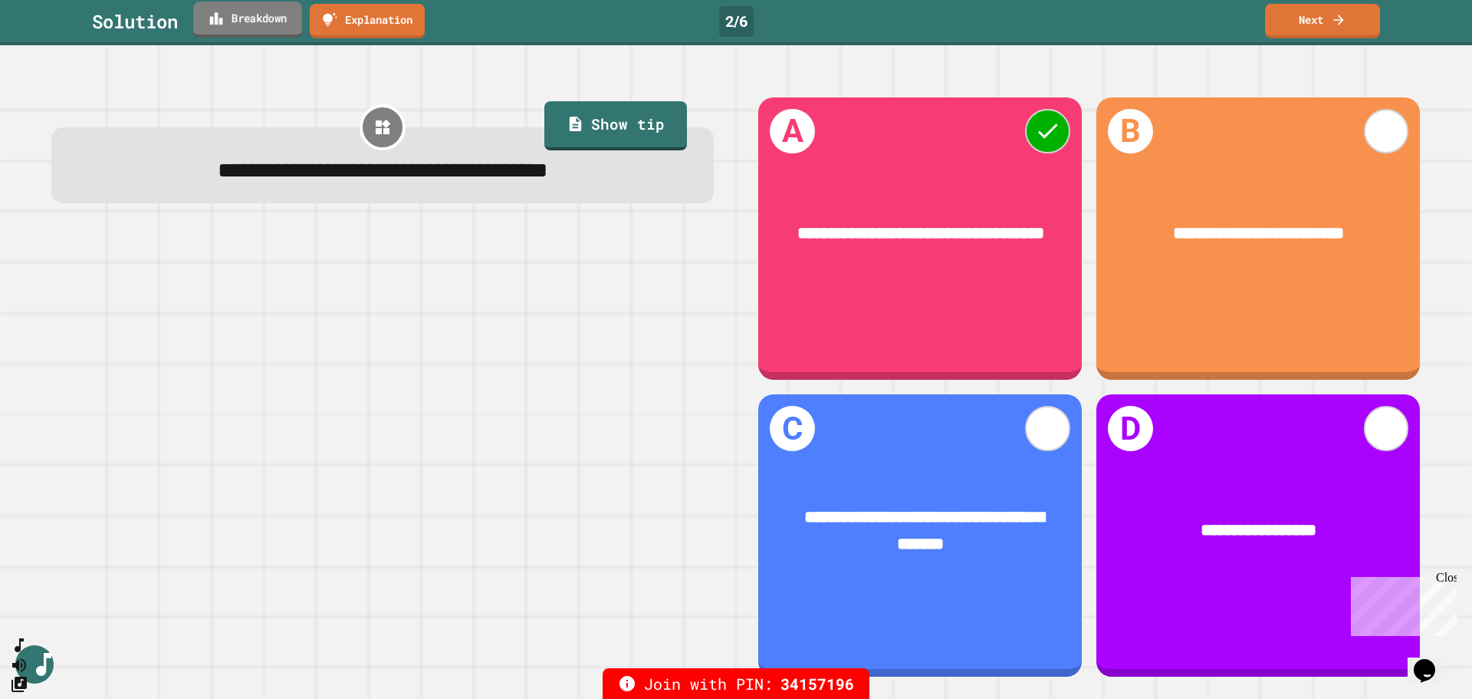
click at [262, 21] on link "Breakdown" at bounding box center [247, 20] width 109 height 36
click at [1312, 26] on link "Next" at bounding box center [1322, 20] width 113 height 36
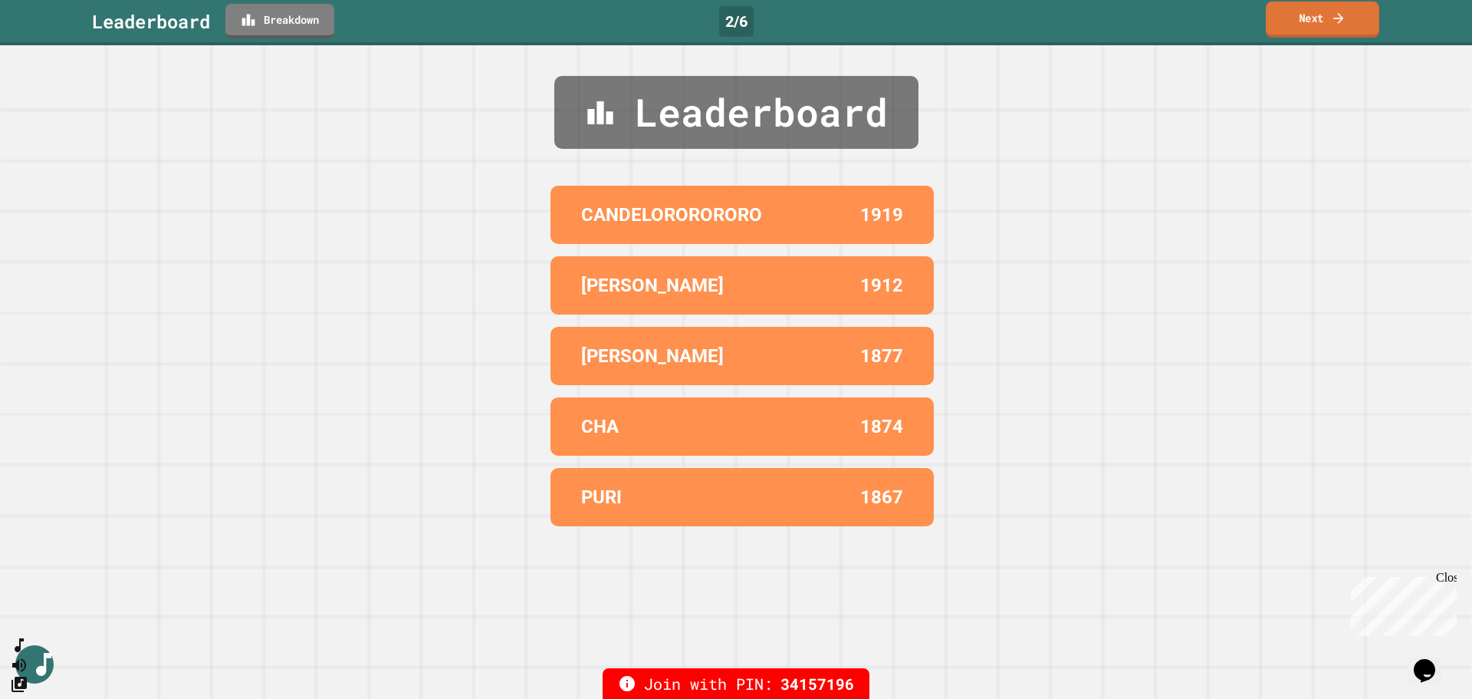
click at [1312, 26] on link "Next" at bounding box center [1322, 20] width 113 height 36
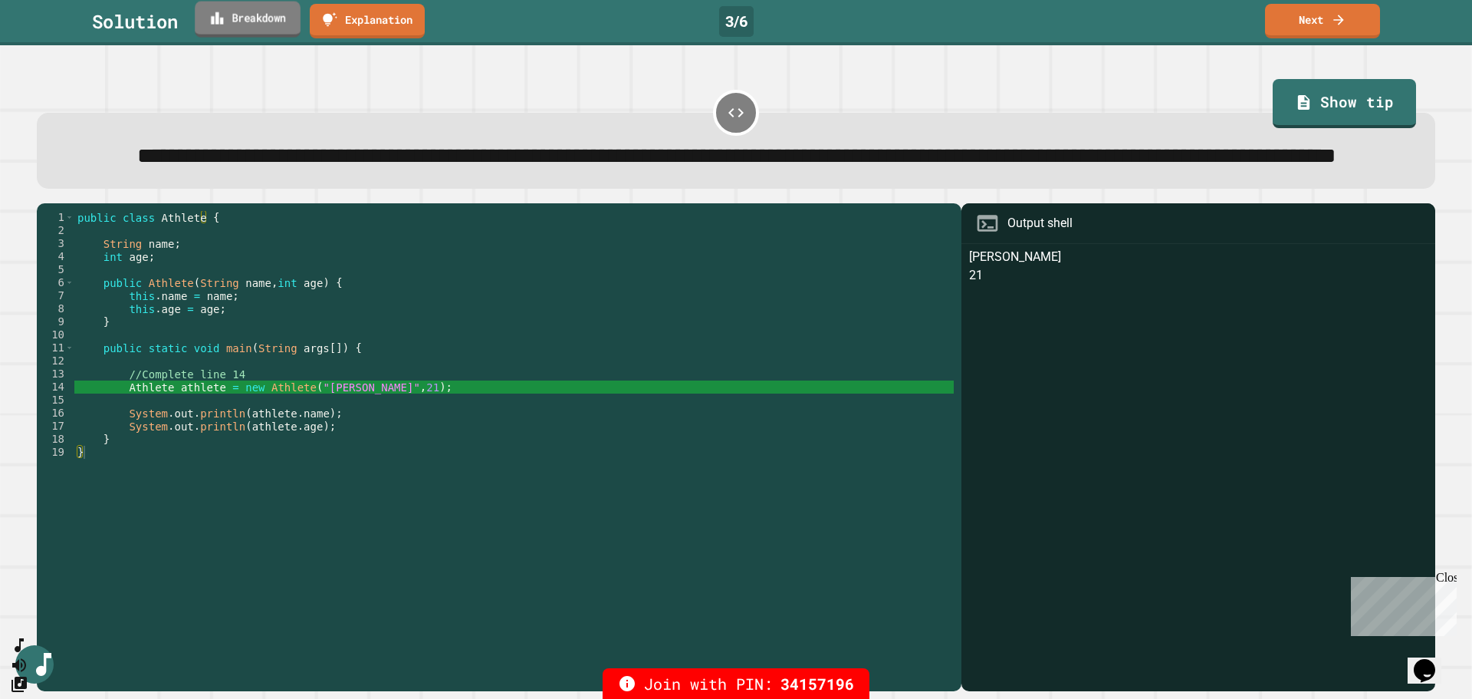
click at [229, 12] on link "Breakdown" at bounding box center [248, 20] width 106 height 36
click at [1301, 12] on link "Next" at bounding box center [1323, 20] width 117 height 36
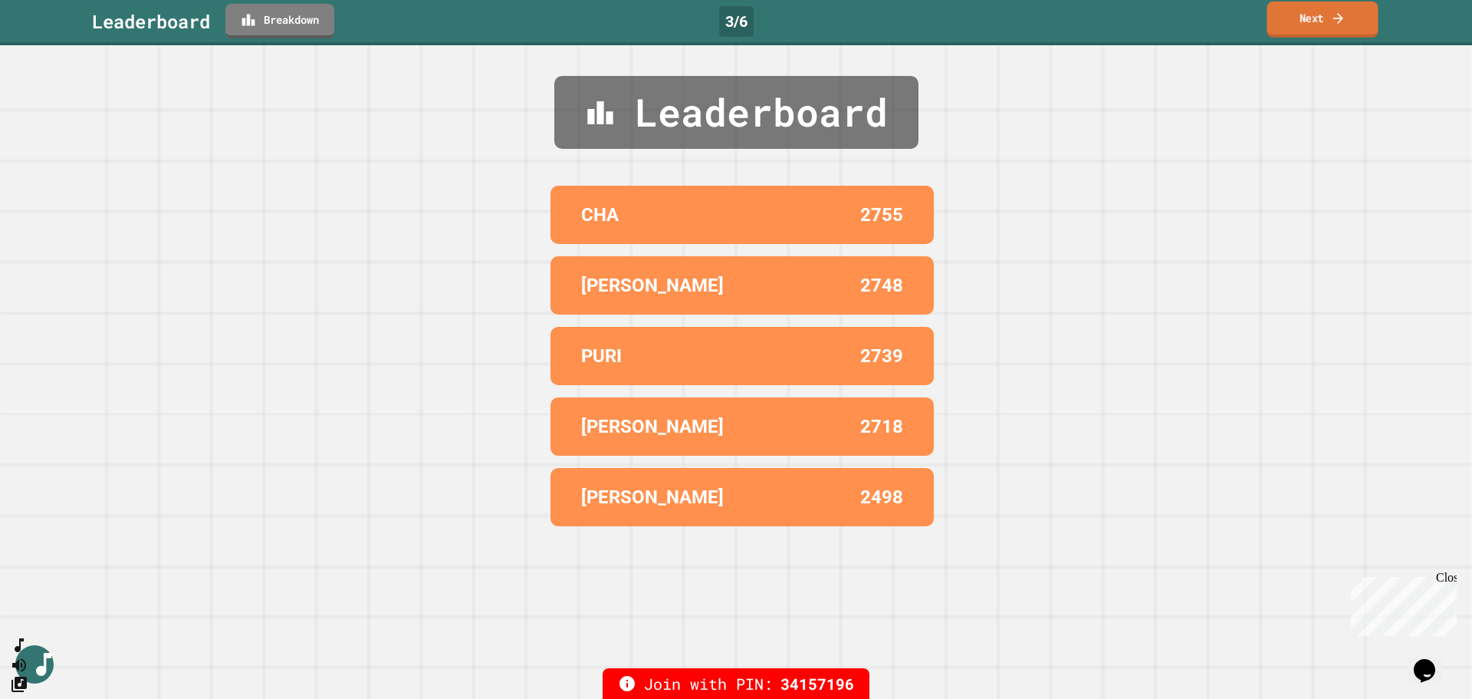
click at [1327, 24] on link "Next" at bounding box center [1322, 20] width 111 height 36
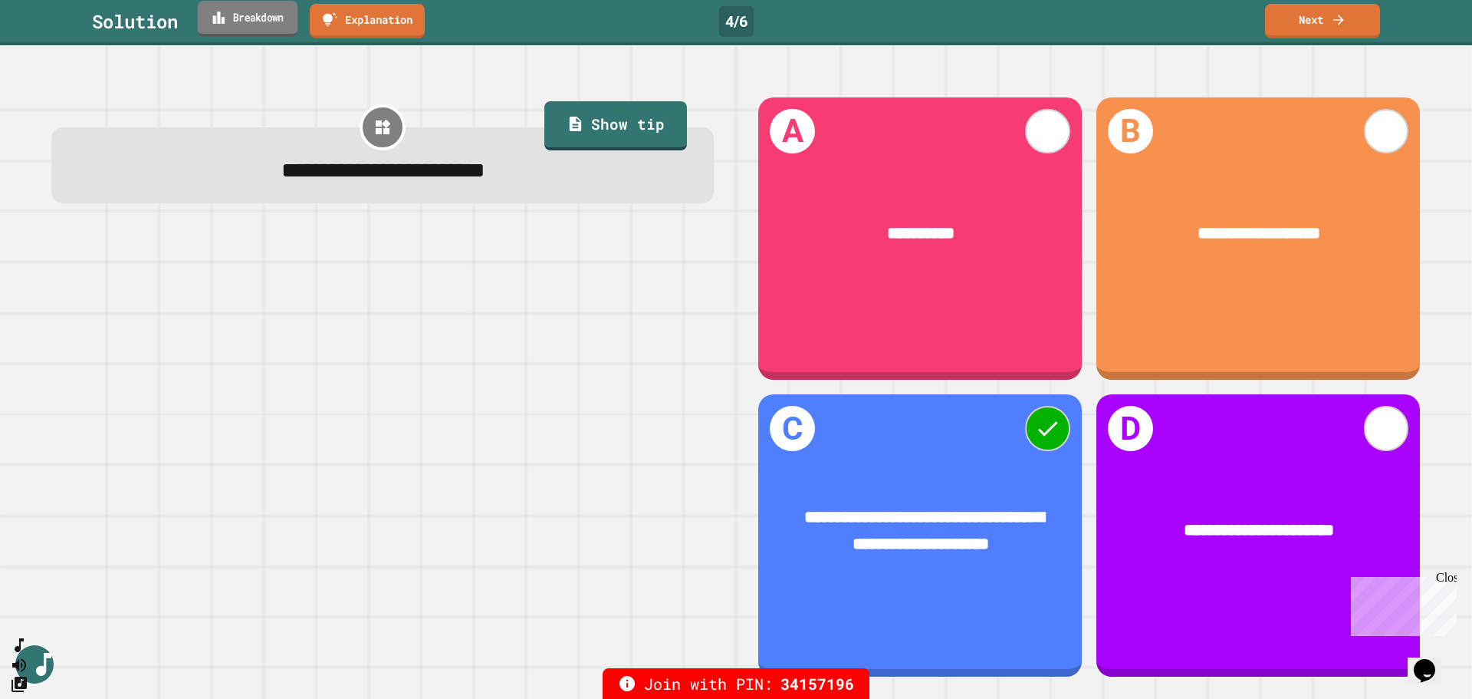
click at [261, 19] on link "Breakdown" at bounding box center [248, 19] width 100 height 36
click at [1347, 21] on link "Next" at bounding box center [1322, 20] width 113 height 36
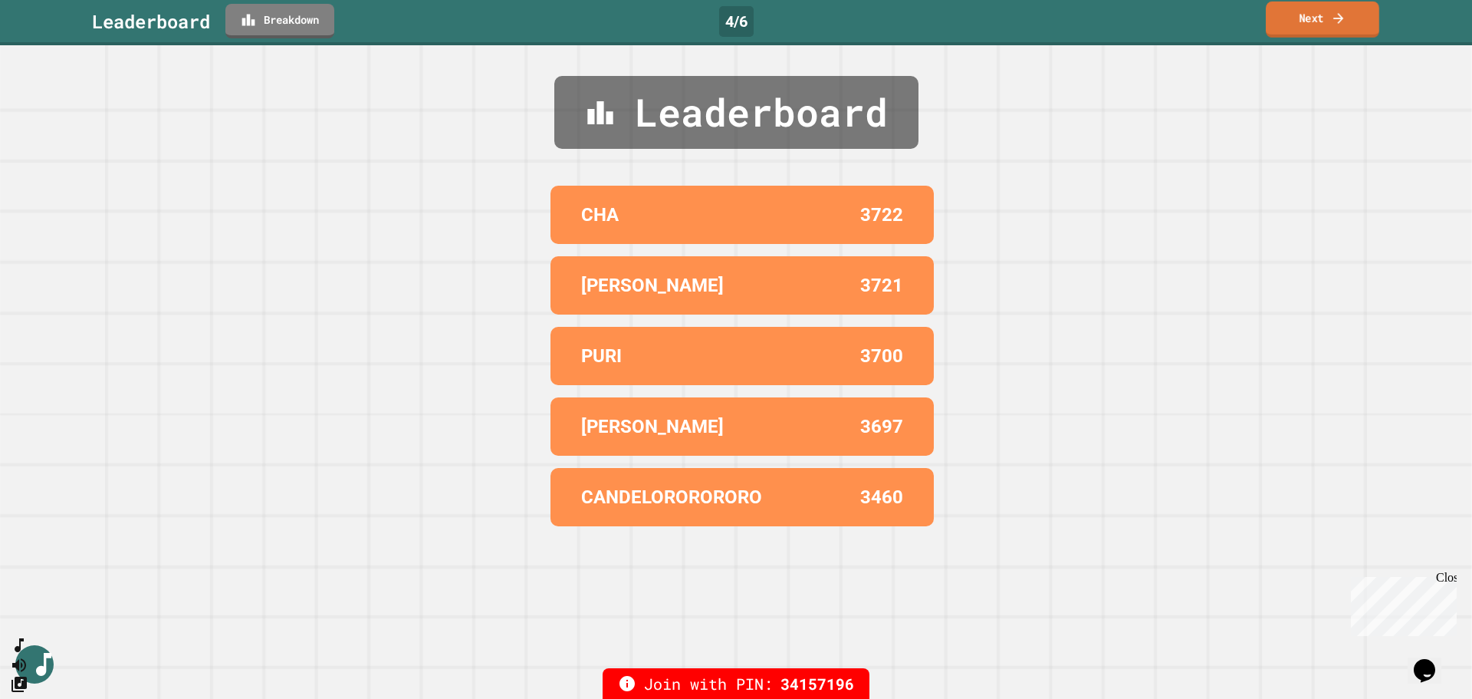
click at [1297, 18] on link "Next" at bounding box center [1322, 20] width 113 height 36
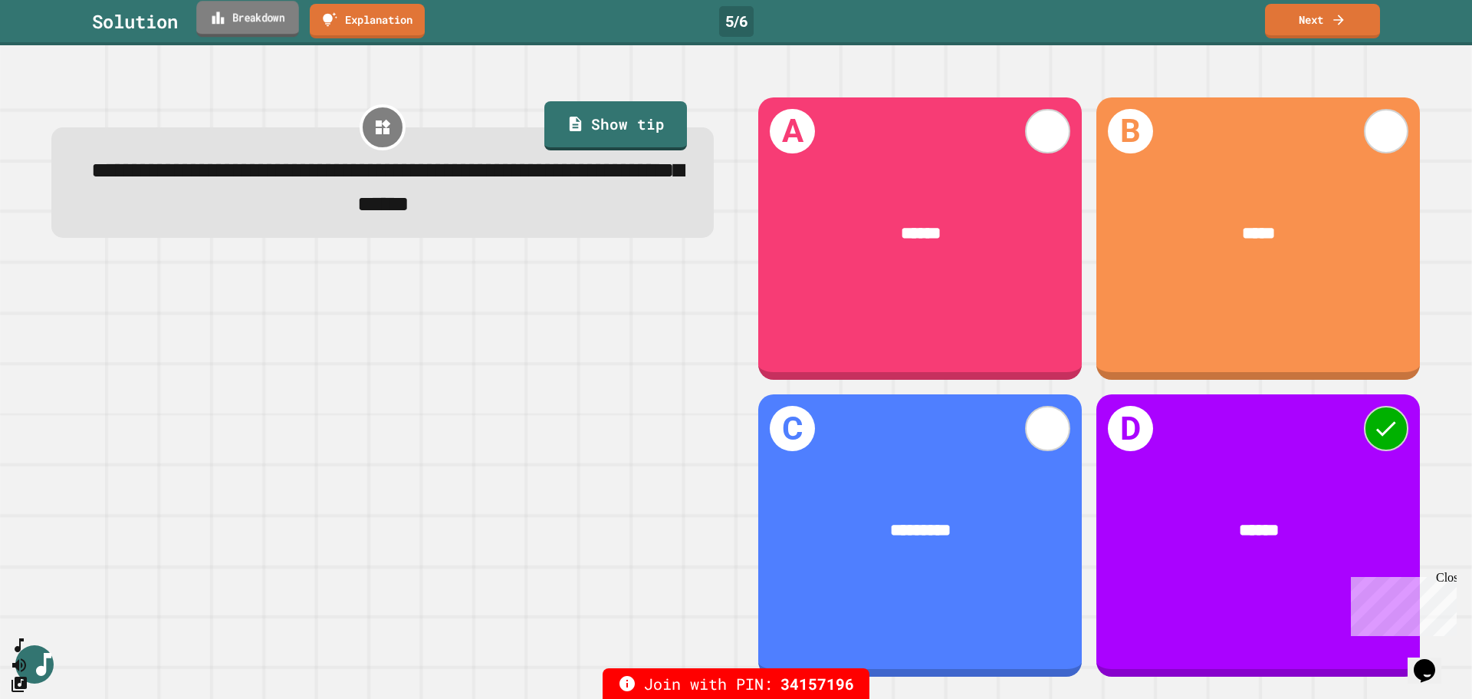
click at [229, 28] on link "Breakdown" at bounding box center [247, 19] width 103 height 36
click at [1332, 14] on icon at bounding box center [1338, 18] width 15 height 16
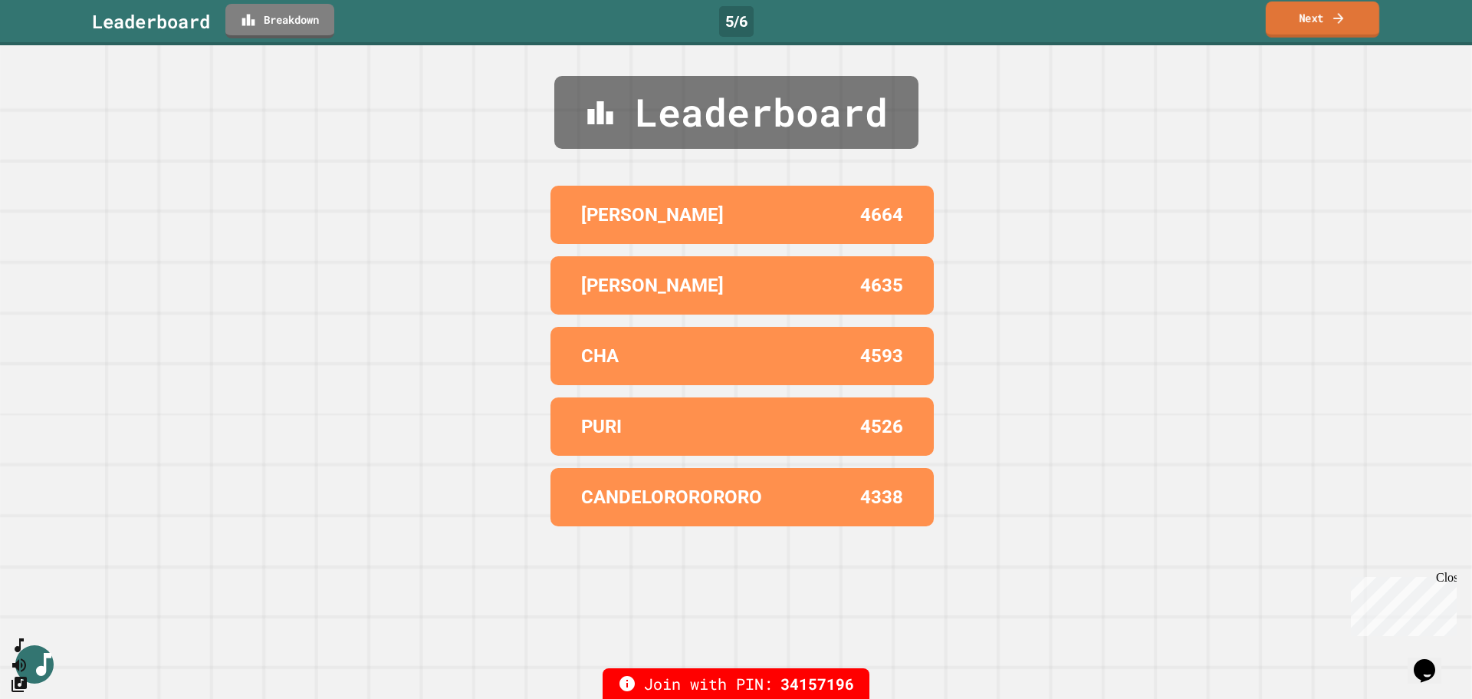
click at [1322, 26] on link "Next" at bounding box center [1322, 20] width 113 height 36
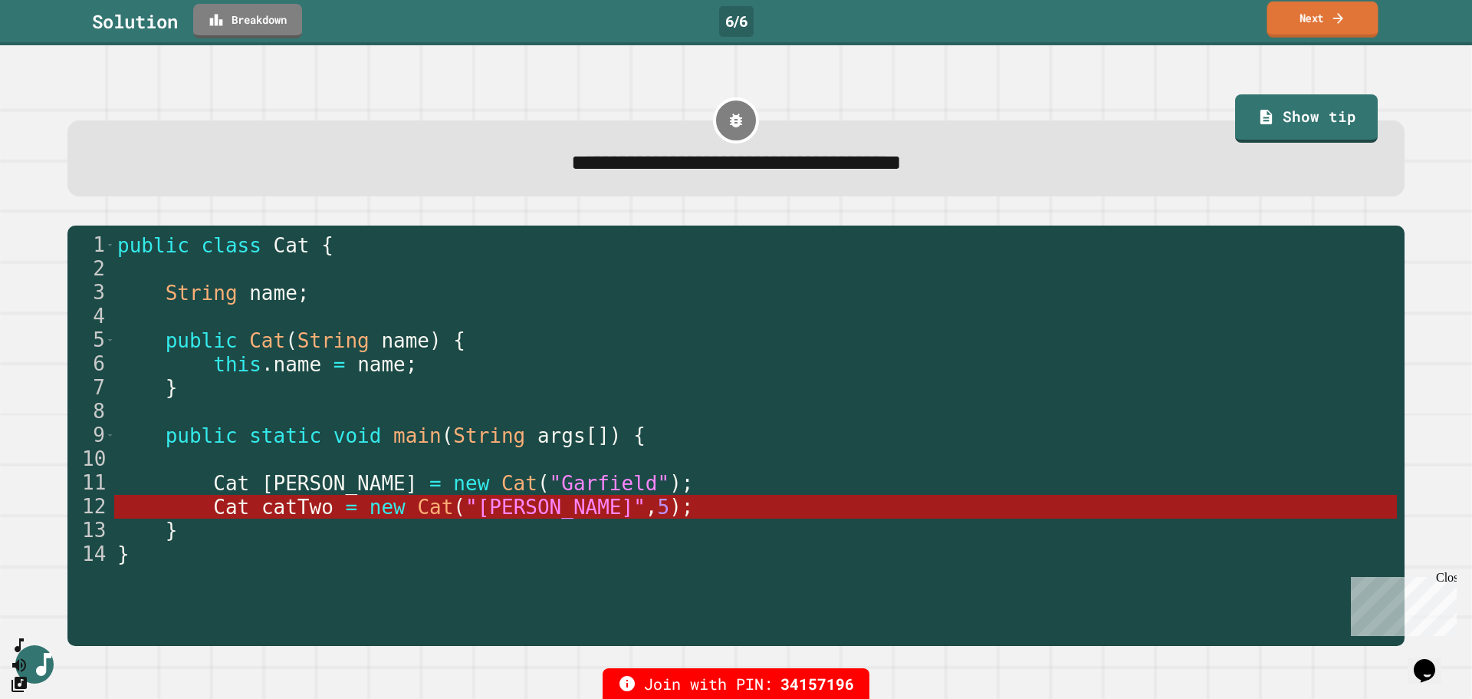
click at [1327, 10] on link "Next" at bounding box center [1322, 20] width 111 height 36
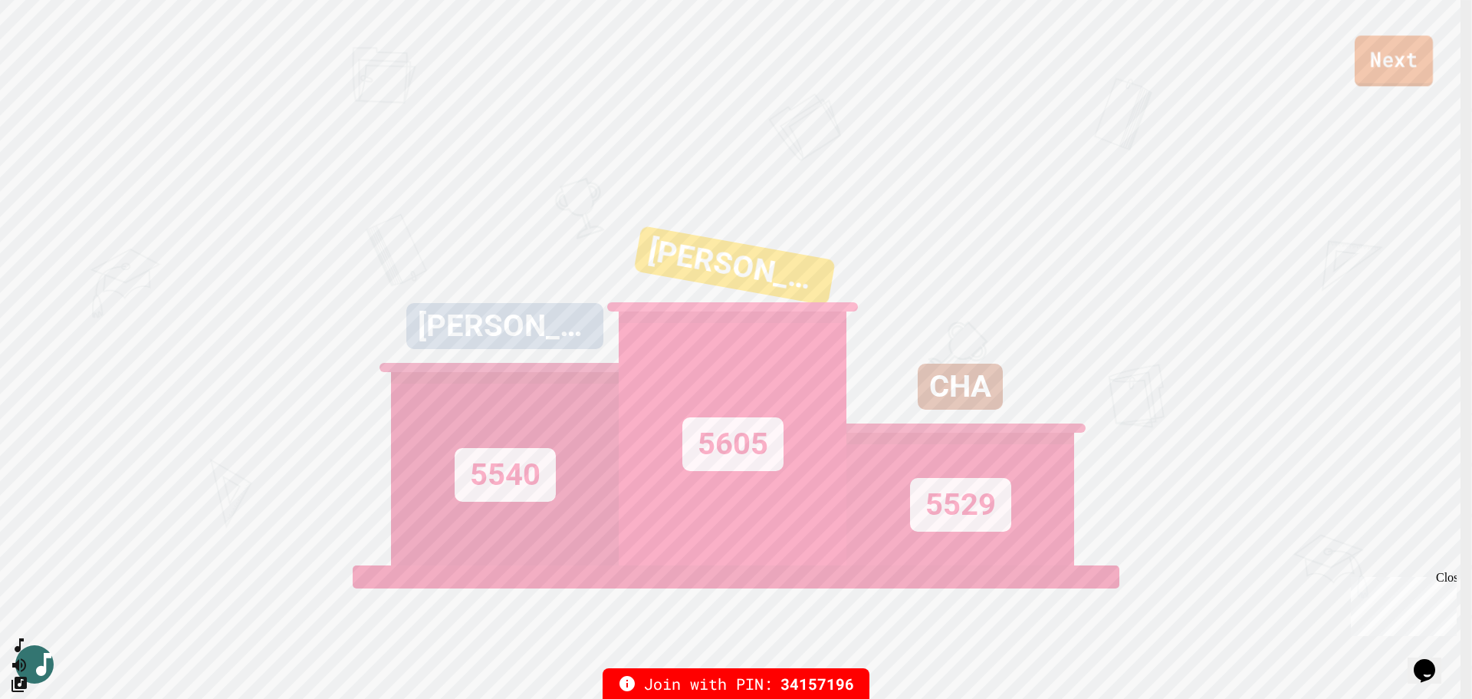
click at [1393, 65] on link "Next" at bounding box center [1394, 60] width 78 height 51
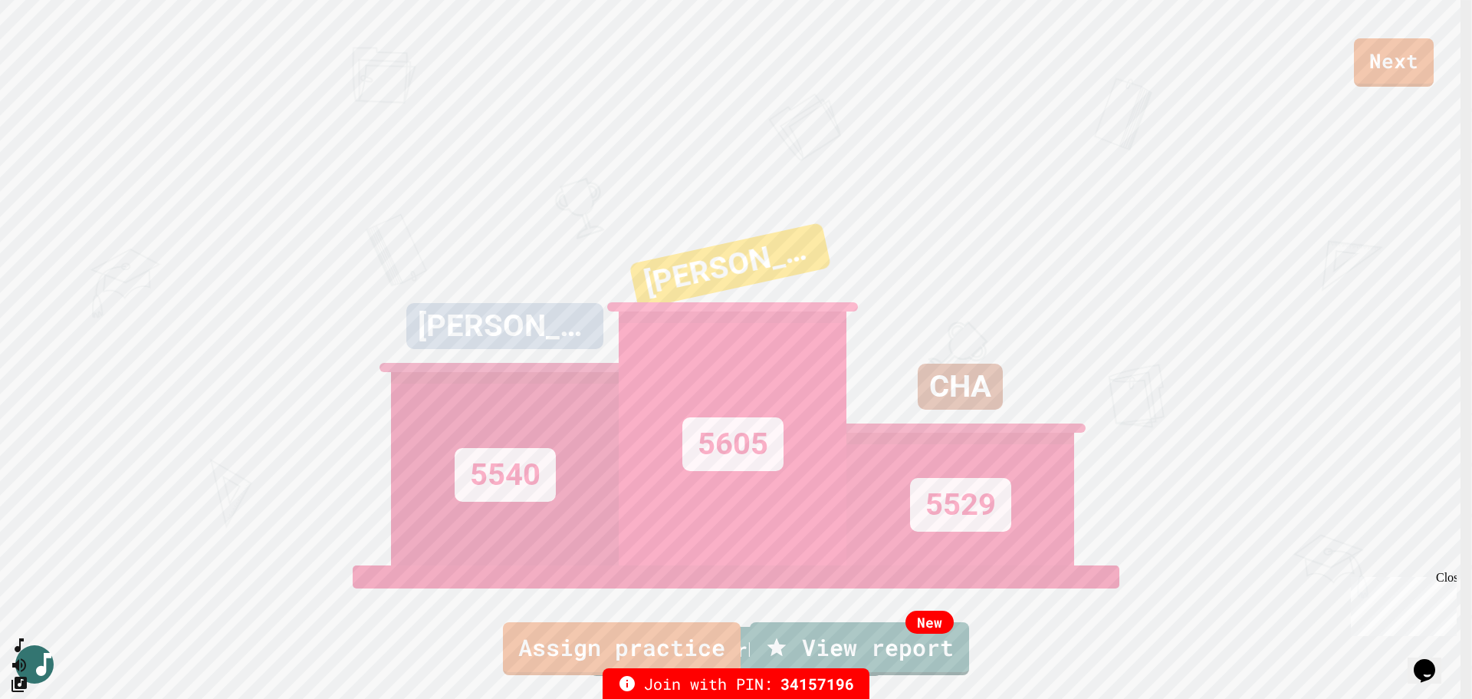
drag, startPoint x: 771, startPoint y: 489, endPoint x: 858, endPoint y: 433, distance: 103.6
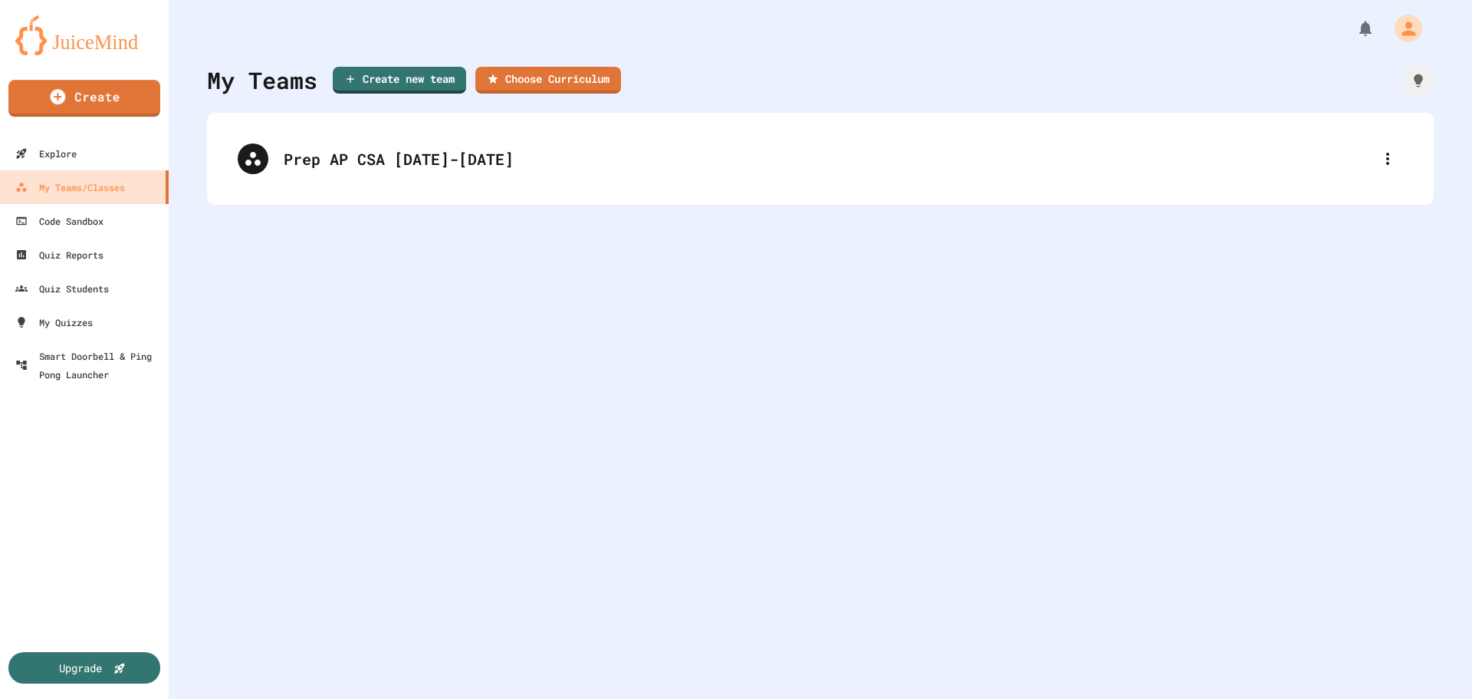
click at [43, 34] on img at bounding box center [84, 35] width 138 height 40
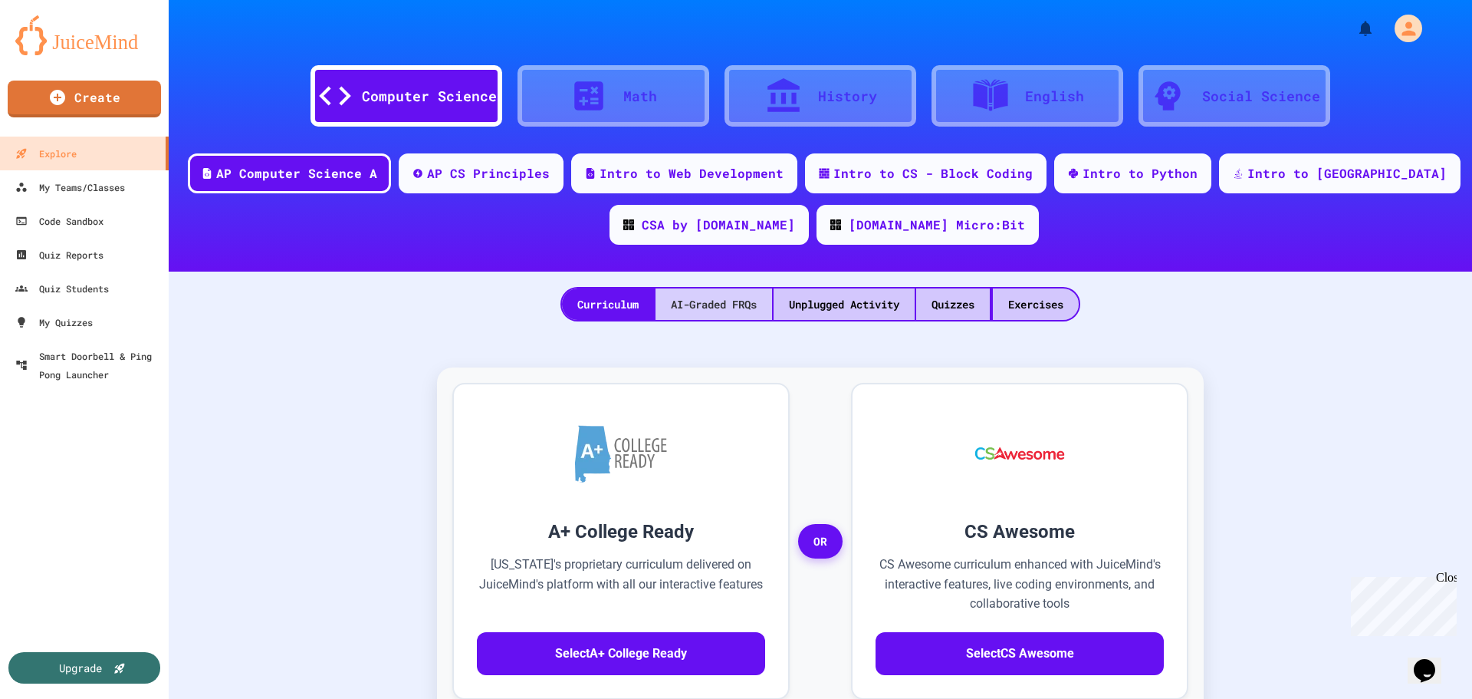
click at [717, 305] on div "AI-Graded FRQs" at bounding box center [714, 303] width 117 height 31
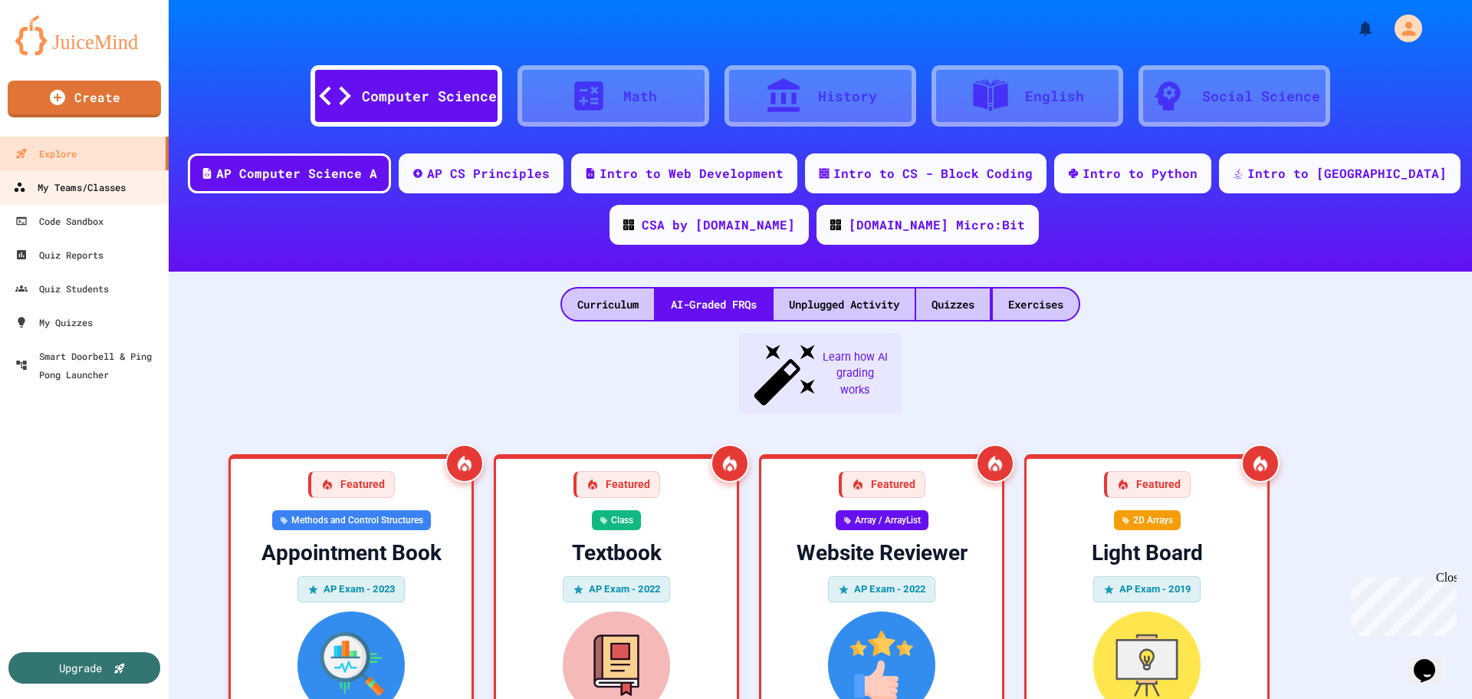
click at [116, 194] on div "My Teams/Classes" at bounding box center [69, 187] width 113 height 19
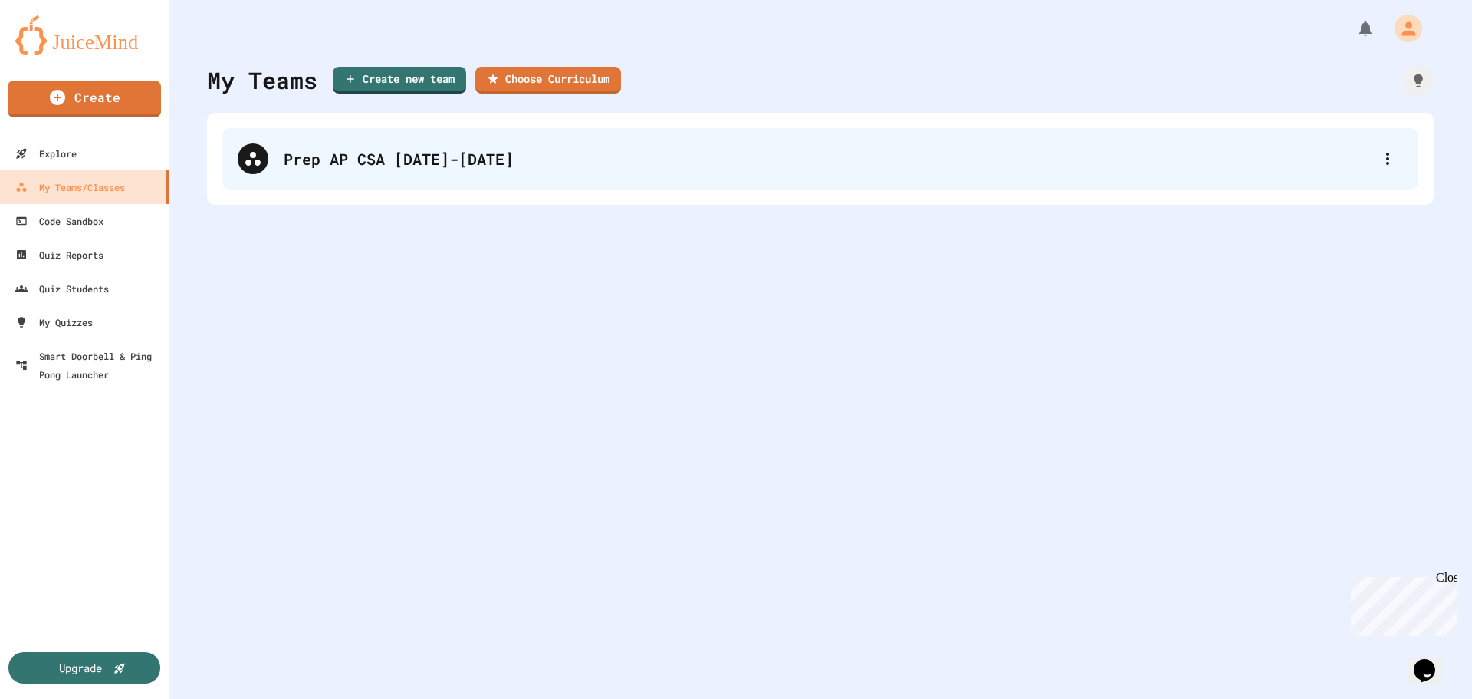
click at [314, 163] on div "Prep AP CSA [DATE]-[DATE]" at bounding box center [828, 158] width 1089 height 23
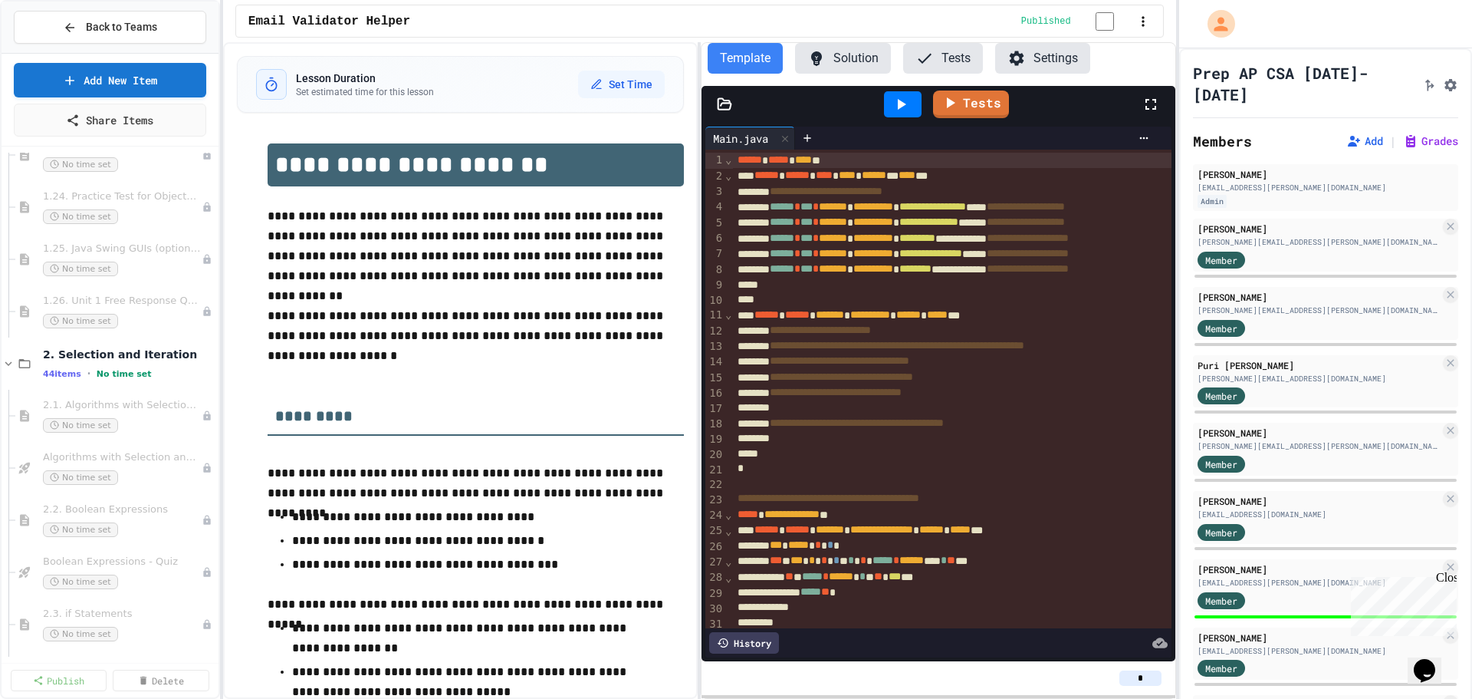
scroll to position [2224, 0]
click at [123, 304] on span "1.26. Unit 1 Free Response Question (FRQ) Practice" at bounding box center [114, 300] width 143 height 13
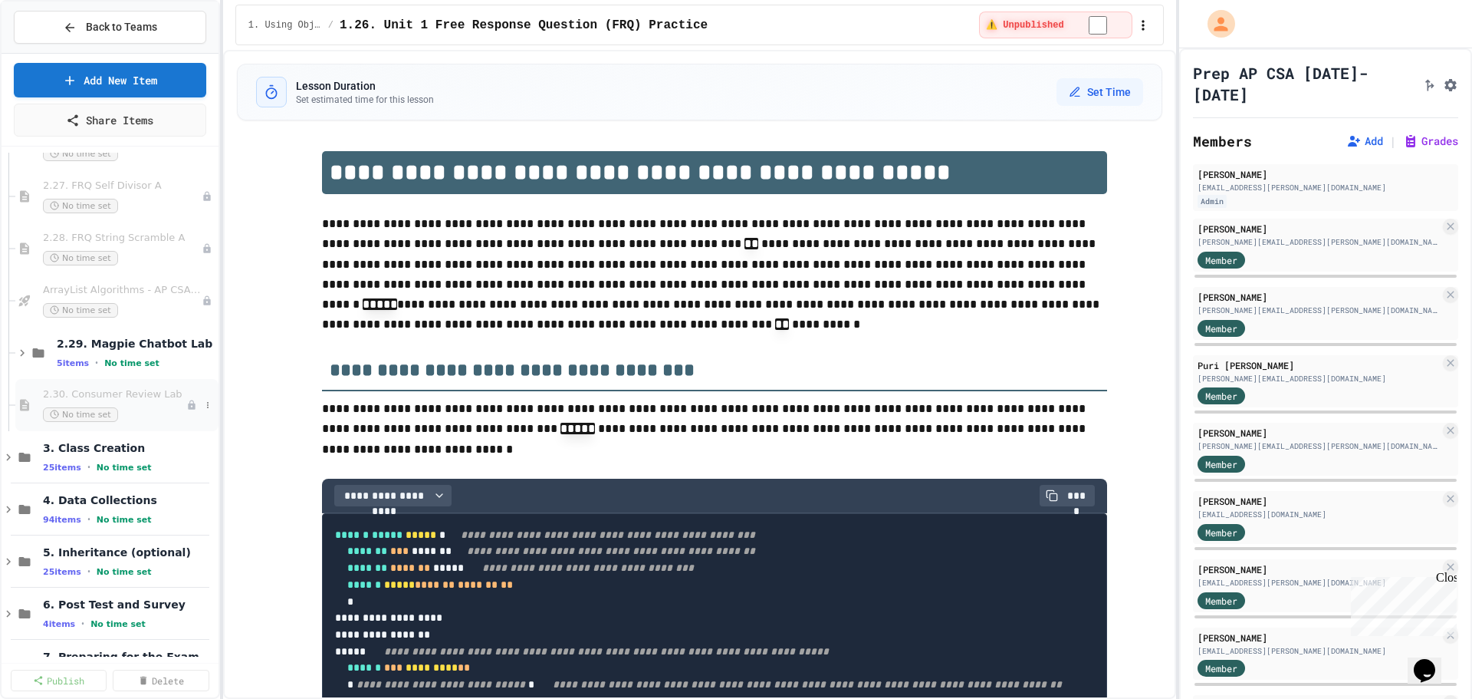
scroll to position [4295, 0]
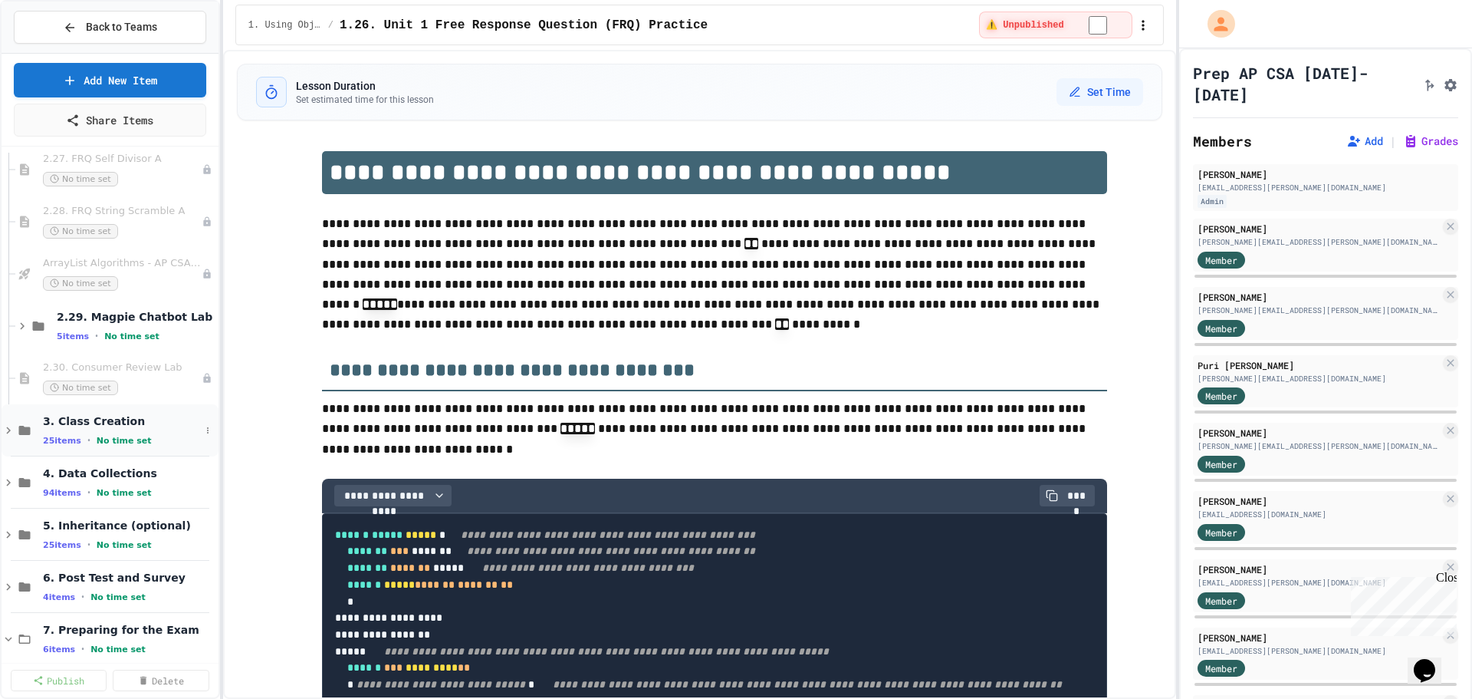
click at [75, 421] on span "3. Class Creation" at bounding box center [121, 421] width 157 height 14
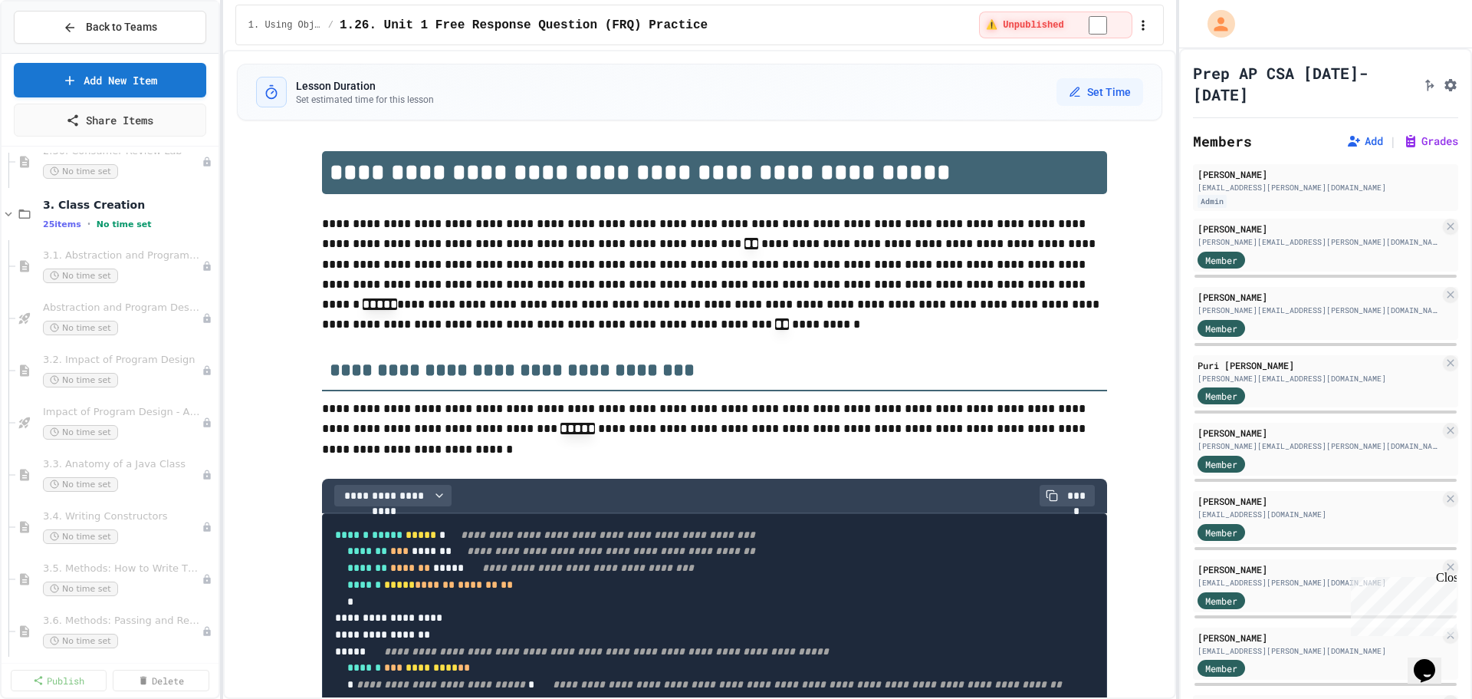
scroll to position [4601, 0]
